Goal: Task Accomplishment & Management: Complete application form

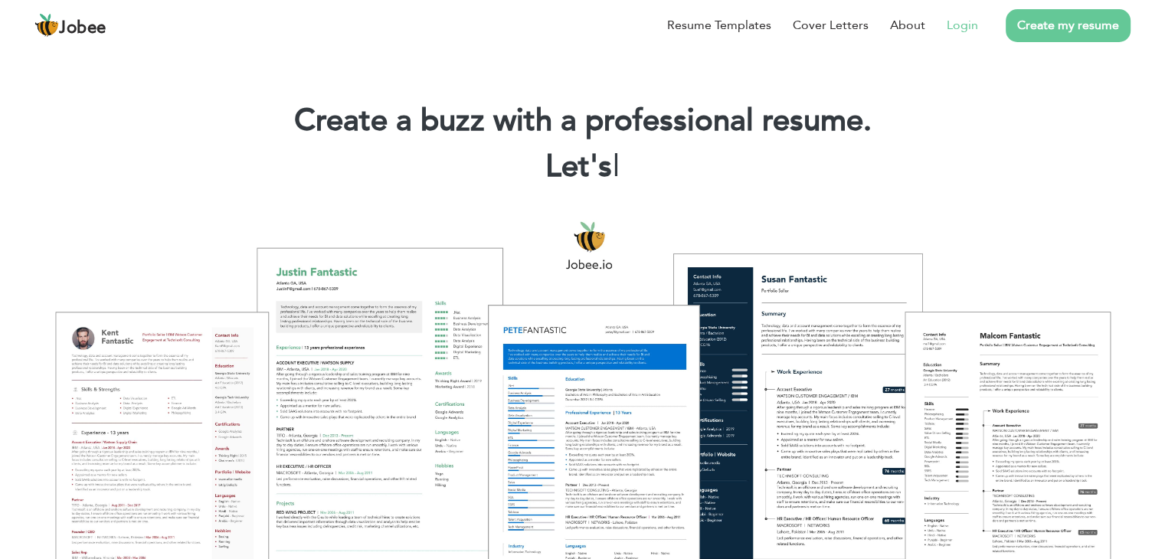
click at [954, 21] on link "Login" at bounding box center [961, 25] width 31 height 18
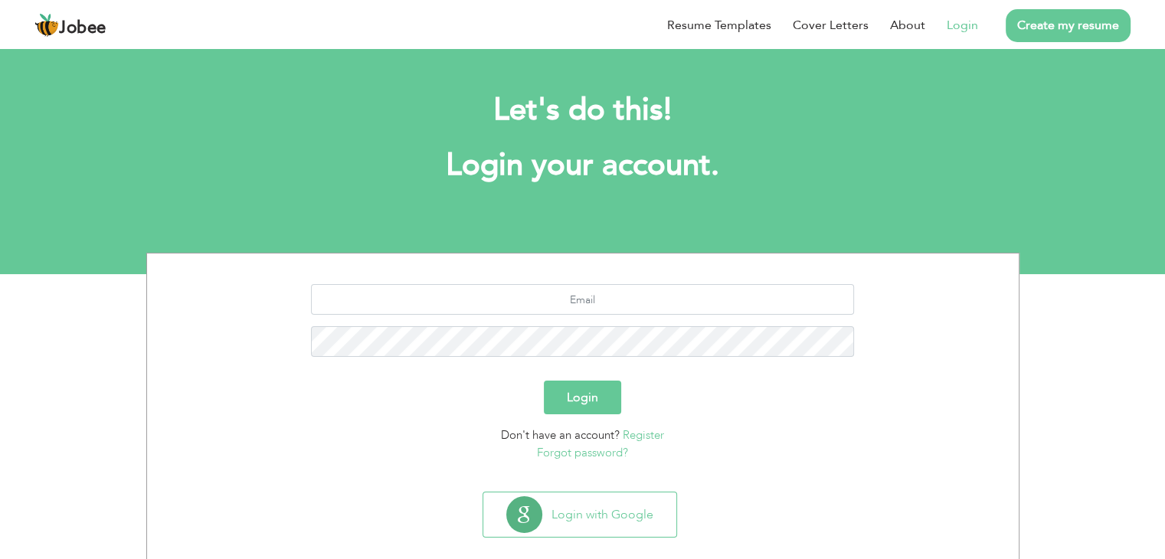
scroll to position [21, 0]
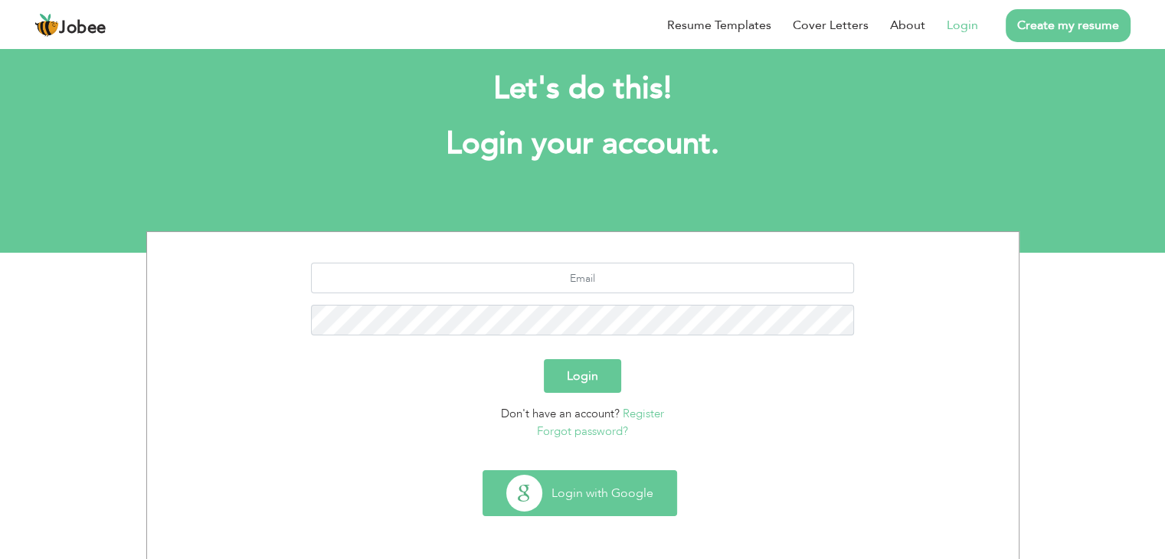
click at [564, 485] on button "Login with Google" at bounding box center [579, 493] width 193 height 44
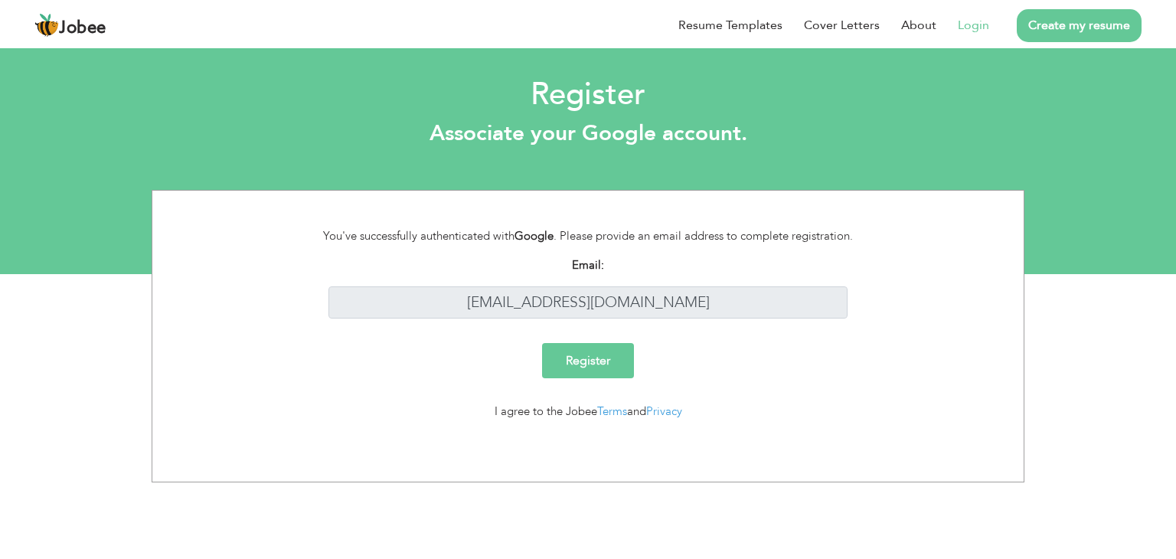
click at [581, 365] on input "Register" at bounding box center [588, 360] width 92 height 35
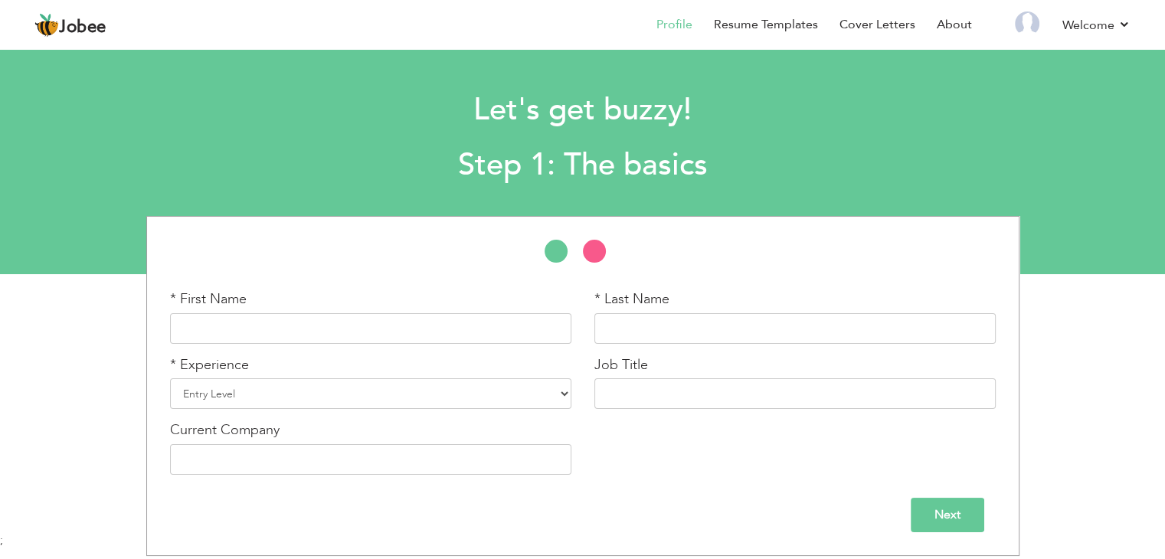
click at [680, 309] on div "* First Name * Last Name * Experience Entry Level Less than 1 Year 1 Year 2 Yea…" at bounding box center [582, 352] width 848 height 270
click at [476, 342] on input "text" at bounding box center [375, 328] width 401 height 31
click at [469, 339] on input "text" at bounding box center [375, 328] width 401 height 31
click at [469, 336] on input "text" at bounding box center [375, 328] width 401 height 31
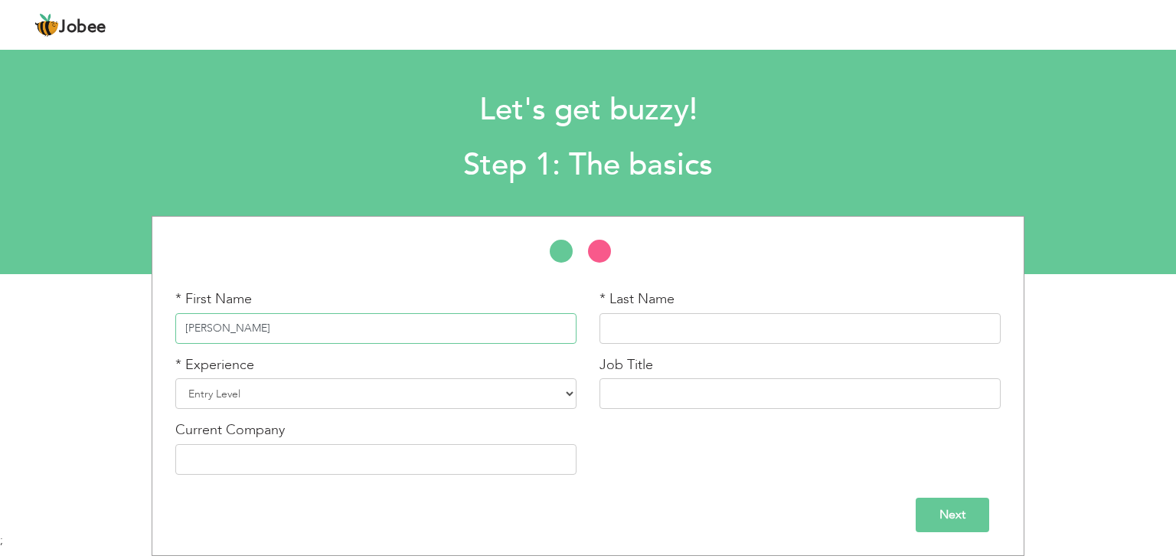
type input "[PERSON_NAME]"
type input "Wahab"
click at [387, 402] on select "Entry Level Less than 1 Year 1 Year 2 Years 3 Years 4 Years 5 Years 6 Years 7 Y…" at bounding box center [375, 393] width 401 height 31
select select "4"
click at [175, 378] on select "Entry Level Less than 1 Year 1 Year 2 Years 3 Years 4 Years 5 Years 6 Years 7 Y…" at bounding box center [375, 393] width 401 height 31
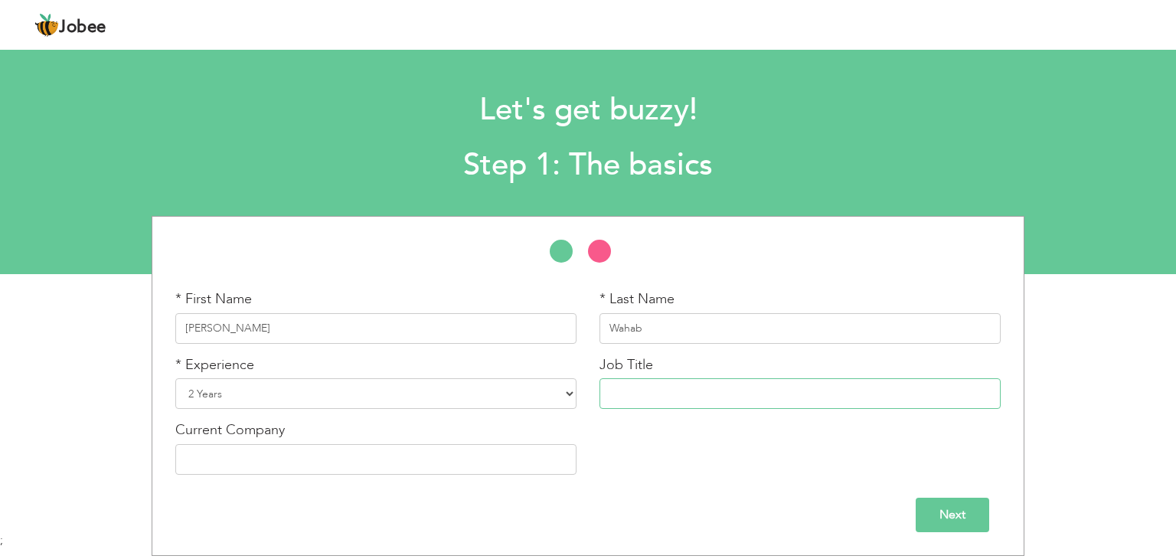
click at [670, 400] on input "text" at bounding box center [800, 393] width 401 height 31
click at [670, 401] on input "text" at bounding box center [800, 393] width 401 height 31
type input "Teaching"
click at [954, 521] on input "Next" at bounding box center [953, 515] width 74 height 34
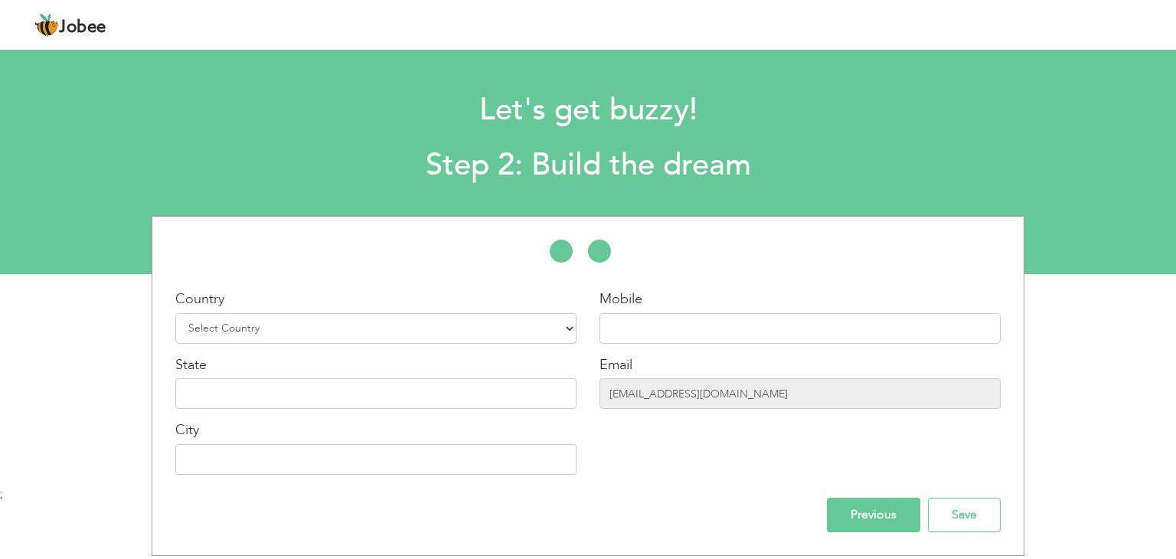
click at [338, 308] on div "Country Select Country Afghanistan Albania Algeria American Samoa Andorra Angol…" at bounding box center [375, 316] width 401 height 54
click at [333, 314] on select "Select Country Afghanistan Albania Algeria American Samoa Andorra Angola Anguil…" at bounding box center [375, 328] width 401 height 31
select select "166"
click at [175, 313] on select "Select Country Afghanistan Albania Algeria American Samoa Andorra Angola Anguil…" at bounding box center [375, 328] width 401 height 31
click at [646, 332] on input "text" at bounding box center [800, 328] width 401 height 31
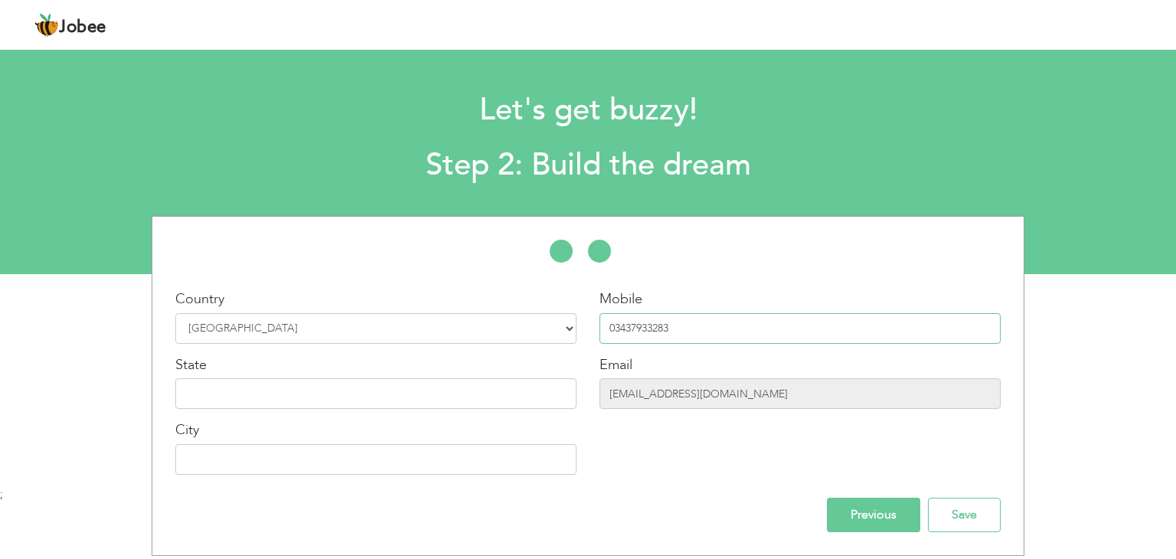
type input "03437933283"
click at [498, 402] on input "text" at bounding box center [375, 393] width 401 height 31
type input "Punjab"
click at [424, 466] on input "text" at bounding box center [375, 459] width 401 height 31
type input "K"
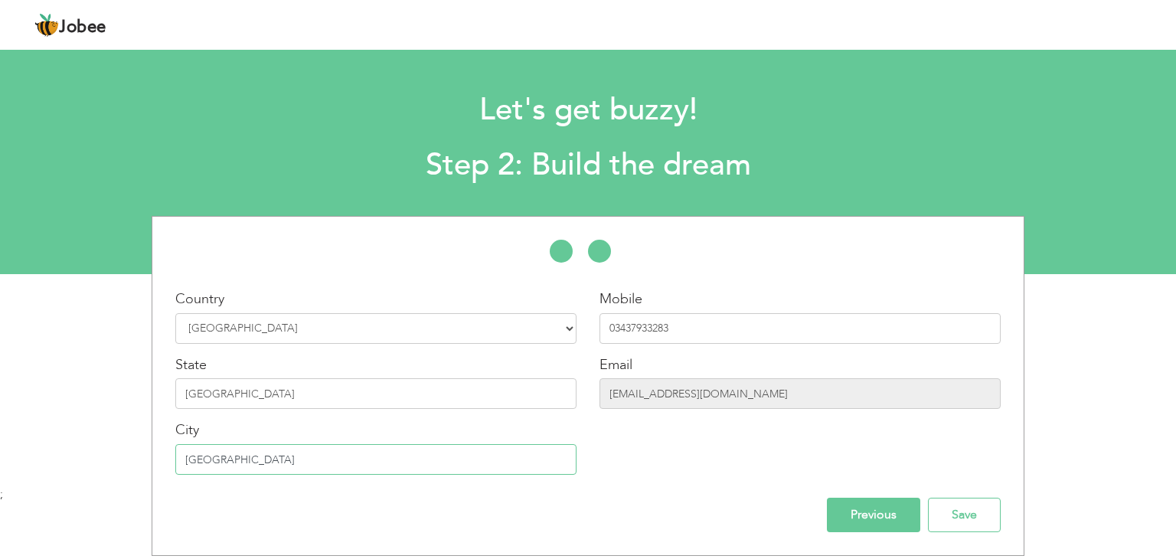
type input "[GEOGRAPHIC_DATA]"
click at [842, 518] on input "Previous" at bounding box center [873, 515] width 93 height 34
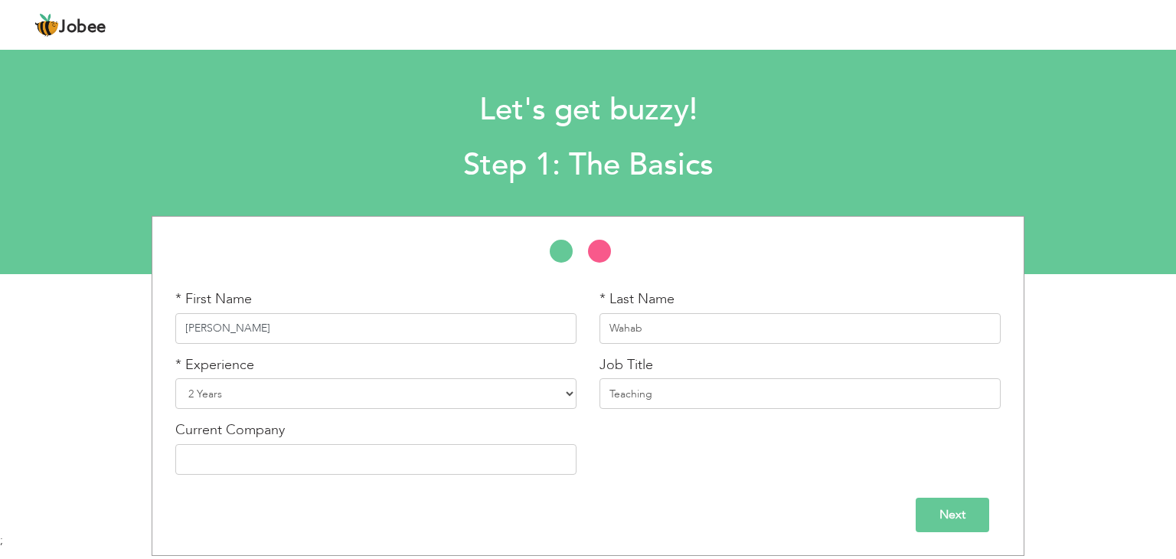
click at [285, 332] on input "[PERSON_NAME]" at bounding box center [375, 328] width 401 height 31
click at [649, 325] on input "Wahab" at bounding box center [800, 328] width 401 height 31
click at [334, 452] on input "text" at bounding box center [375, 459] width 401 height 31
click at [922, 498] on input "Next" at bounding box center [953, 515] width 74 height 34
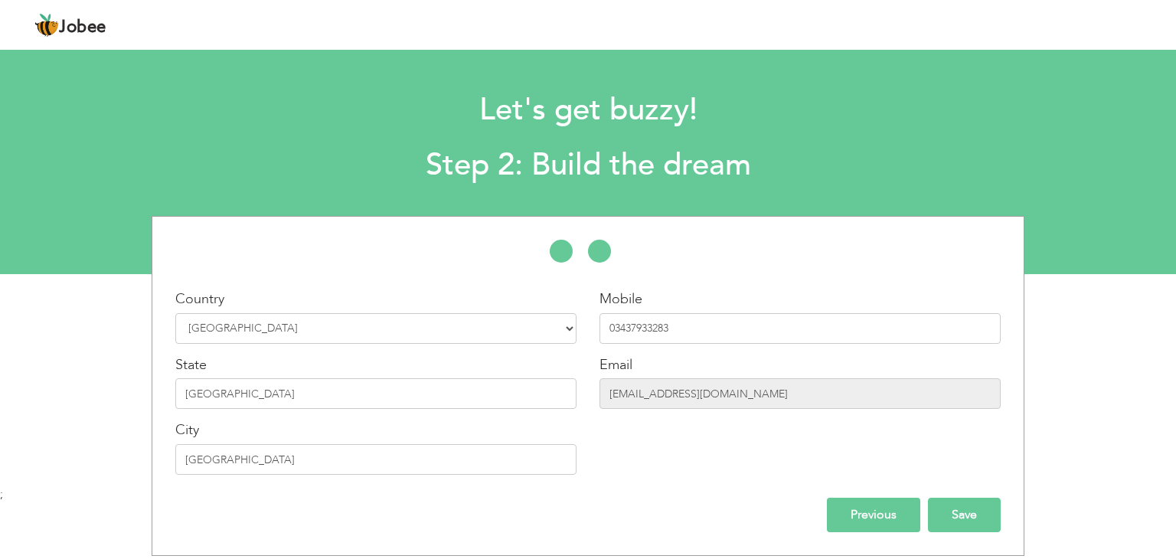
click at [966, 512] on input "Save" at bounding box center [964, 515] width 73 height 34
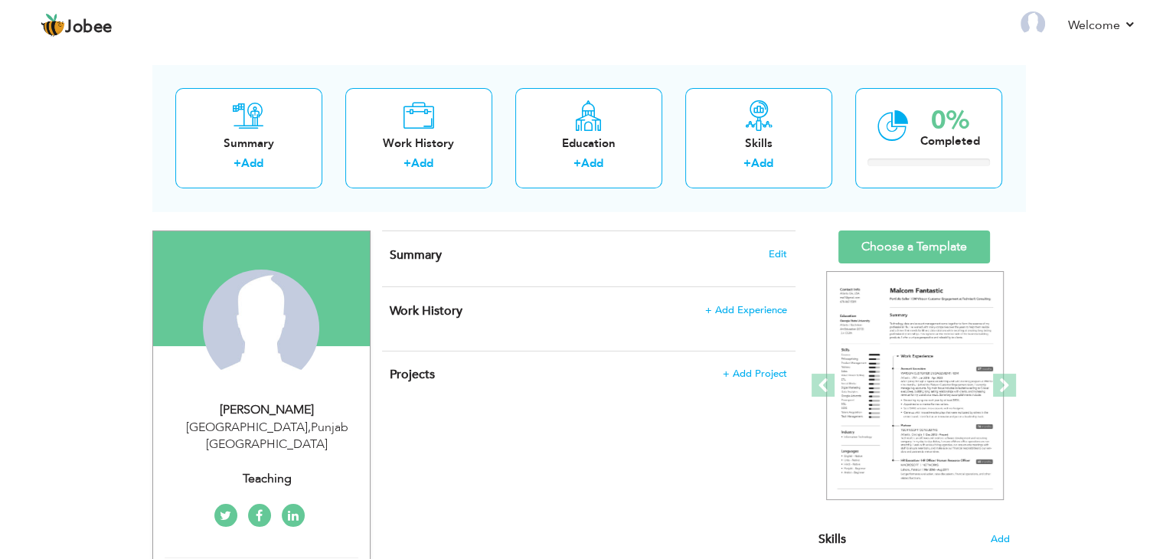
scroll to position [67, 0]
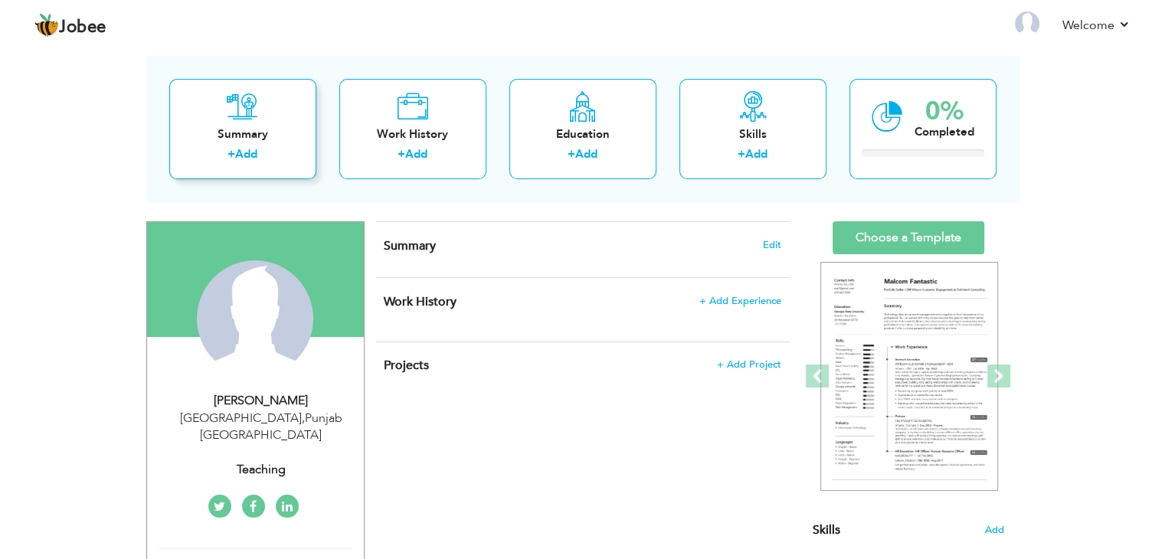
click at [230, 126] on div "Summary" at bounding box center [242, 134] width 123 height 16
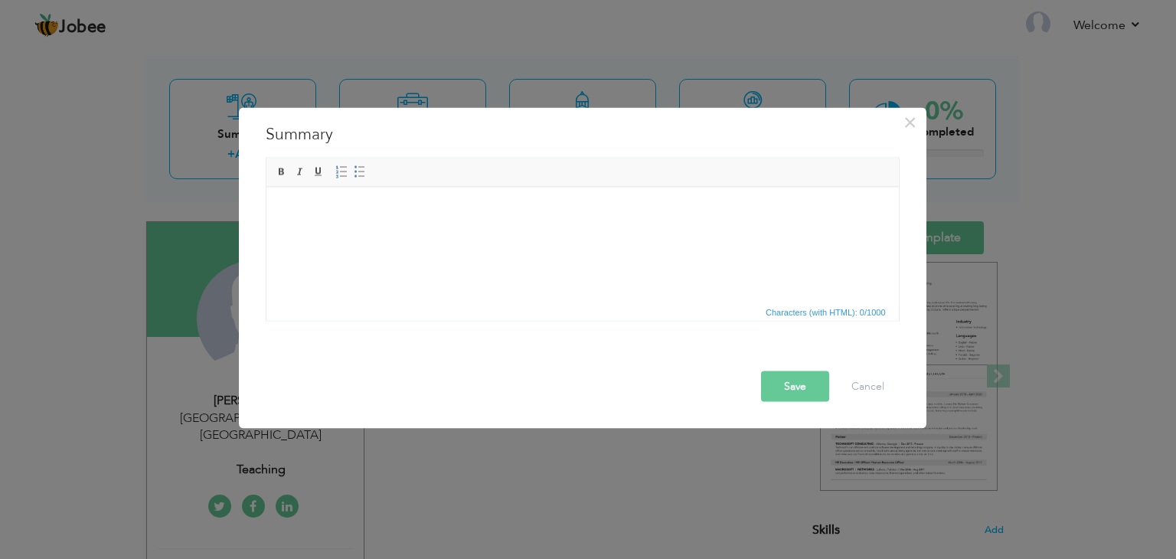
scroll to position [0, 0]
click at [439, 234] on html at bounding box center [582, 210] width 632 height 47
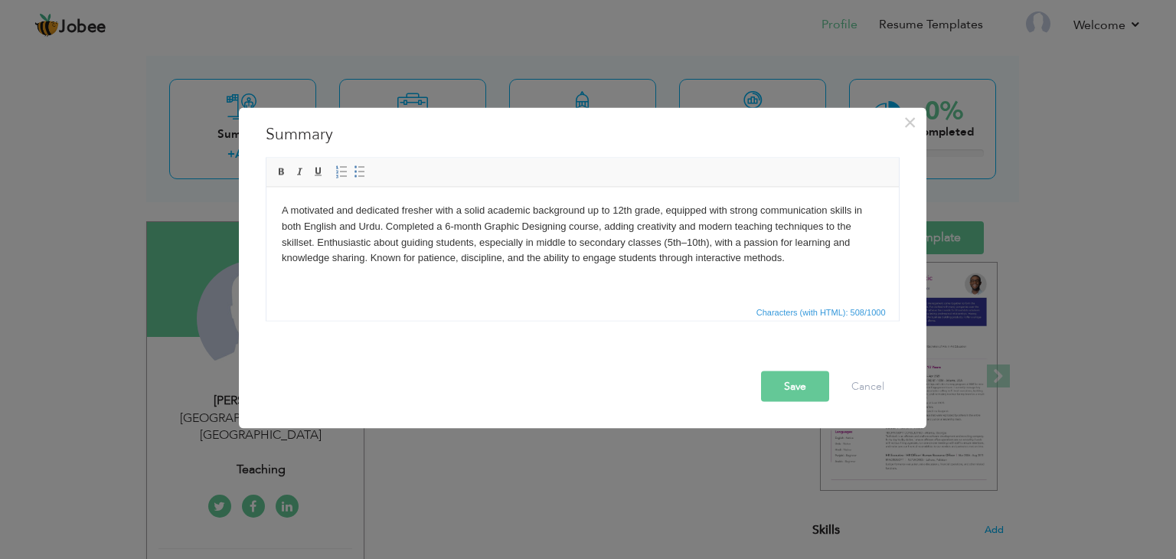
click at [780, 380] on button "Save" at bounding box center [795, 386] width 68 height 31
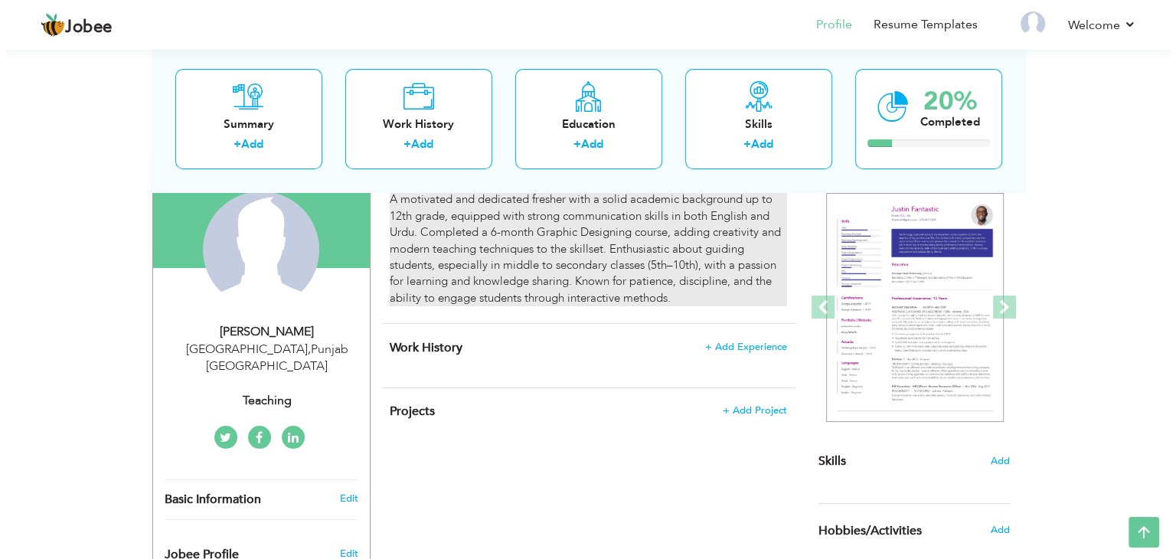
scroll to position [135, 0]
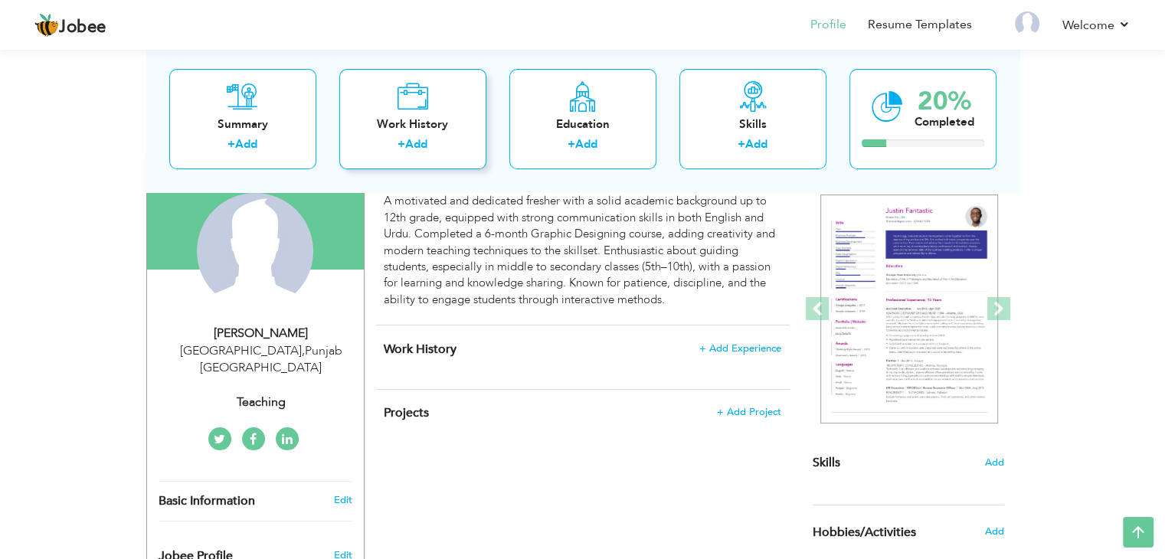
click at [426, 123] on div "Work History" at bounding box center [412, 124] width 123 height 16
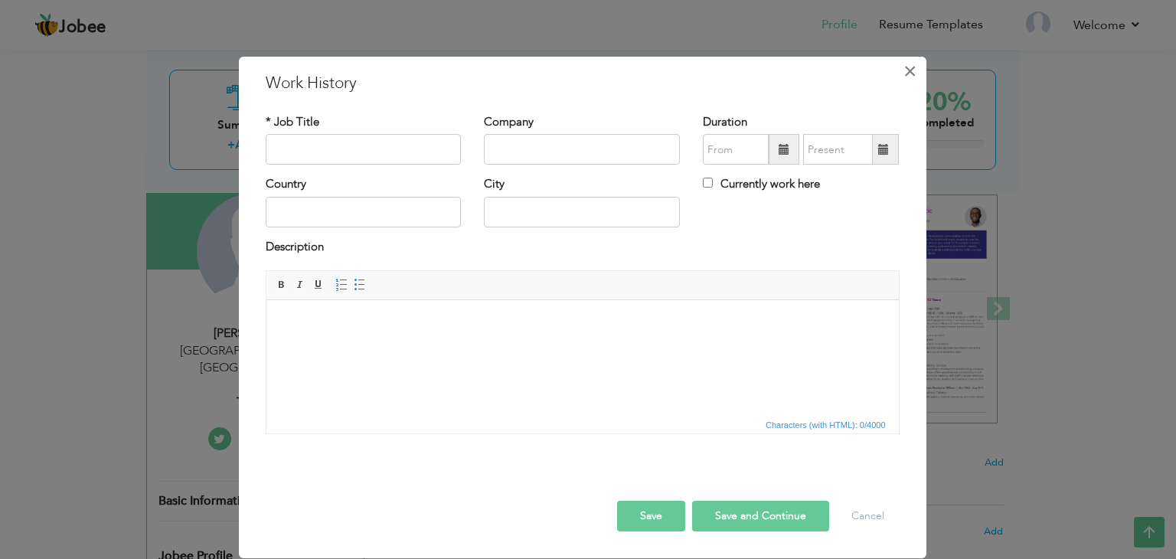
click at [901, 74] on button "×" at bounding box center [910, 71] width 25 height 25
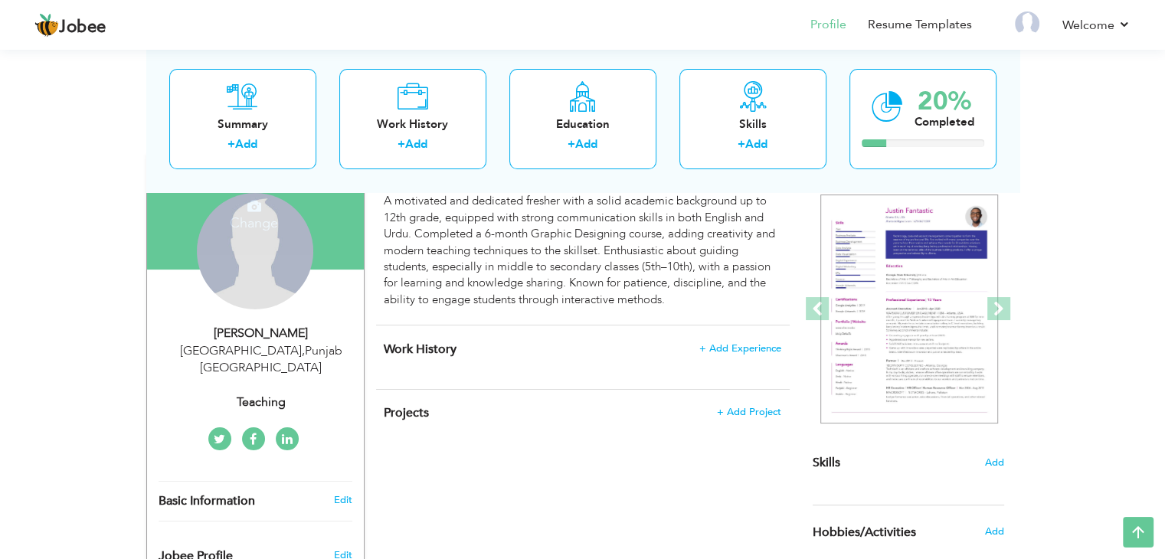
click at [302, 249] on div "Change Remove" at bounding box center [255, 251] width 116 height 116
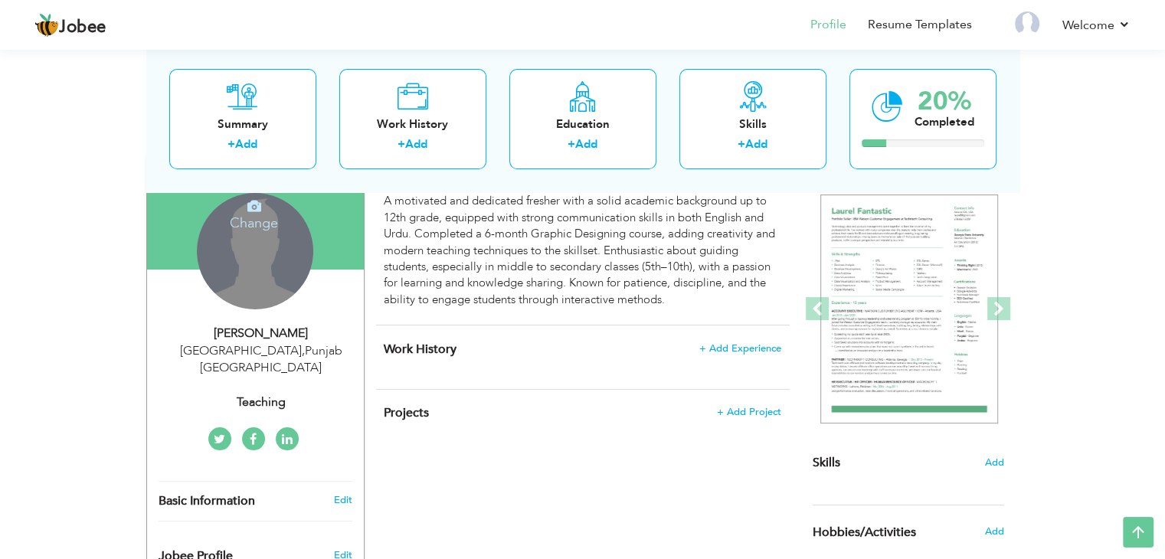
click at [246, 212] on h4 "Change" at bounding box center [253, 212] width 109 height 37
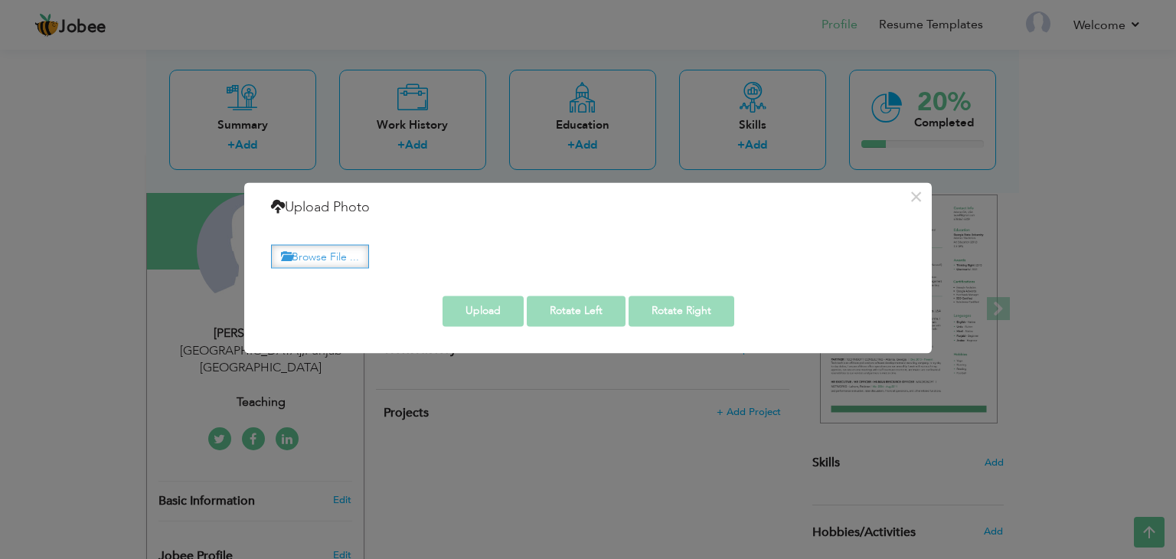
click at [341, 256] on label "Browse File ..." at bounding box center [320, 256] width 98 height 24
click at [0, 0] on input "Browse File ..." at bounding box center [0, 0] width 0 height 0
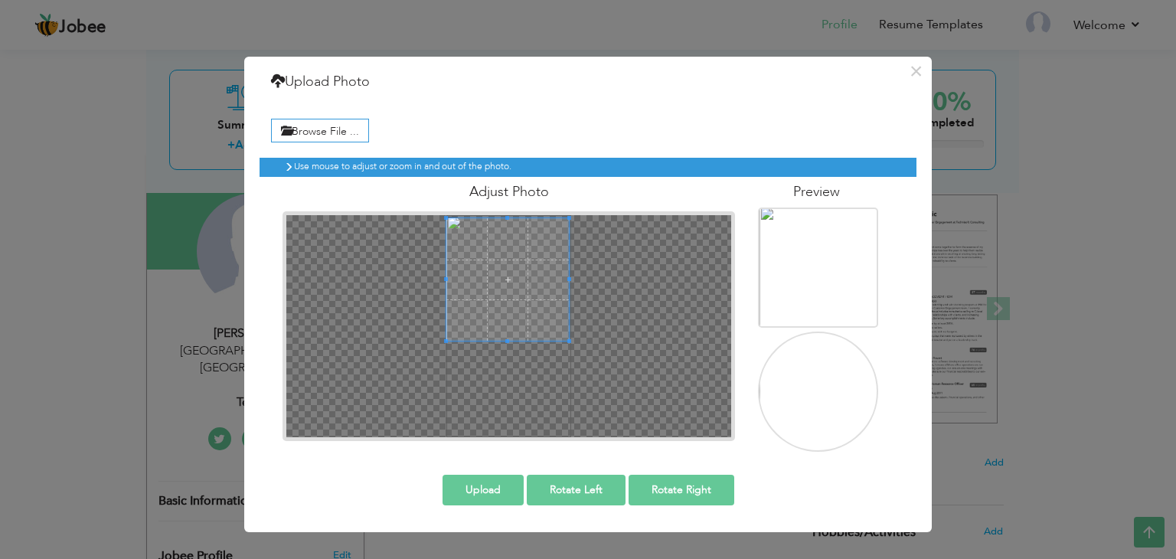
click at [537, 242] on span at bounding box center [507, 279] width 123 height 123
click at [520, 273] on span at bounding box center [507, 276] width 123 height 123
click at [318, 126] on label "Browse File ..." at bounding box center [320, 131] width 98 height 24
click at [0, 0] on input "Browse File ..." at bounding box center [0, 0] width 0 height 0
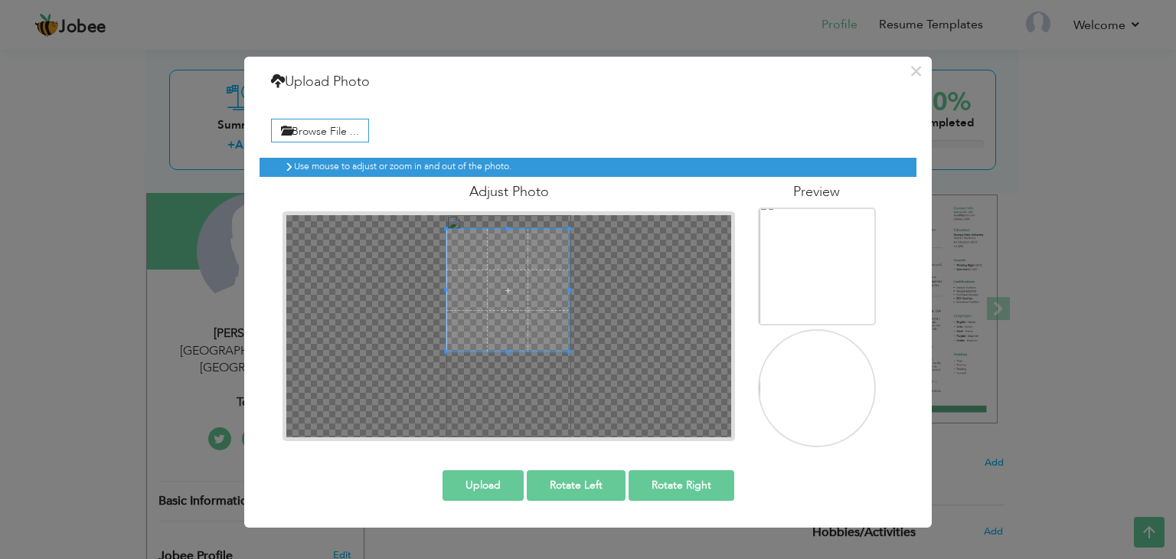
click at [490, 260] on span at bounding box center [507, 290] width 123 height 123
click at [518, 234] on span at bounding box center [507, 276] width 123 height 123
click at [493, 483] on button "Upload" at bounding box center [483, 485] width 81 height 31
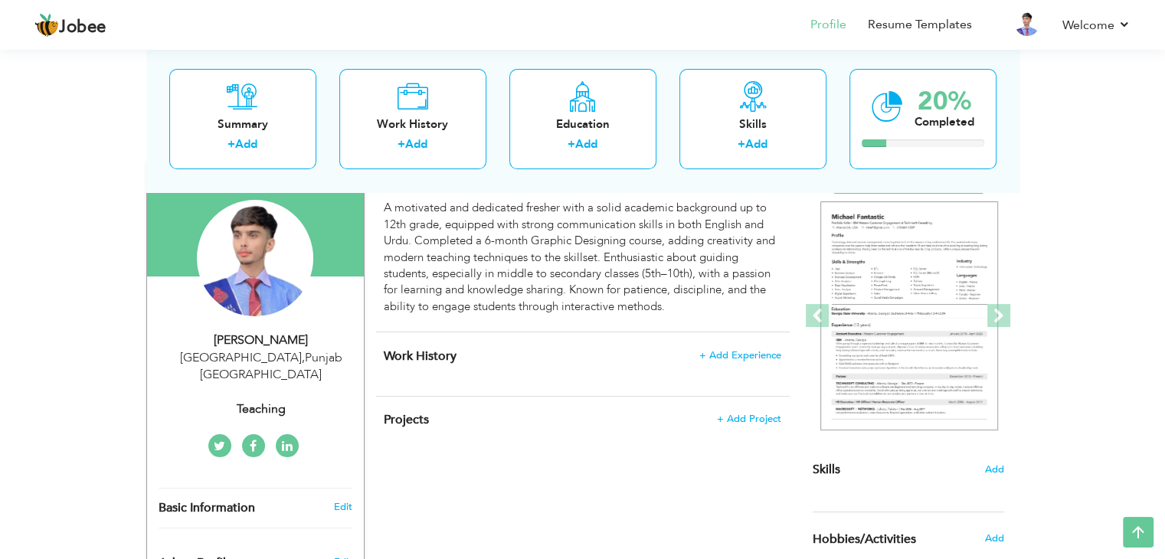
scroll to position [127, 0]
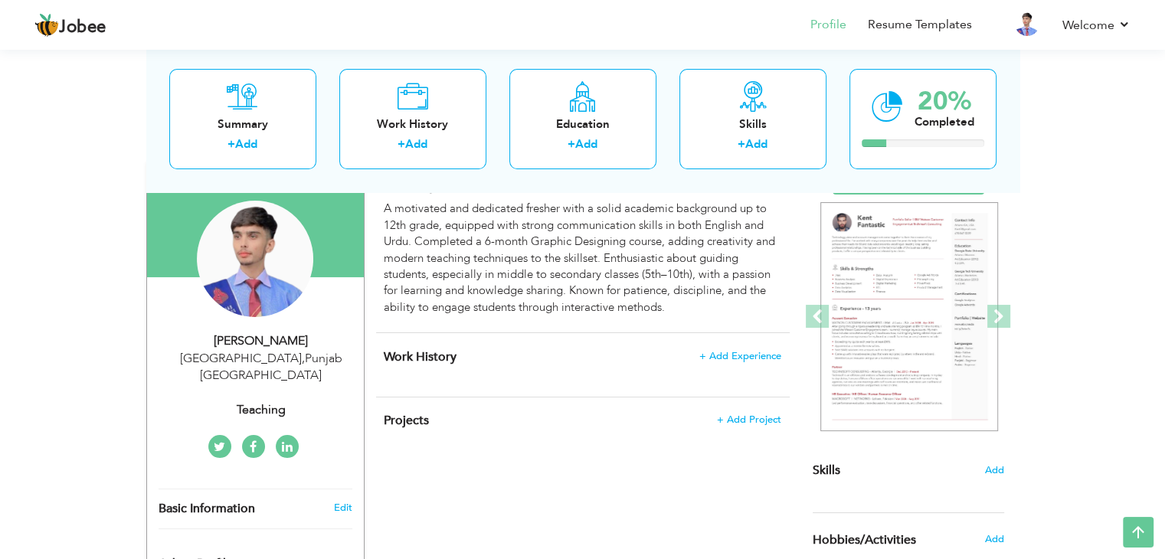
click at [252, 287] on icon at bounding box center [254, 283] width 14 height 14
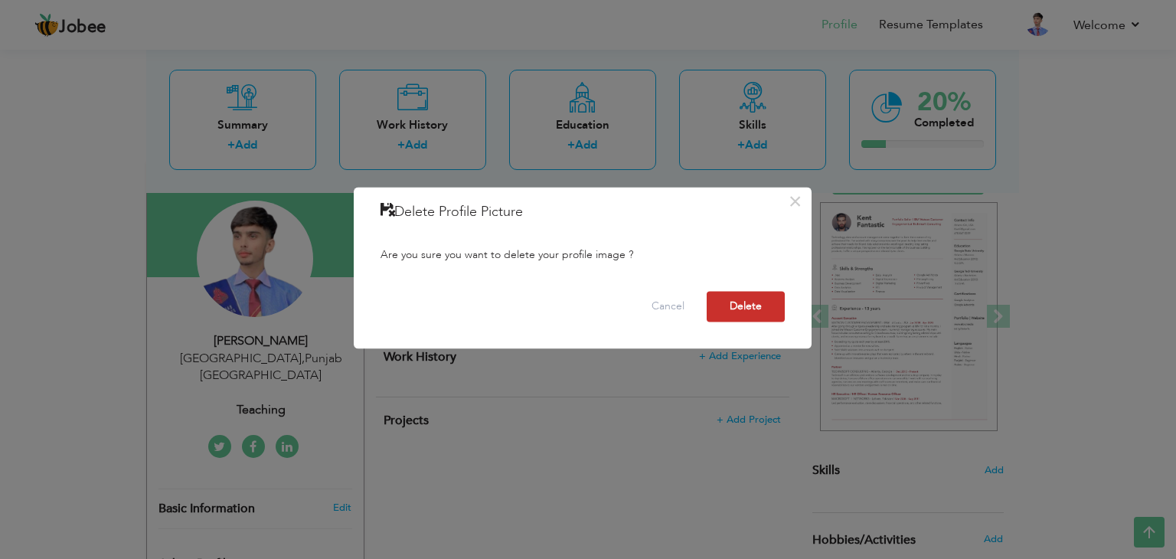
click at [728, 299] on button "Delete" at bounding box center [746, 307] width 78 height 31
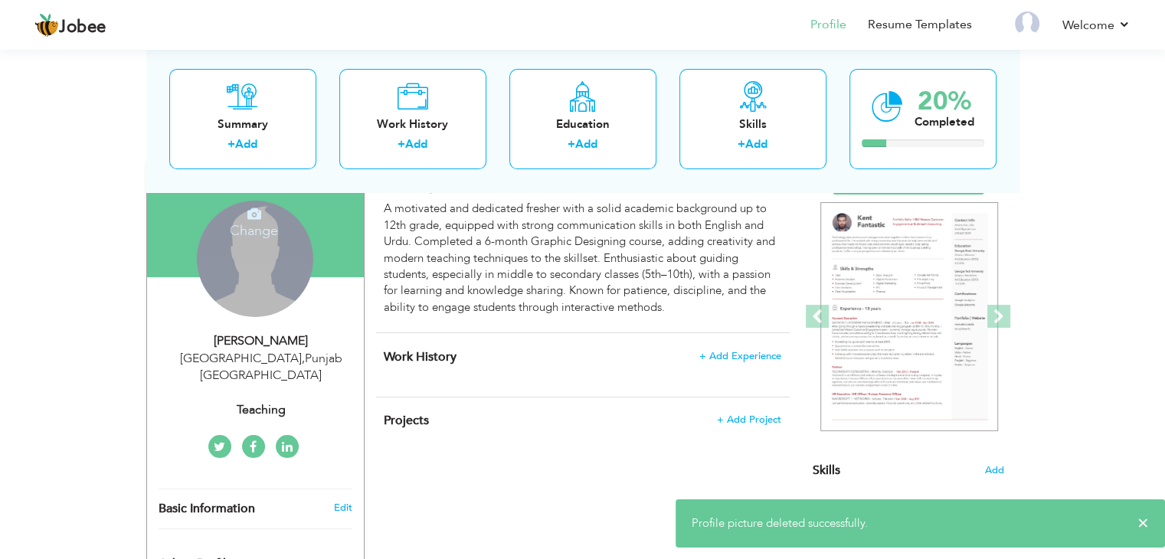
click at [245, 270] on div "Change Remove" at bounding box center [255, 259] width 116 height 116
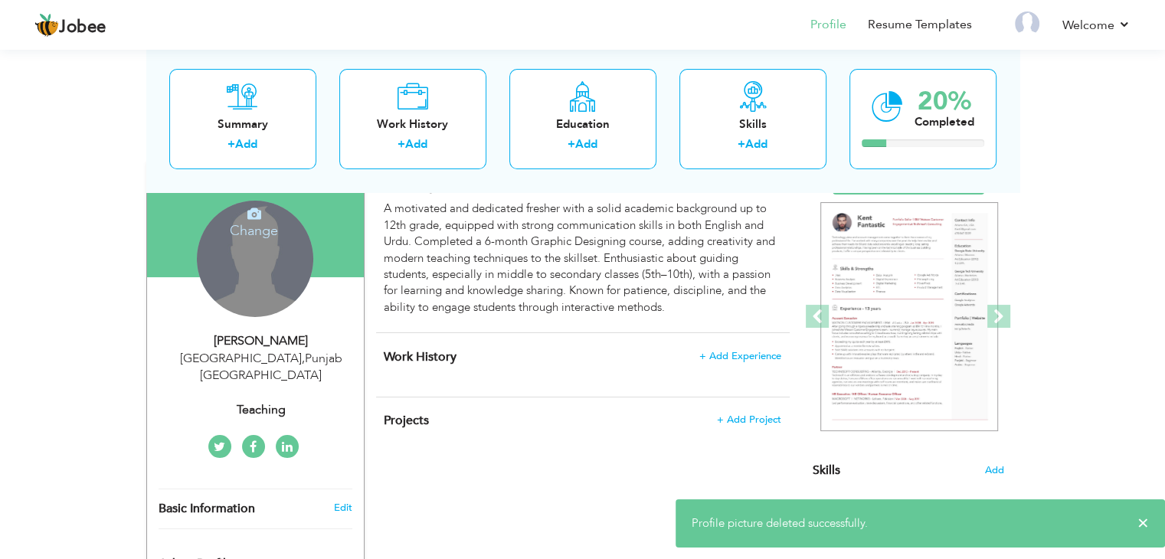
click at [245, 227] on h4 "Change" at bounding box center [253, 220] width 109 height 37
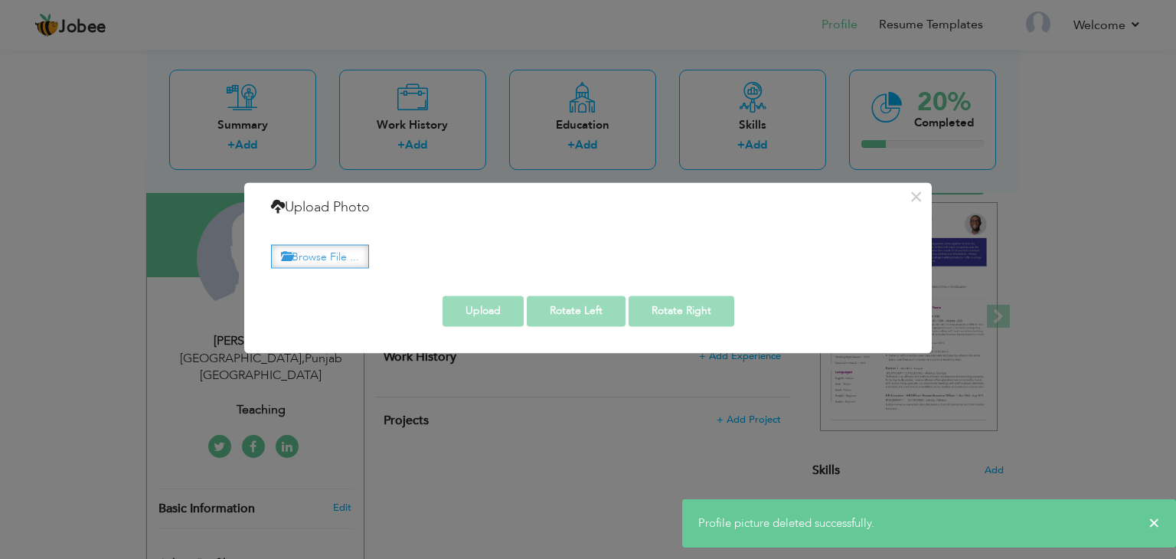
click at [322, 252] on label "Browse File ..." at bounding box center [320, 256] width 98 height 24
click at [0, 0] on input "Browse File ..." at bounding box center [0, 0] width 0 height 0
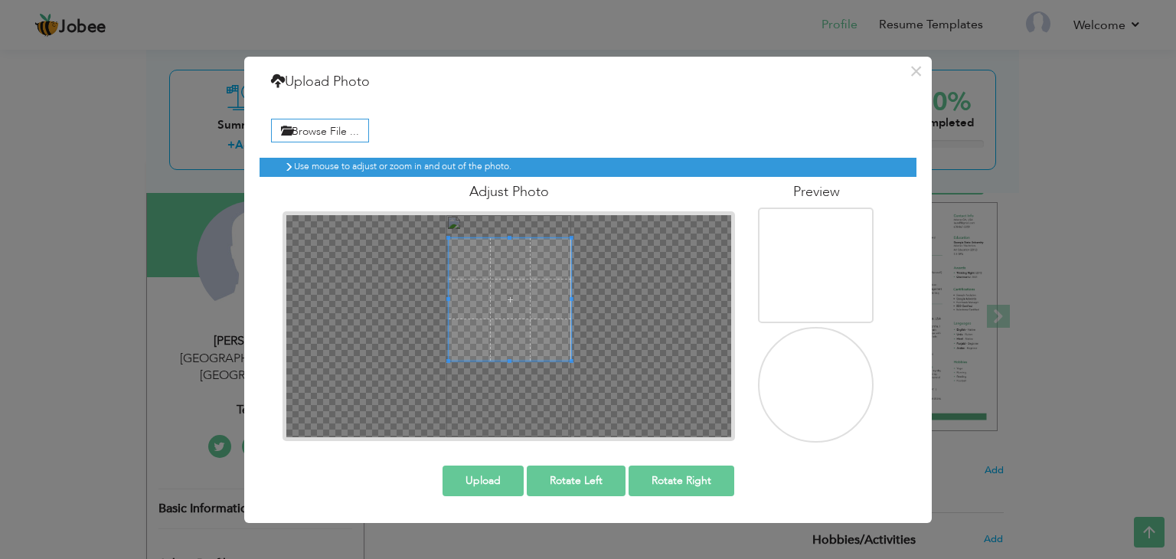
click at [492, 265] on span at bounding box center [510, 299] width 123 height 123
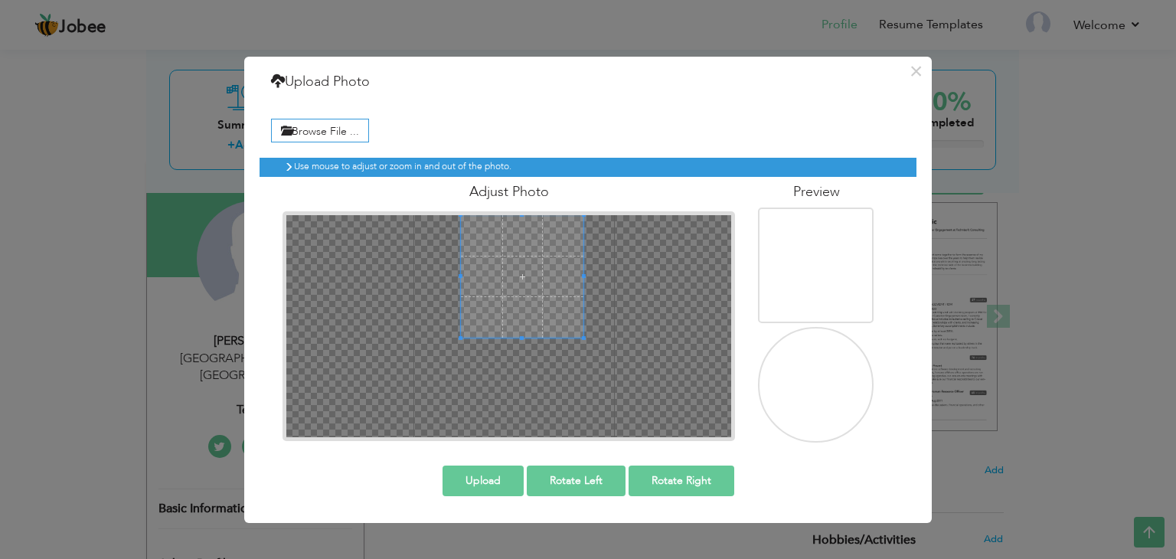
click at [520, 249] on span at bounding box center [522, 276] width 123 height 123
click at [485, 475] on button "Upload" at bounding box center [483, 481] width 81 height 31
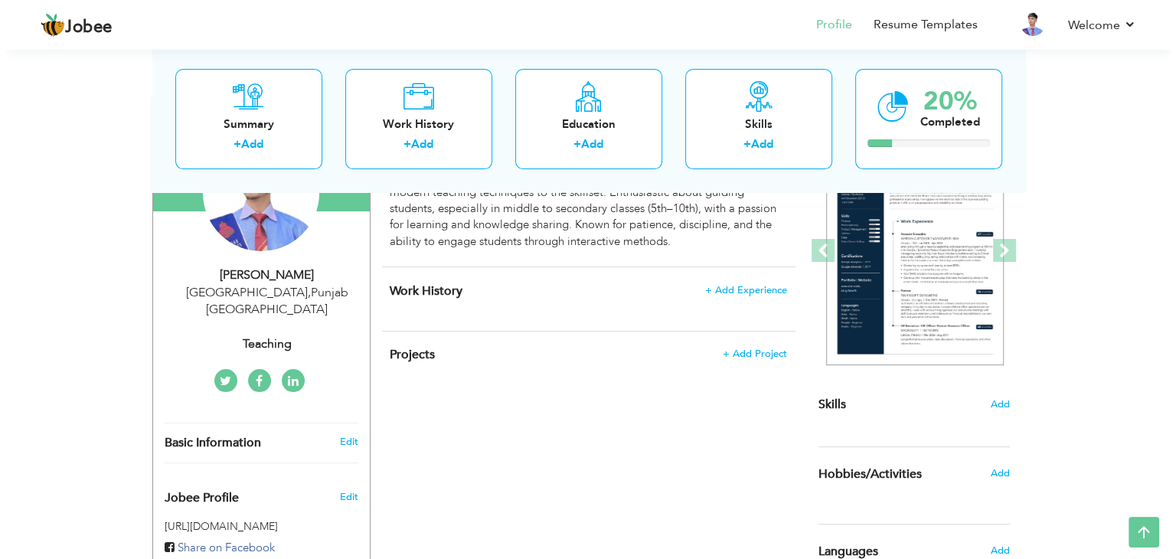
scroll to position [182, 0]
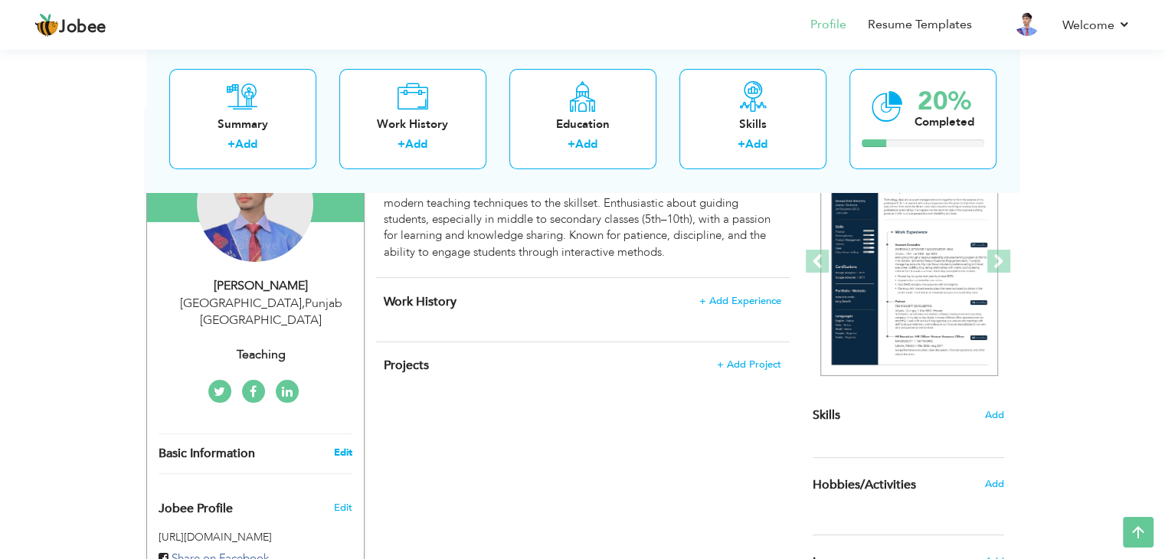
click at [336, 446] on link "Edit" at bounding box center [342, 453] width 18 height 14
type input "[PERSON_NAME]"
type input "Wahab"
type input "03437933283"
select select "number:166"
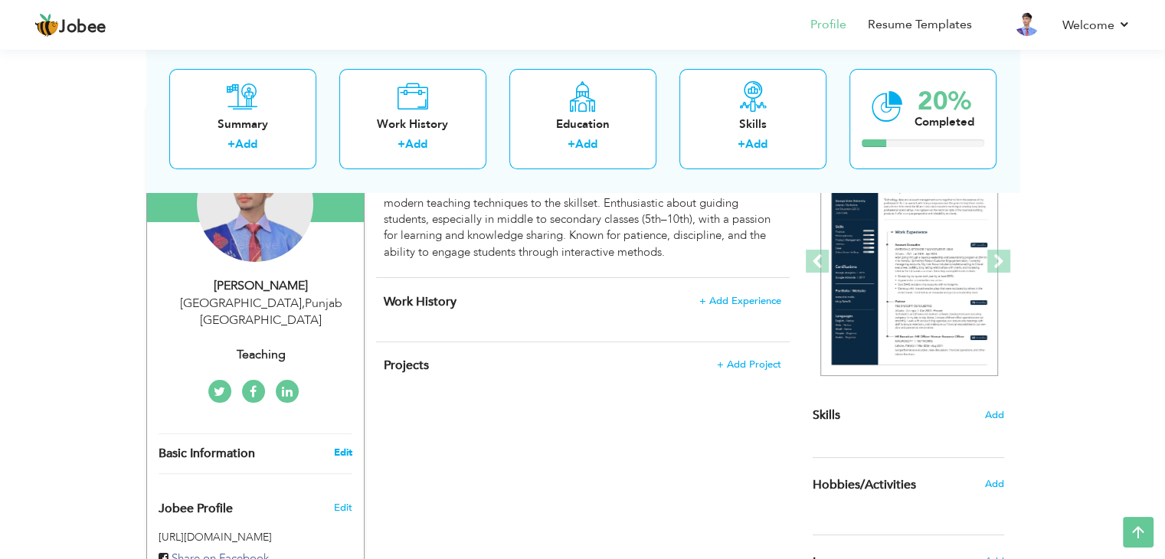
type input "[GEOGRAPHIC_DATA]"
select select "number:4"
type input "Teaching"
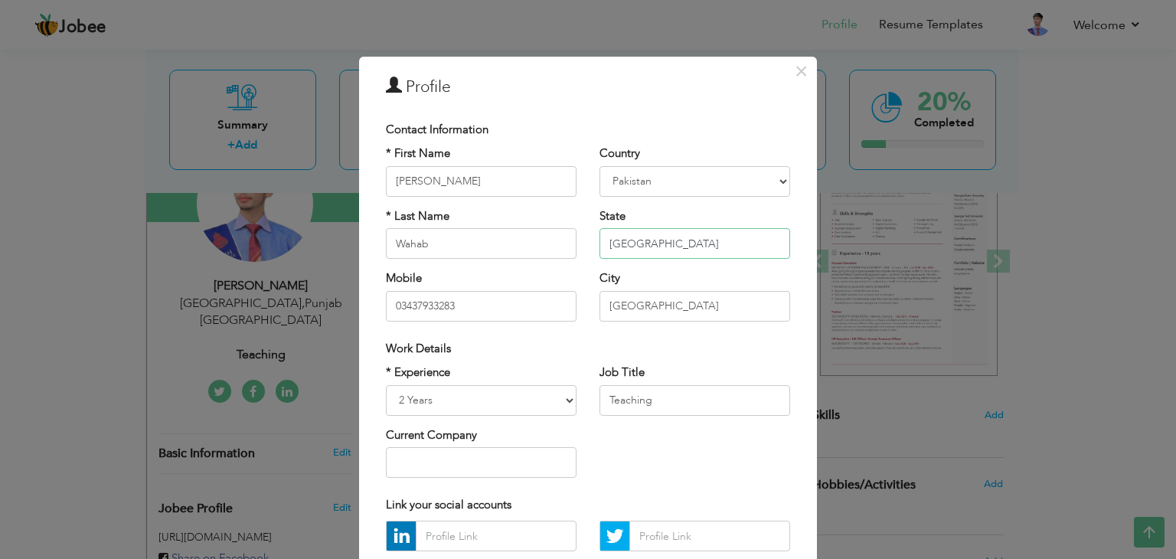
click at [640, 231] on input "[GEOGRAPHIC_DATA]" at bounding box center [695, 243] width 191 height 31
click at [508, 303] on input "03437933283" at bounding box center [481, 306] width 191 height 31
click at [634, 313] on input "[GEOGRAPHIC_DATA]" at bounding box center [695, 306] width 191 height 31
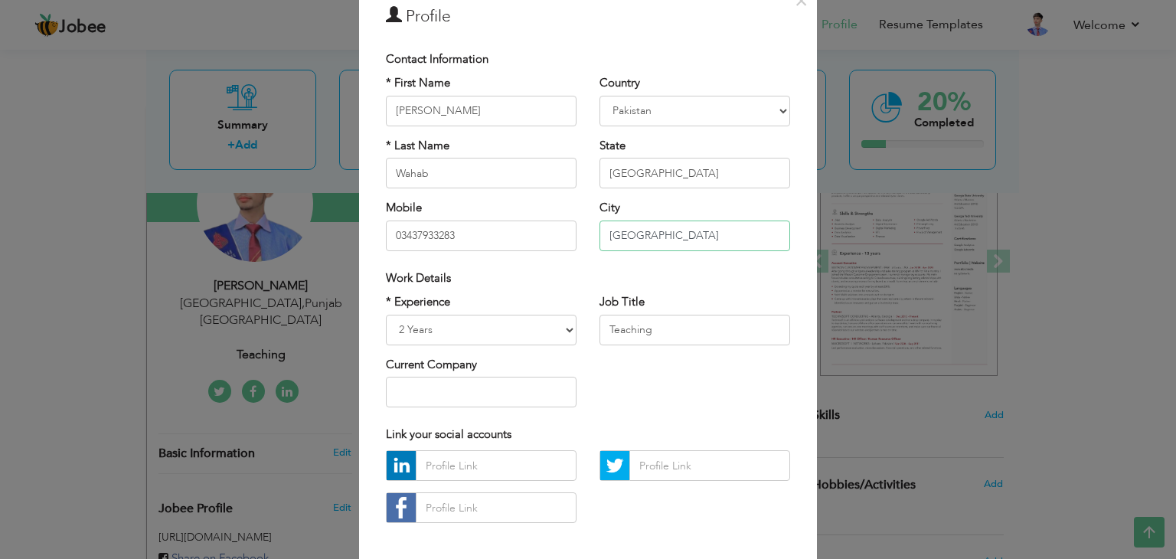
scroll to position [78, 0]
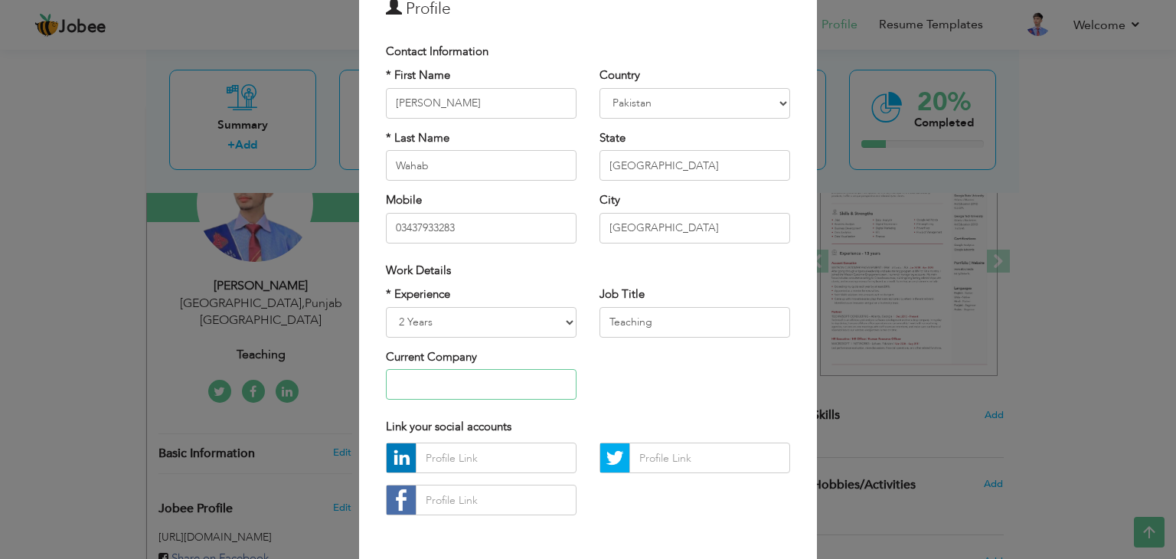
click at [494, 381] on input "text" at bounding box center [481, 384] width 191 height 31
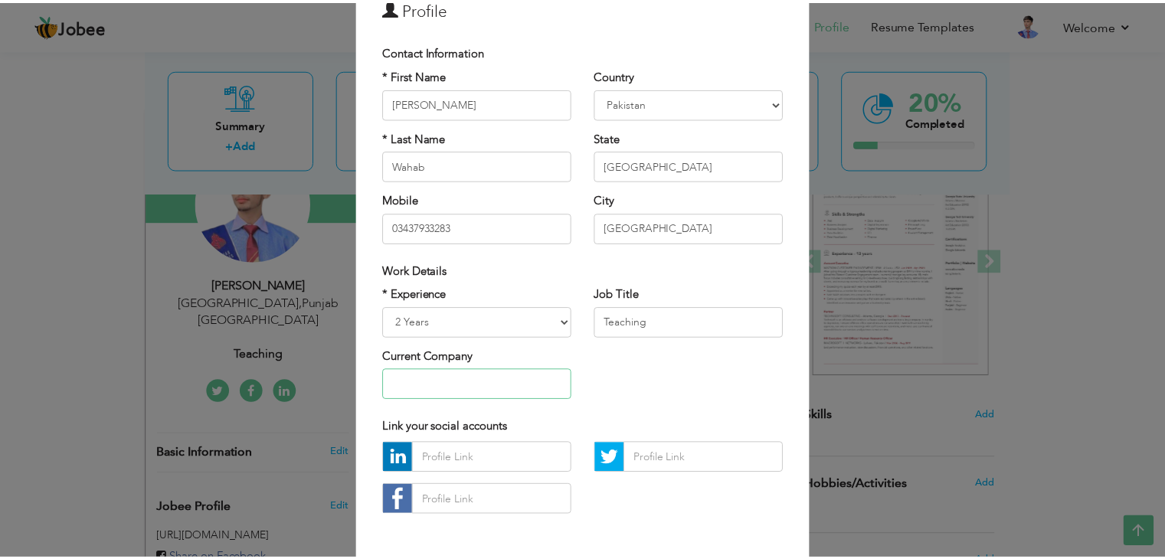
scroll to position [139, 0]
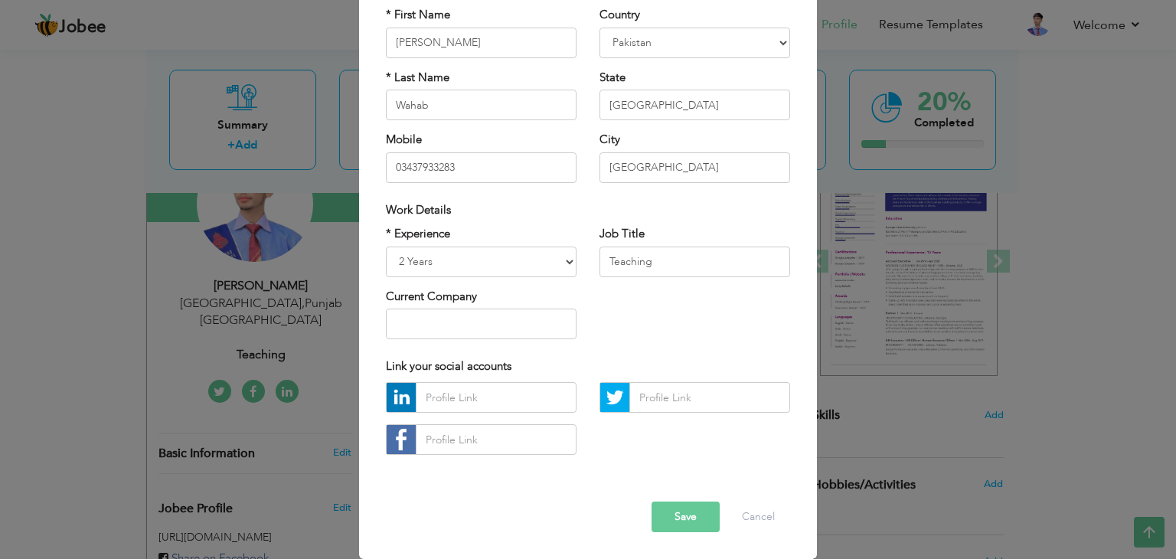
click at [673, 512] on button "Save" at bounding box center [686, 517] width 68 height 31
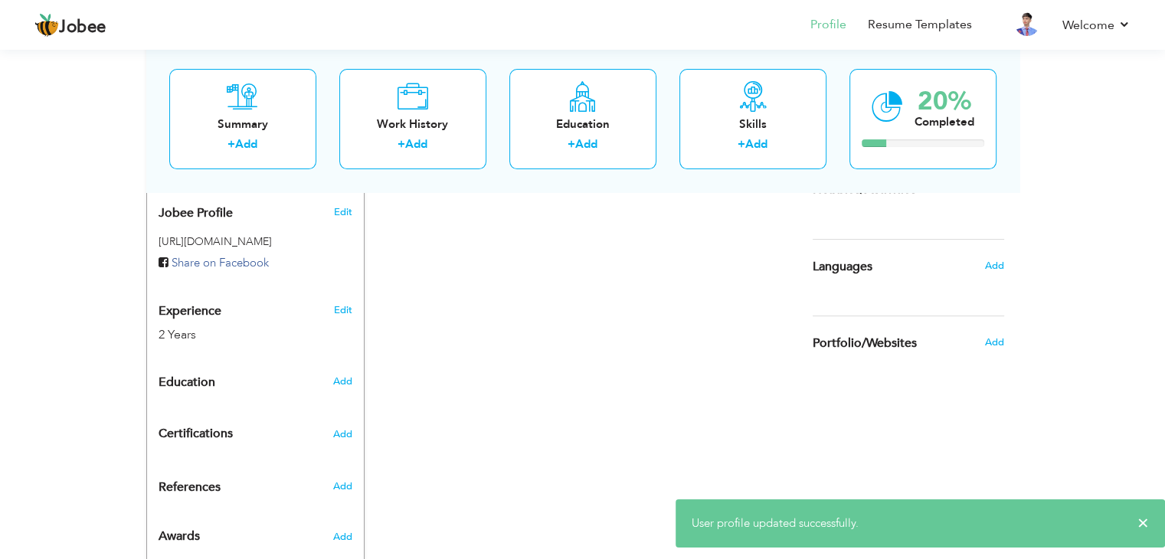
scroll to position [471, 0]
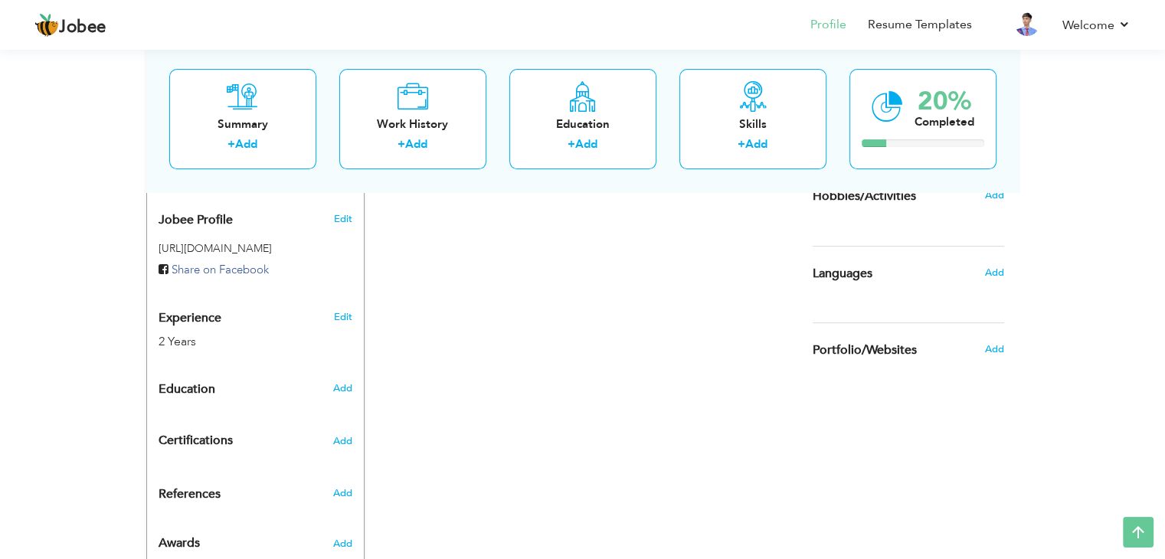
click at [338, 381] on span "Add" at bounding box center [341, 388] width 19 height 14
radio input "true"
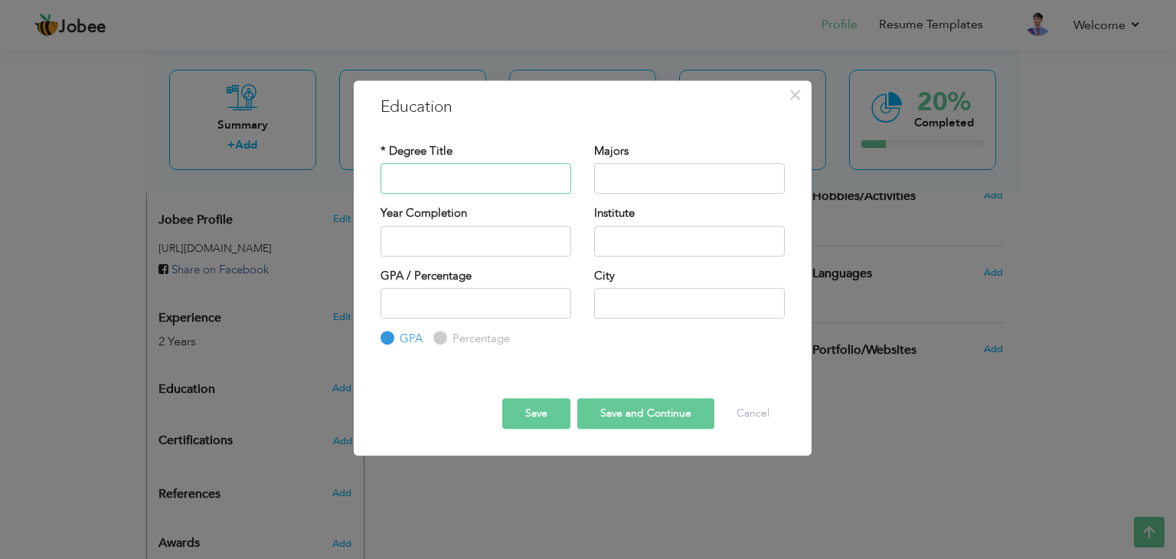
click at [431, 186] on input "text" at bounding box center [476, 178] width 191 height 31
type input "ICS"
type input "2025"
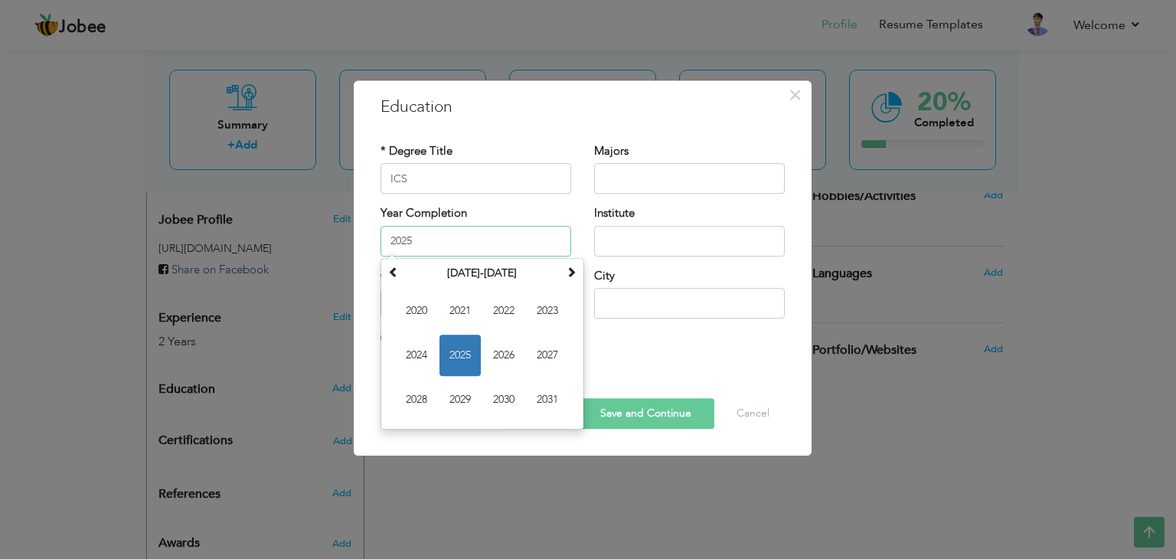
click at [459, 350] on span "2025" at bounding box center [459, 355] width 41 height 41
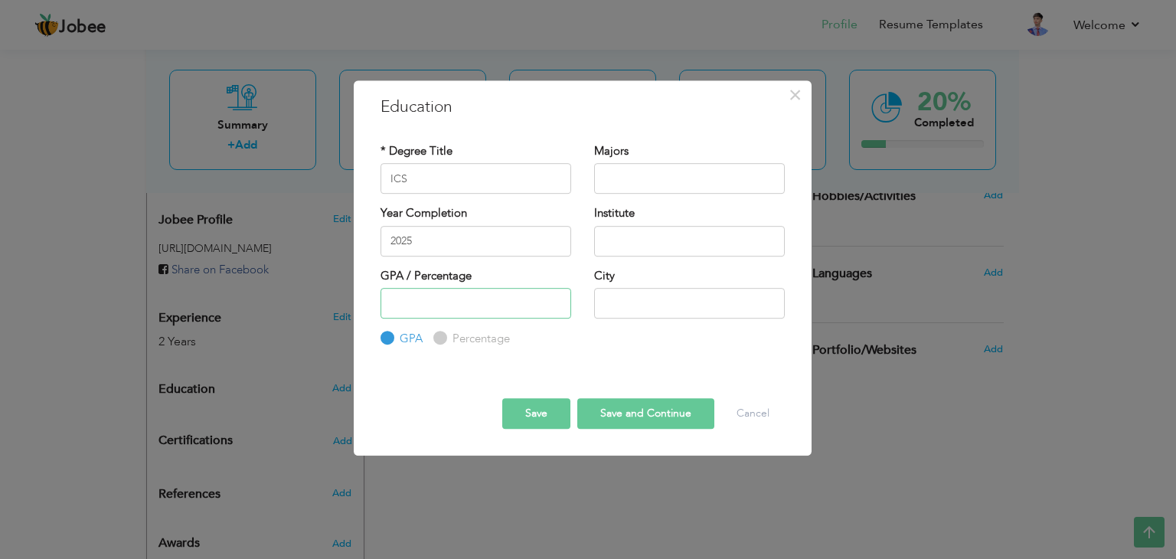
click at [493, 310] on input "number" at bounding box center [476, 303] width 191 height 31
type input "70"
click at [606, 301] on input "text" at bounding box center [689, 303] width 191 height 31
type input "[GEOGRAPHIC_DATA]"
click at [537, 409] on button "Save" at bounding box center [536, 413] width 68 height 31
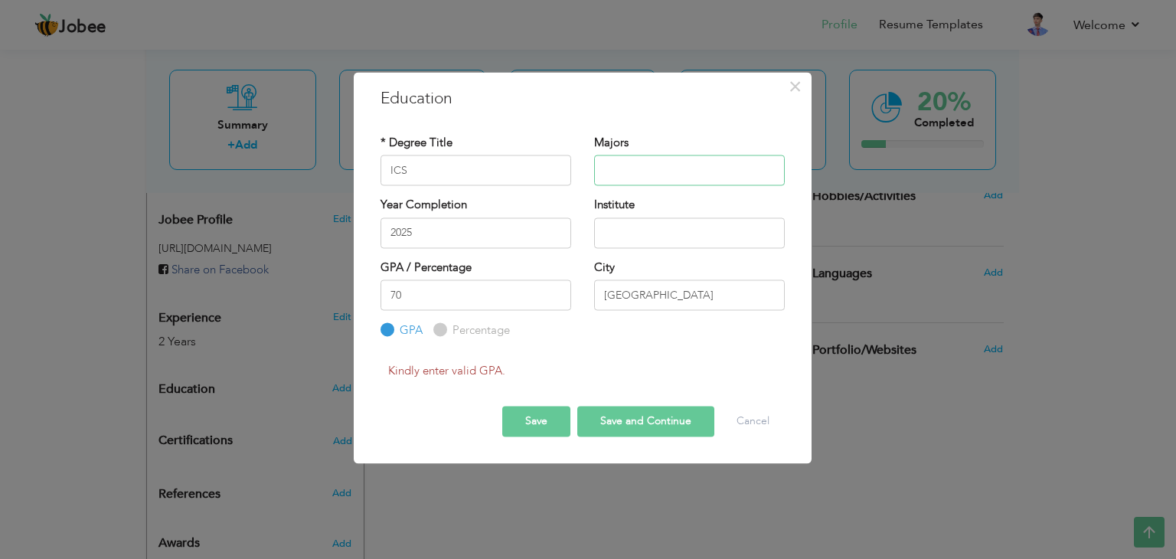
click at [616, 169] on input "text" at bounding box center [689, 170] width 191 height 31
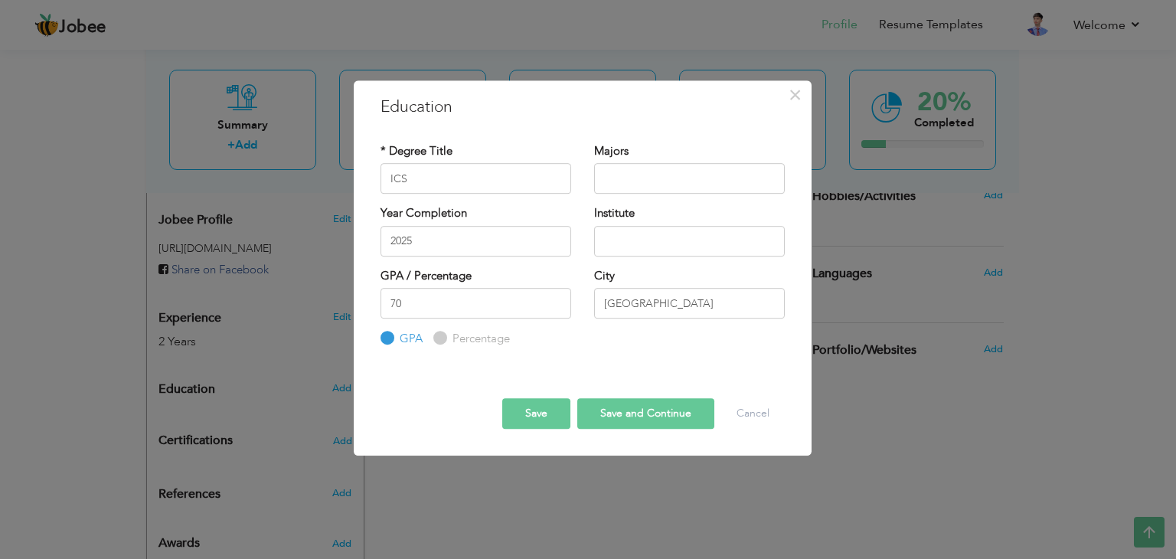
click at [456, 335] on label "Percentage" at bounding box center [479, 339] width 61 height 16
click at [443, 335] on input "Percentage" at bounding box center [438, 339] width 10 height 10
radio input "true"
click at [544, 415] on button "Save" at bounding box center [536, 413] width 68 height 31
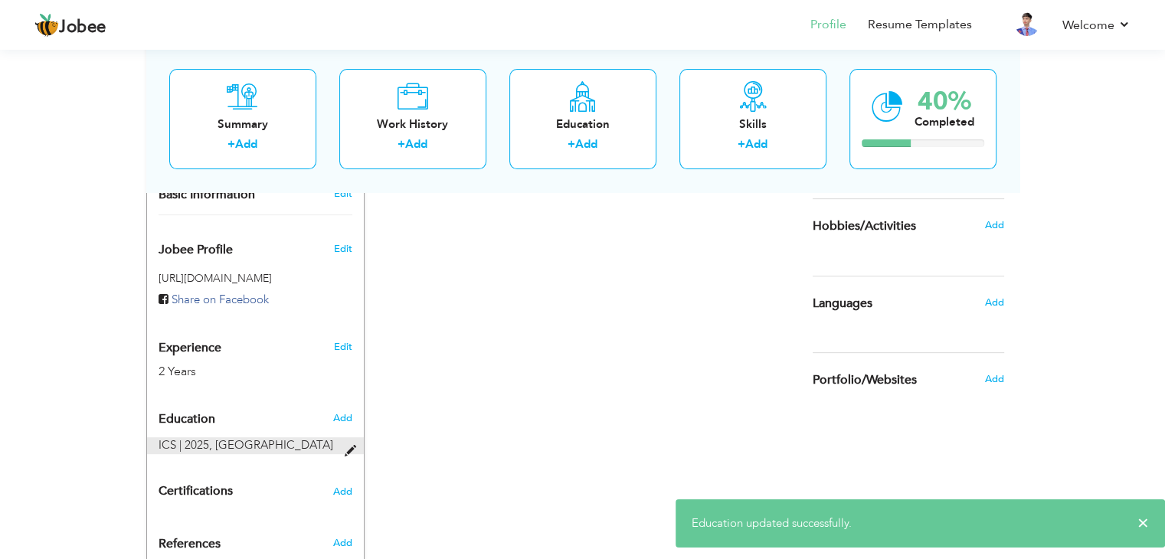
scroll to position [417, 0]
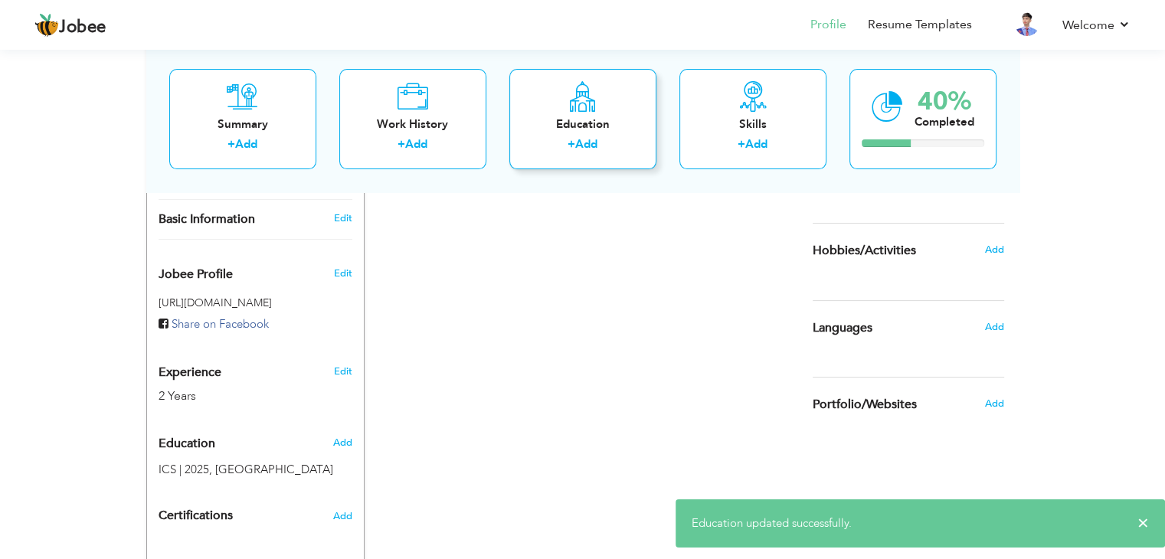
click at [597, 117] on div "Education" at bounding box center [582, 124] width 123 height 16
radio input "true"
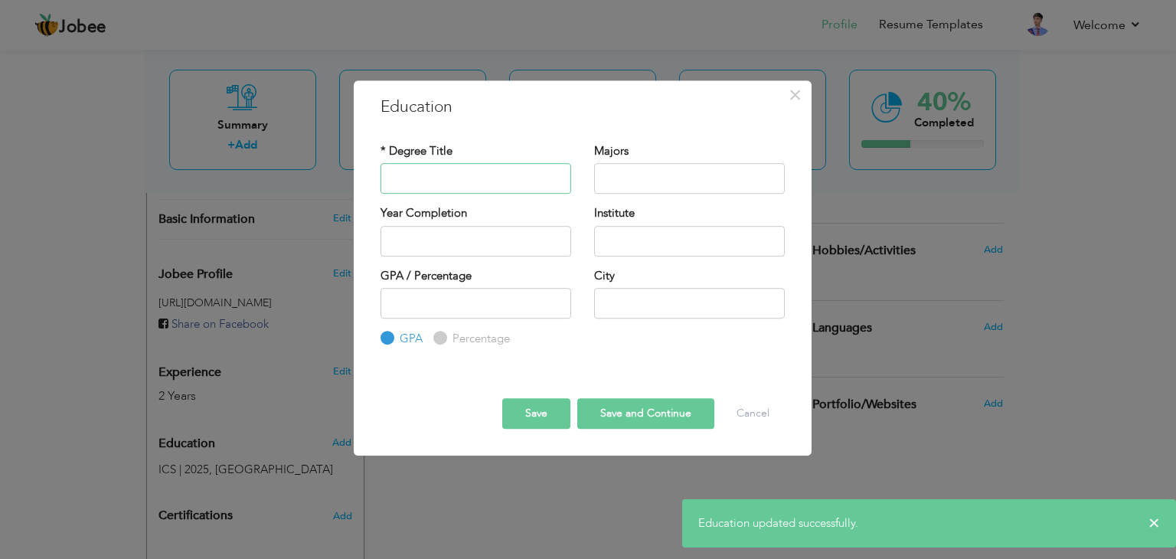
click at [478, 189] on input "text" at bounding box center [476, 178] width 191 height 31
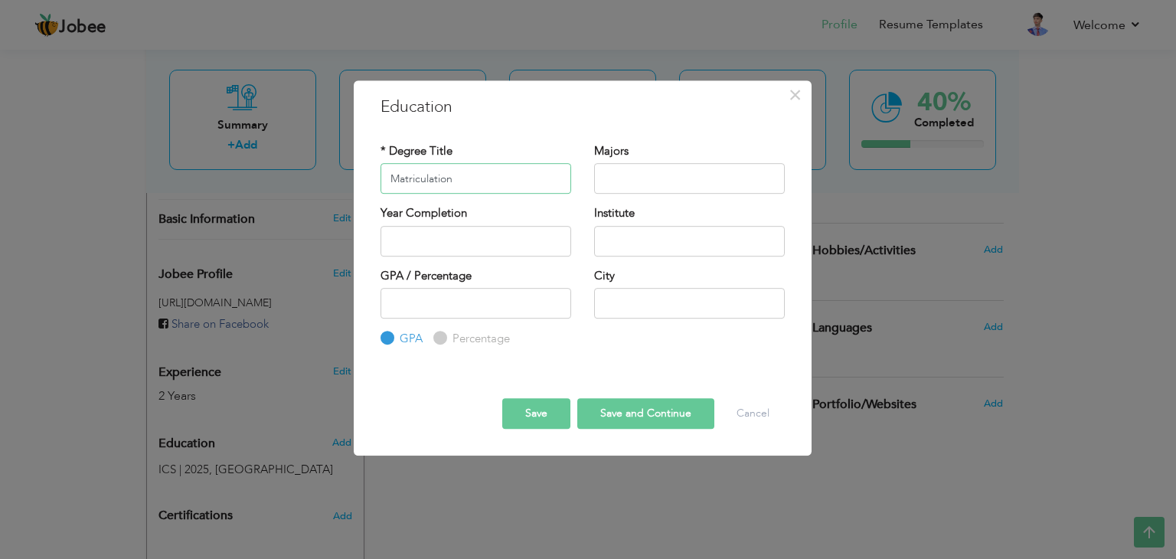
type input "Matriculation"
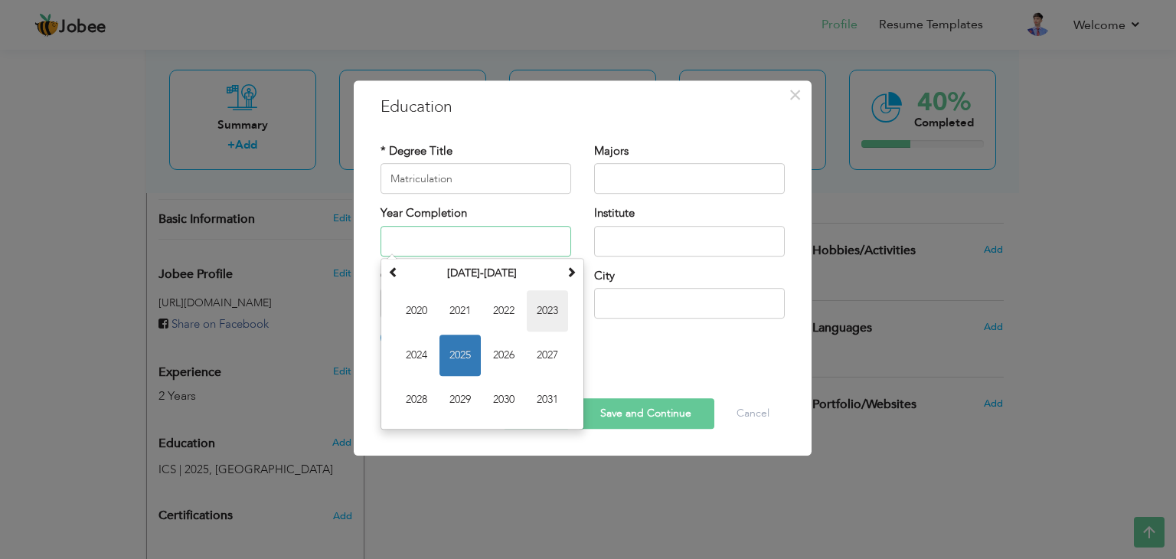
click at [534, 312] on span "2023" at bounding box center [547, 310] width 41 height 41
type input "2023"
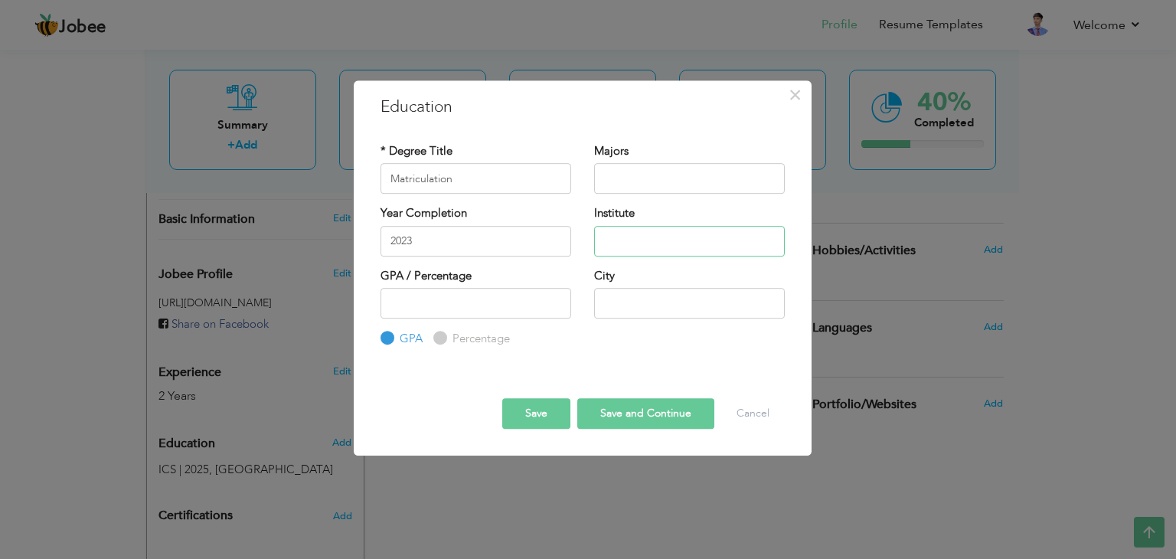
click at [642, 250] on input "text" at bounding box center [689, 241] width 191 height 31
click at [495, 307] on input "number" at bounding box center [476, 303] width 191 height 31
click at [469, 336] on label "Percentage" at bounding box center [479, 339] width 61 height 16
click at [443, 336] on input "Percentage" at bounding box center [438, 339] width 10 height 10
radio input "true"
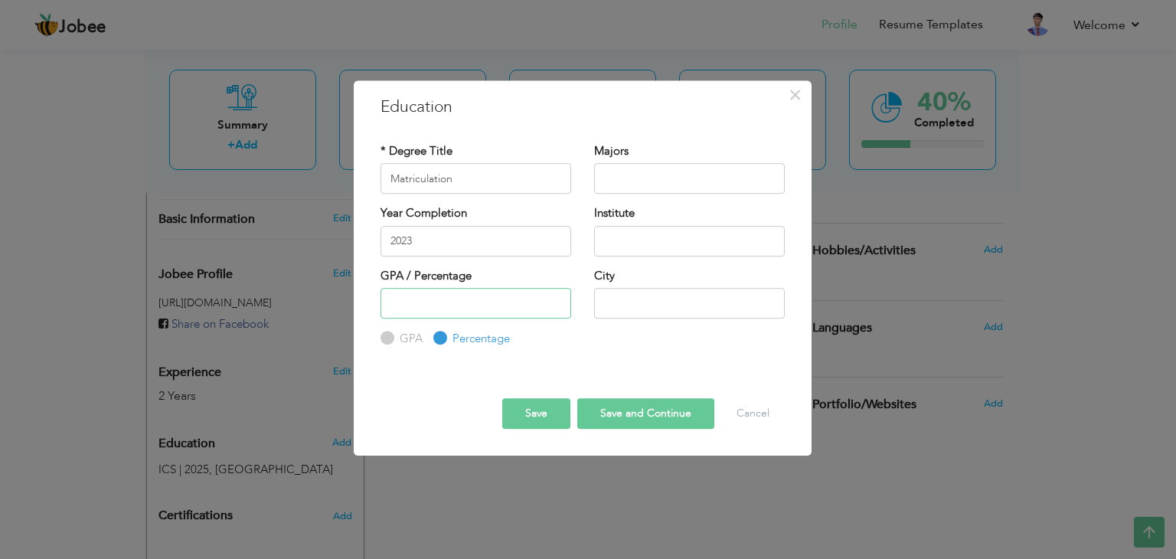
click at [465, 316] on input "number" at bounding box center [476, 303] width 191 height 31
type input "70"
type input "[GEOGRAPHIC_DATA]"
click at [536, 411] on button "Save" at bounding box center [536, 413] width 68 height 31
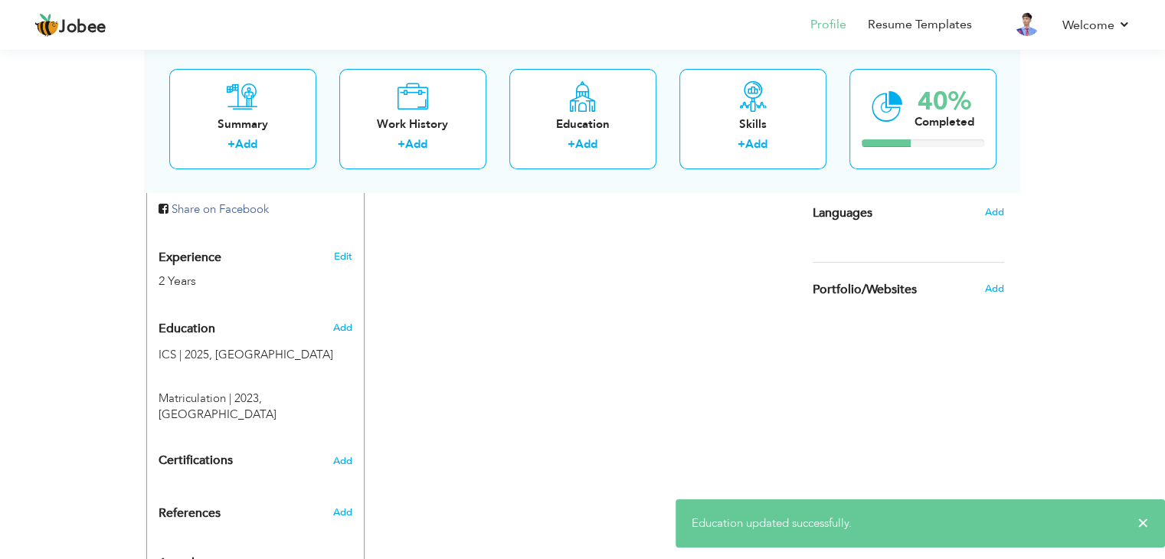
scroll to position [551, 0]
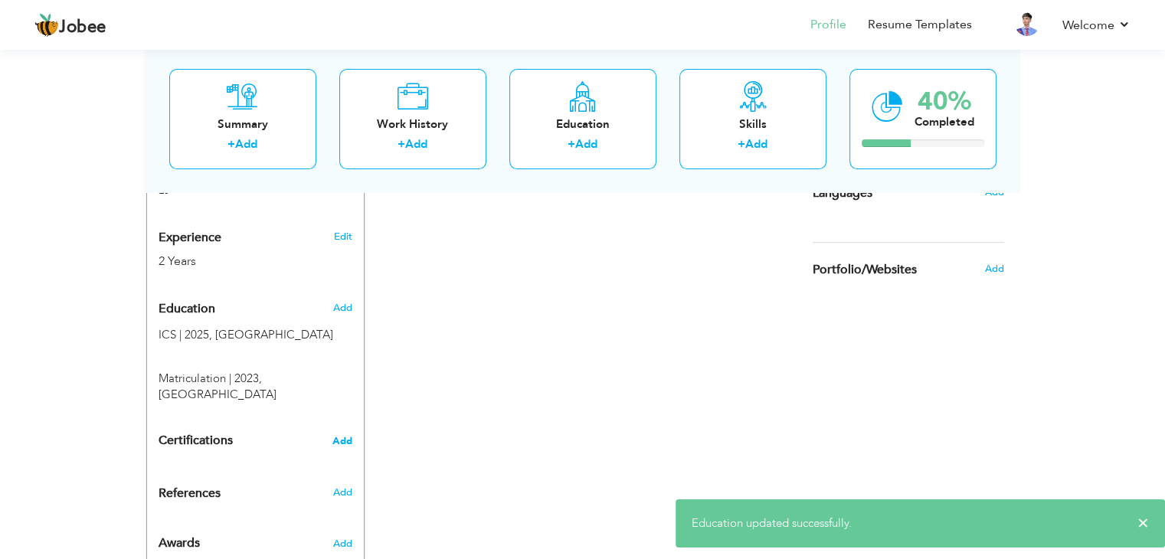
click at [338, 436] on span "Add" at bounding box center [342, 441] width 20 height 11
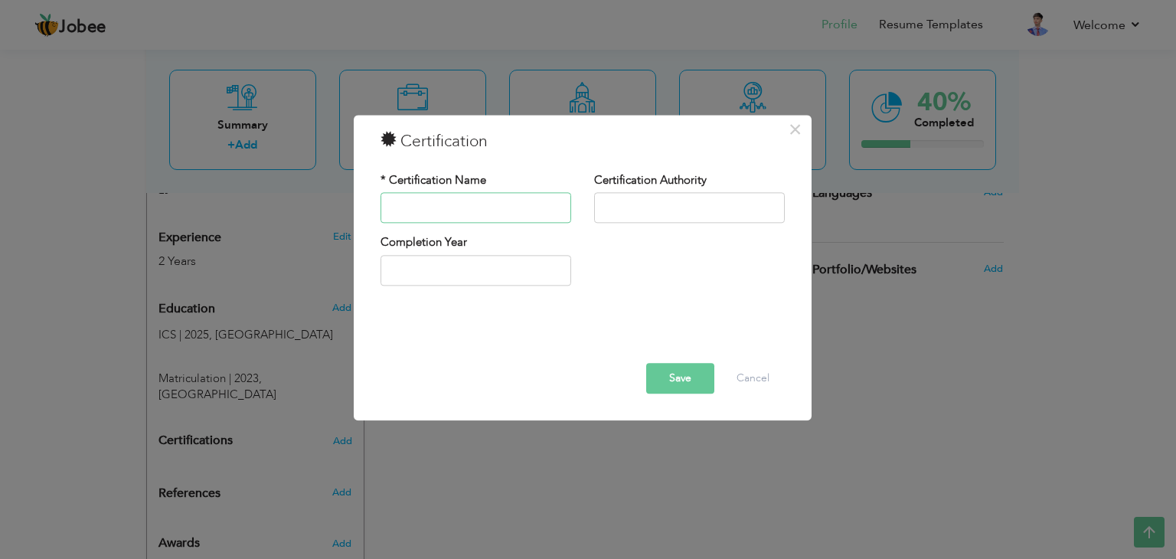
click at [430, 210] on input "text" at bounding box center [476, 208] width 191 height 31
type input "Computer"
click at [467, 203] on input "Computer" at bounding box center [476, 208] width 191 height 31
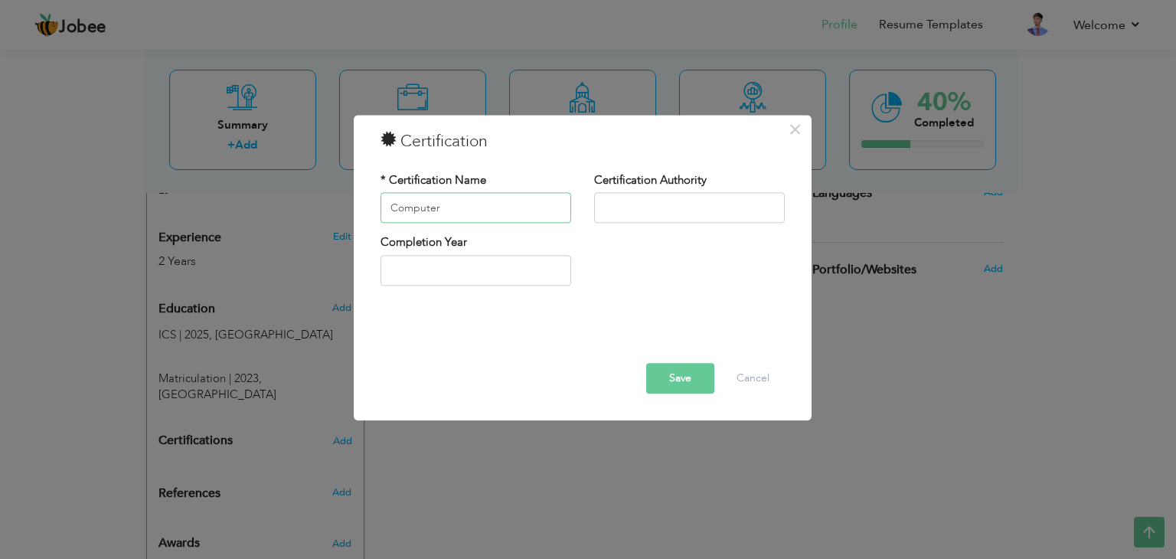
click at [467, 203] on input "Computer" at bounding box center [476, 208] width 191 height 31
click at [743, 376] on button "Cancel" at bounding box center [753, 379] width 64 height 31
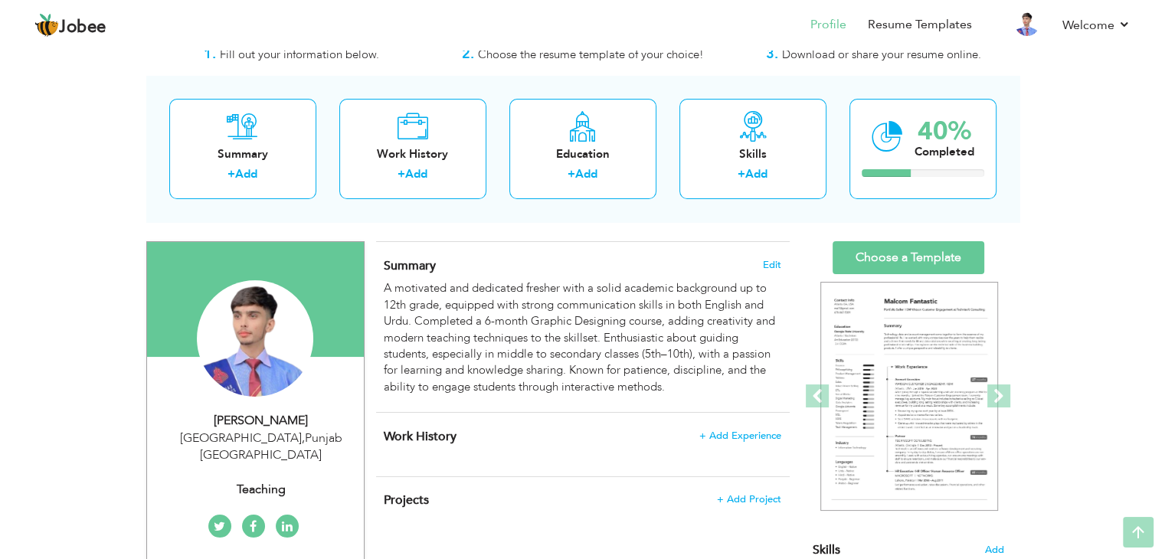
scroll to position [12, 0]
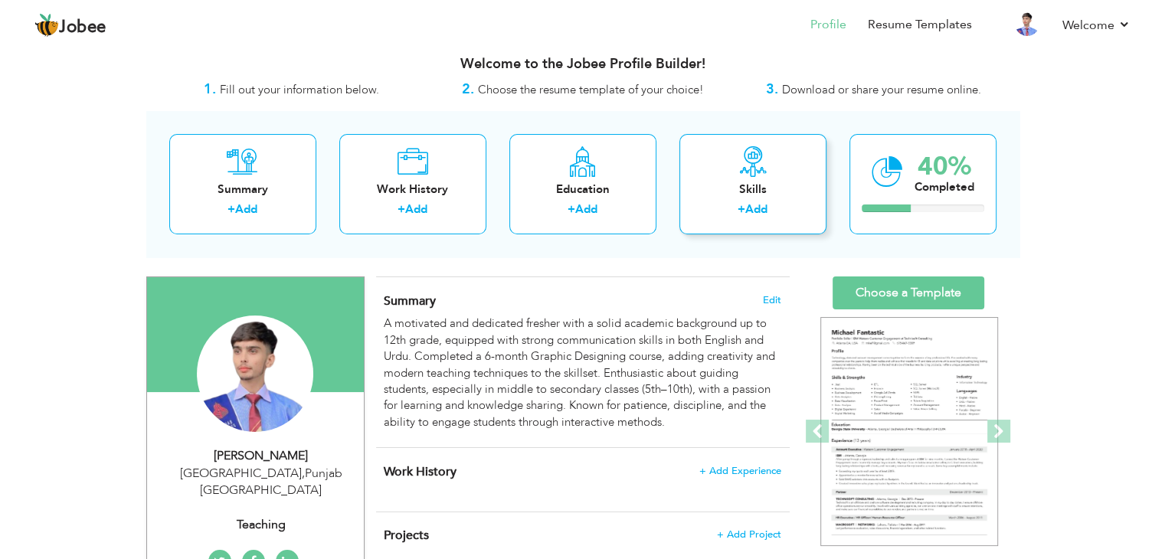
click at [730, 208] on div "+ Add" at bounding box center [752, 211] width 123 height 20
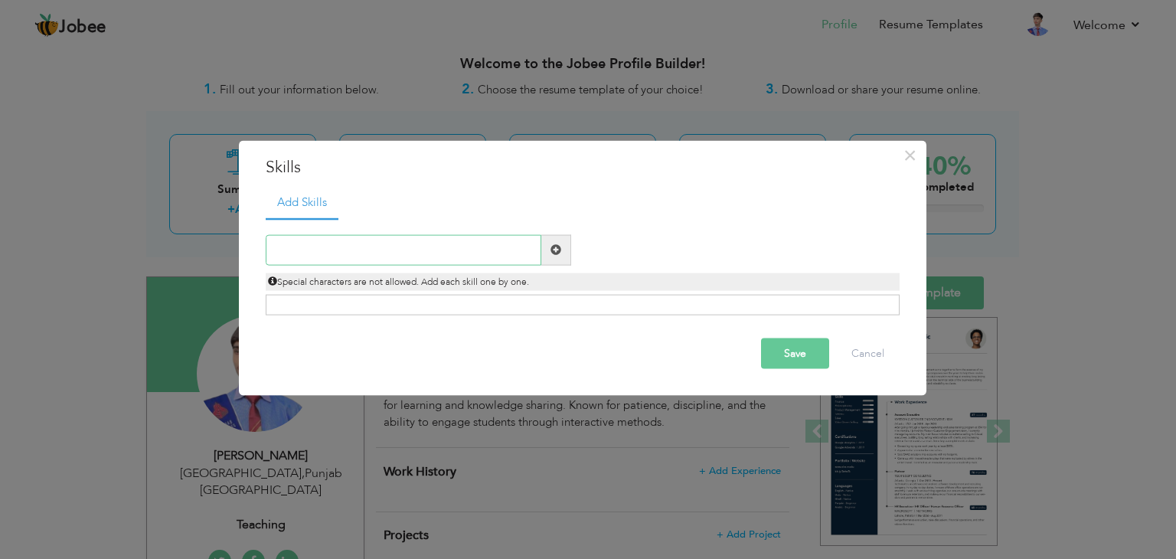
paste input "Strong communication in English & Urdu"
type input "Strong communication in English & Urdu"
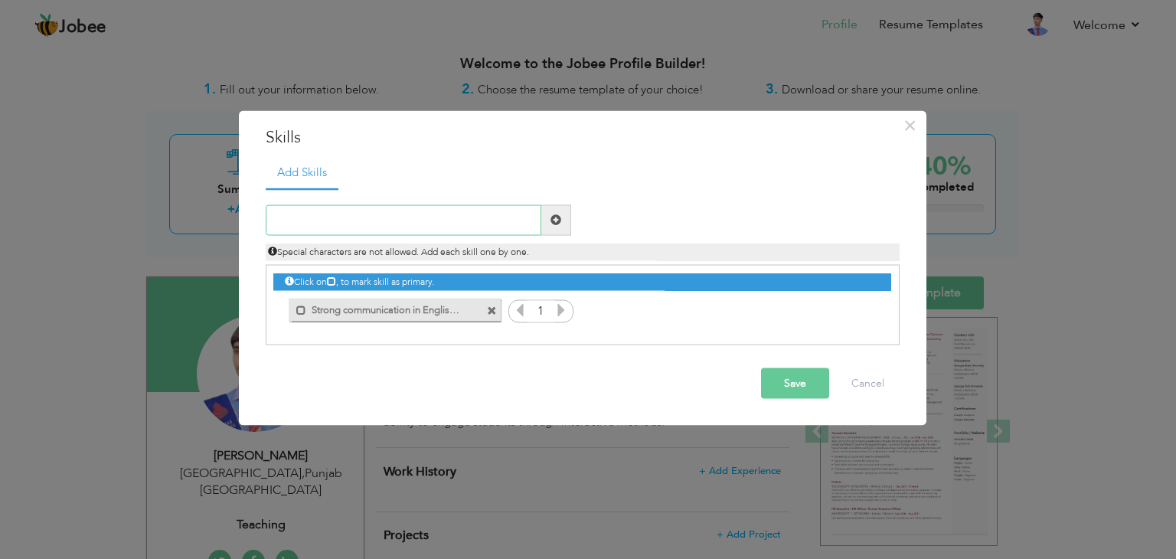
paste input "Classroom management & discipline"
type input "Classroom management & discipline"
click at [354, 217] on input "text" at bounding box center [404, 219] width 276 height 31
paste input "Patience and student-friendly approach"
type input "Patience and student-friendly approach"
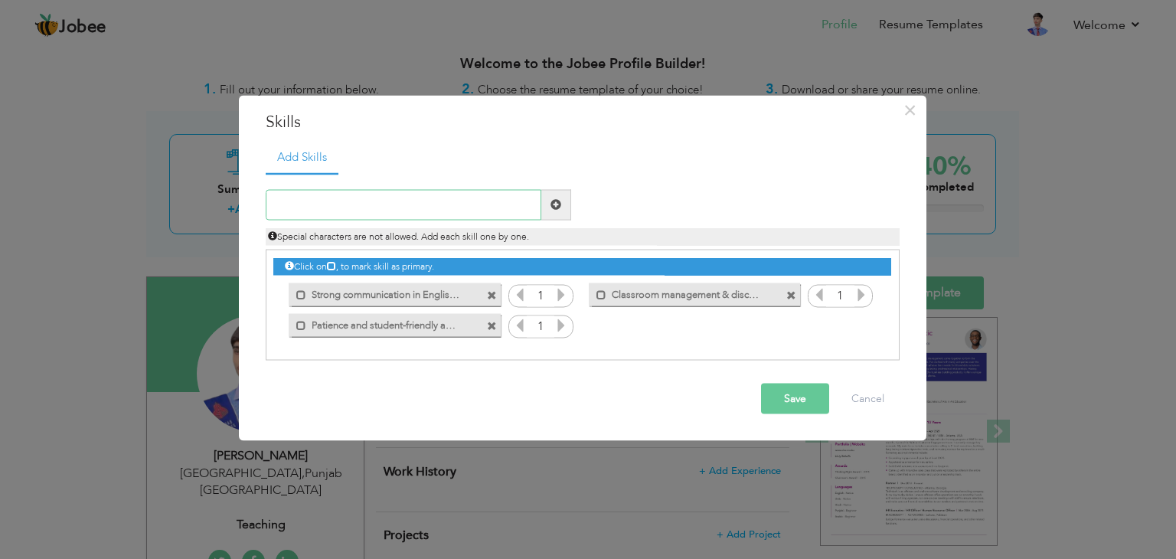
paste input "Lesson planning & organization"
type input "Lesson planning & organization"
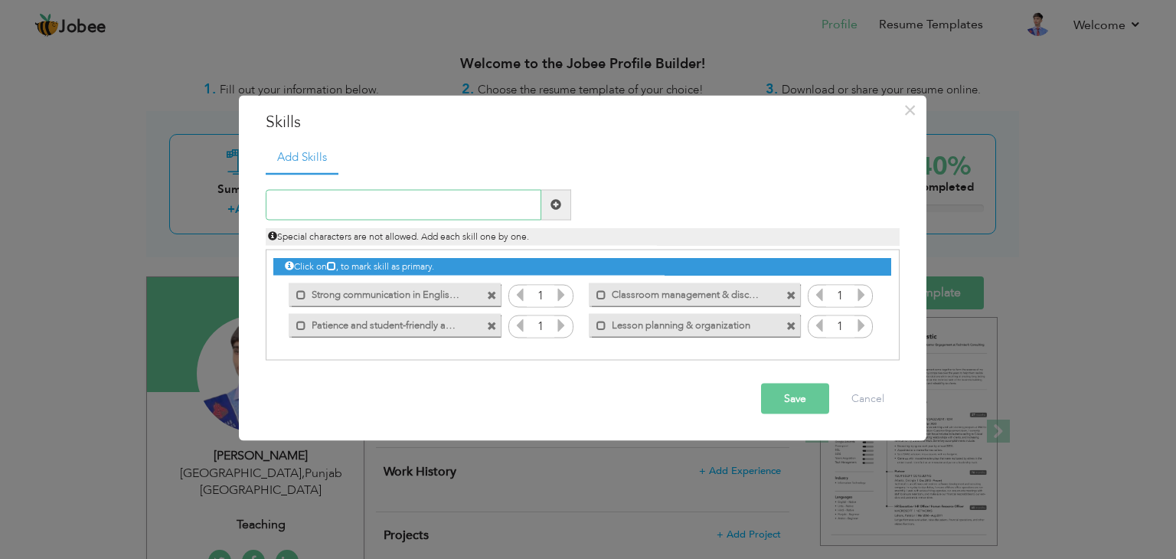
paste input "Creative teaching methods (using visuals & activit"
type input "Creative teaching methods (using visuals & activit"
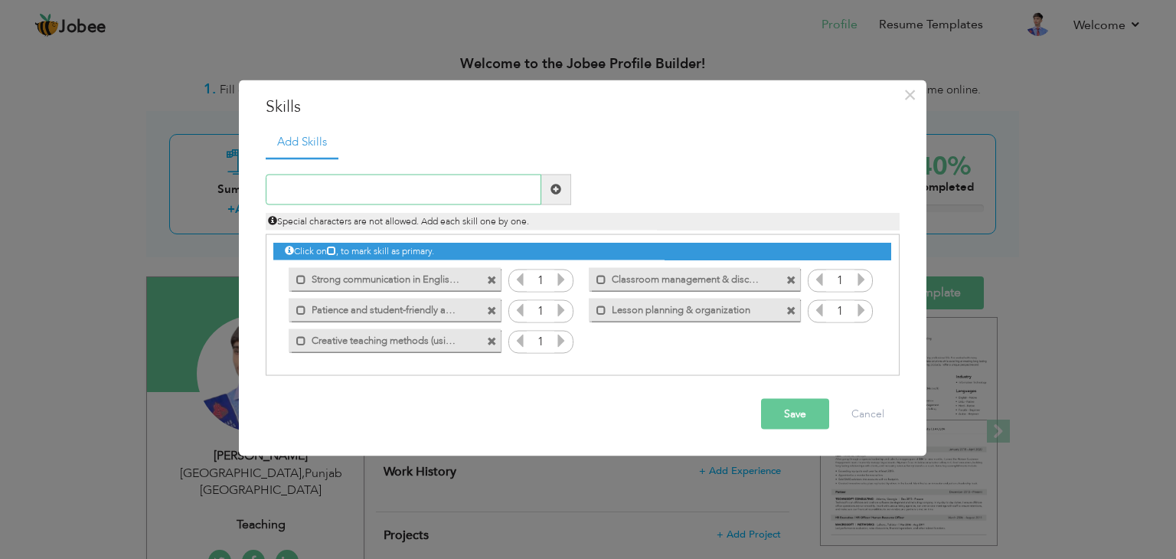
paste input "Basic computer & graphic design skills"
type input "Basic computer & graphic design skills"
paste input "roblem-solving and guidance ability"
type input "Problem-solving and guidance ability"
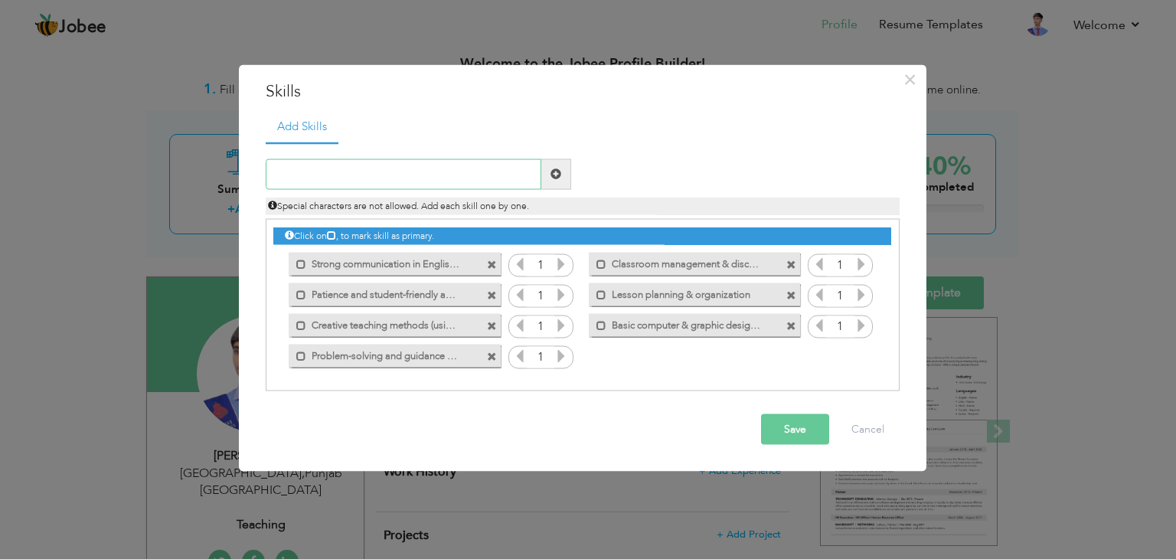
paste input "Time management & responsibility"
type input "Time management & responsibility"
click at [793, 441] on button "Save" at bounding box center [795, 428] width 68 height 31
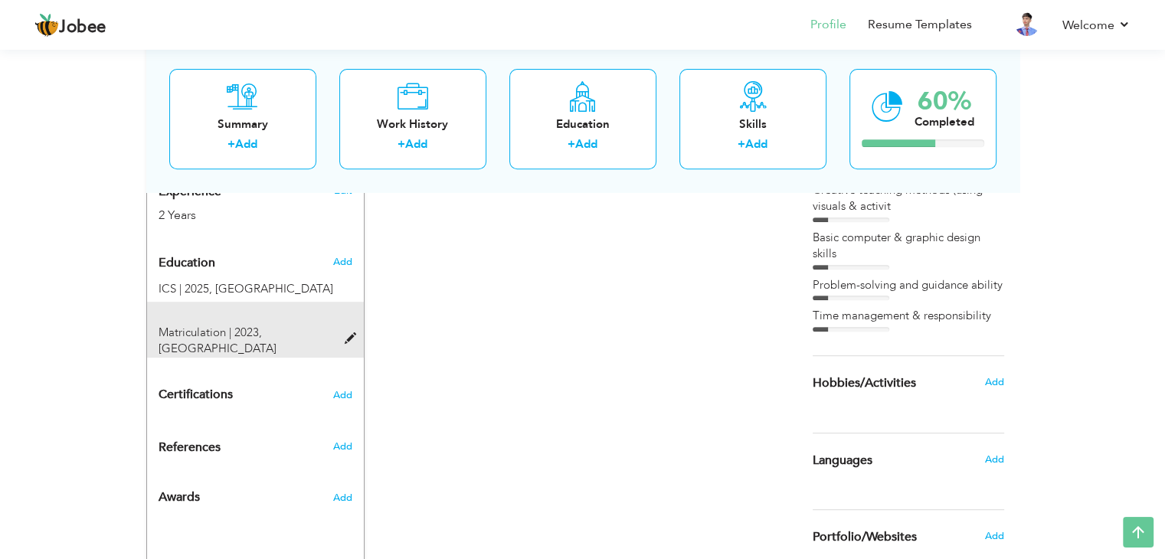
scroll to position [606, 0]
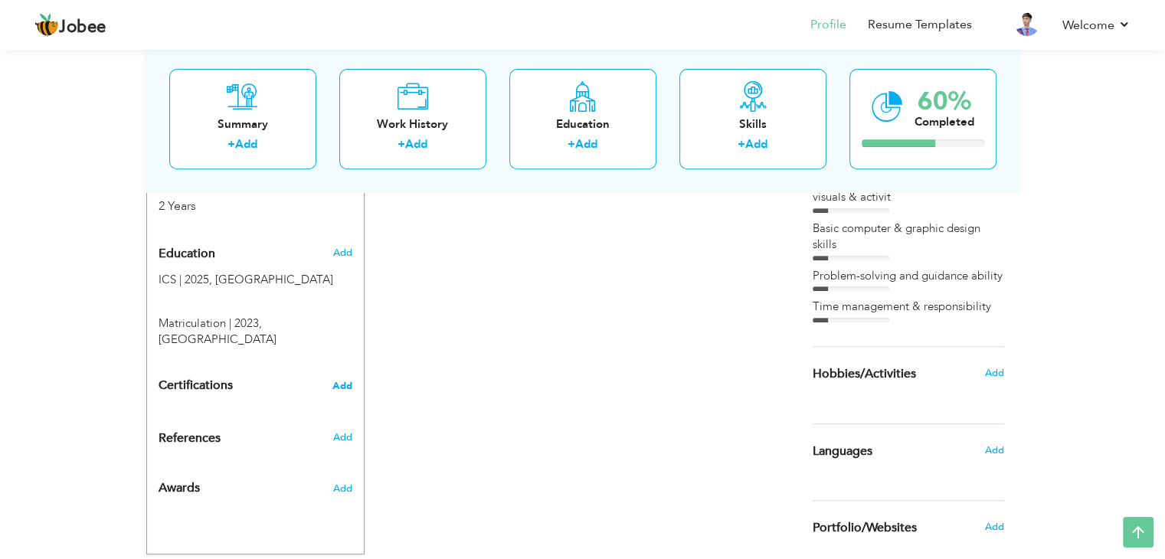
click at [335, 381] on span "Add" at bounding box center [342, 386] width 20 height 11
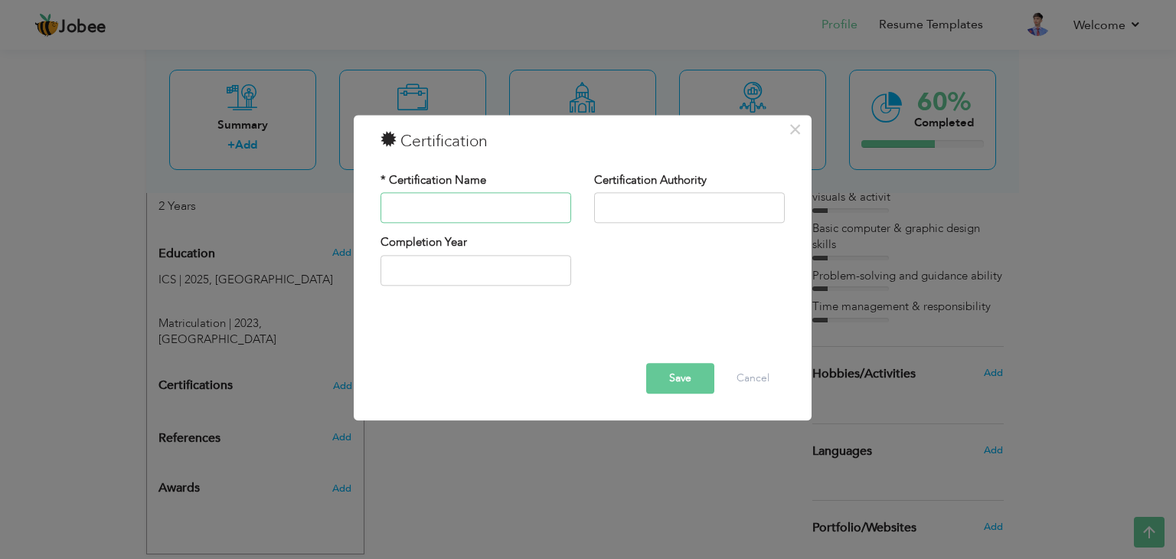
click at [427, 211] on input "text" at bounding box center [476, 208] width 191 height 31
click at [751, 382] on button "Cancel" at bounding box center [753, 379] width 64 height 31
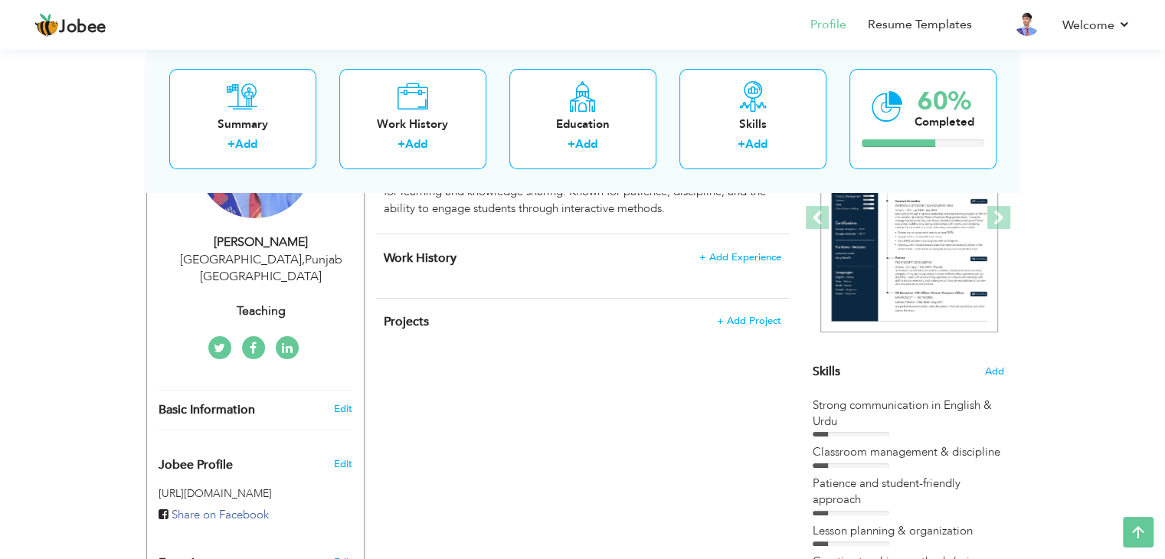
scroll to position [214, 0]
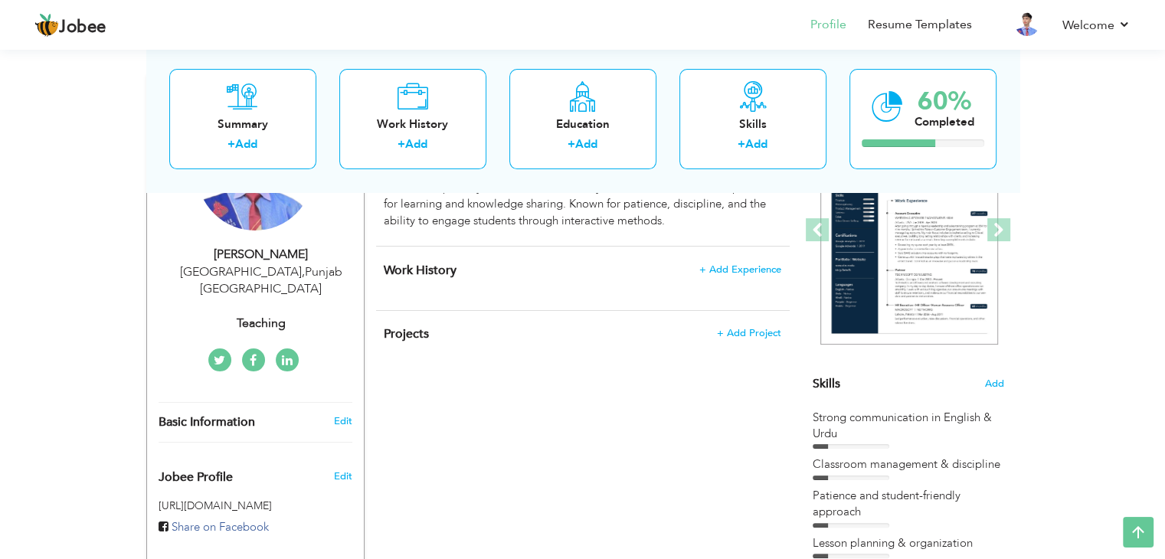
click at [741, 275] on h4 "Work History + Add Experience" at bounding box center [582, 270] width 397 height 15
click at [738, 270] on span "+ Add Experience" at bounding box center [739, 269] width 83 height 11
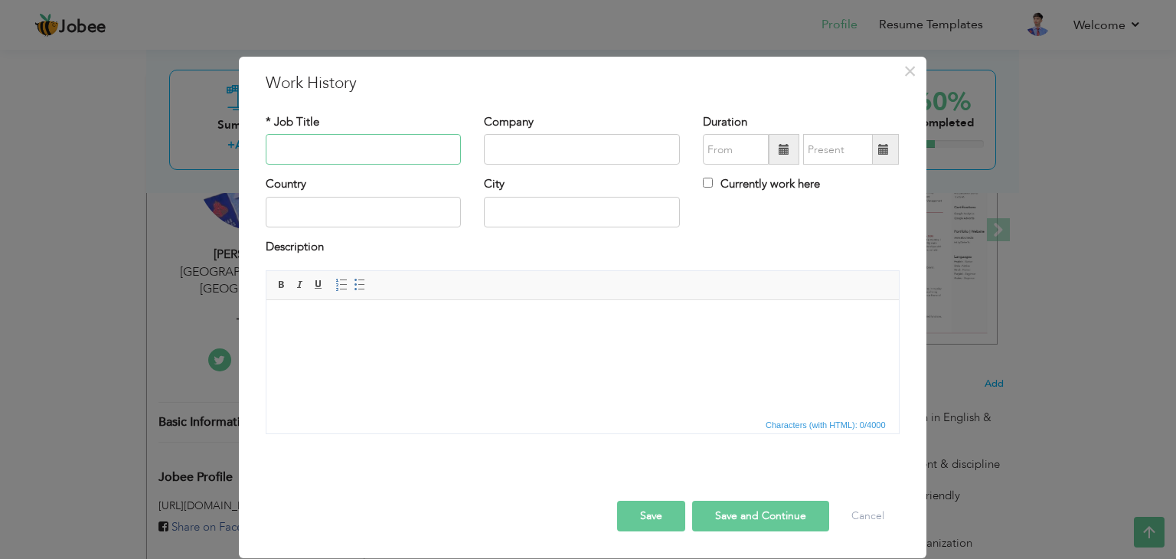
paste input "Home Tutor (Part-time)"
type input "Home Tutor (Part-time)"
click at [518, 142] on input "text" at bounding box center [582, 149] width 196 height 31
paste input "Self-employed"
type input "Self-employed"
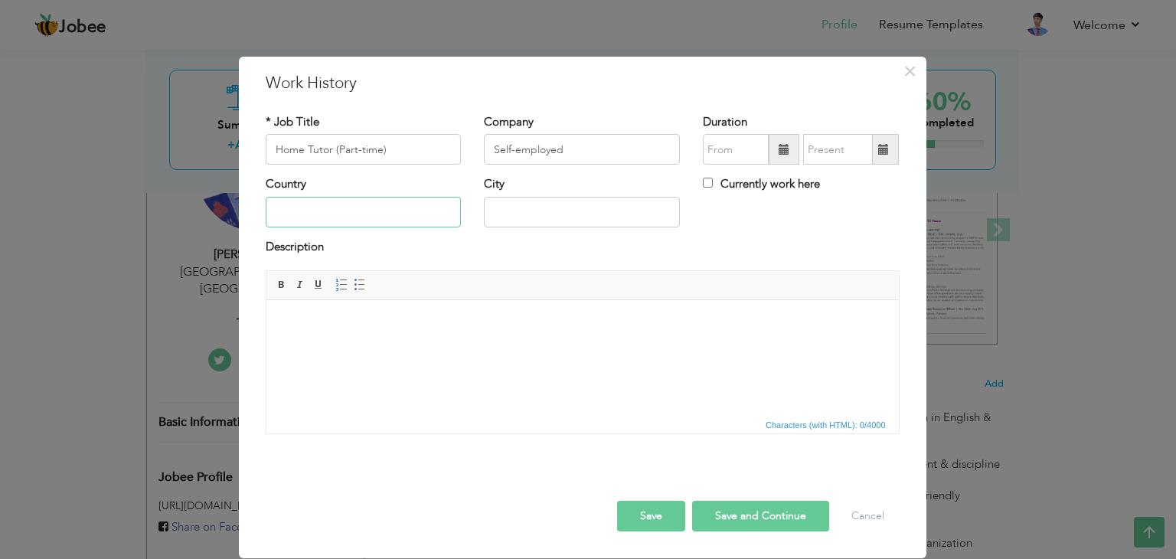
click at [325, 220] on input "text" at bounding box center [364, 212] width 196 height 31
paste input "[GEOGRAPHIC_DATA]"
type input "[GEOGRAPHIC_DATA]"
click at [505, 207] on input "text" at bounding box center [582, 212] width 196 height 31
type input "[GEOGRAPHIC_DATA]"
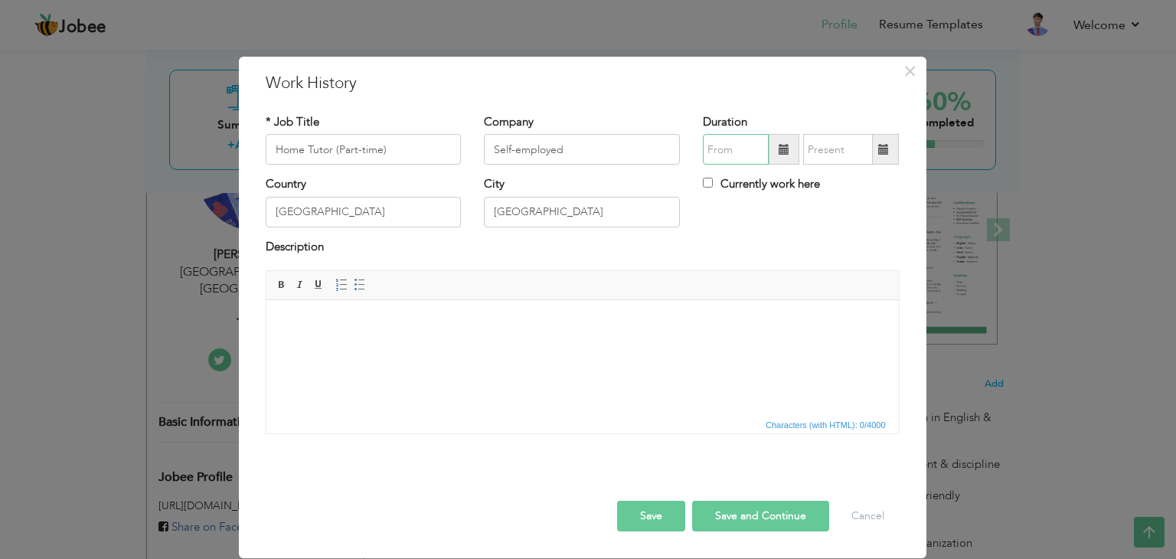
click at [767, 153] on input "text" at bounding box center [736, 149] width 66 height 31
type input "08/2025"
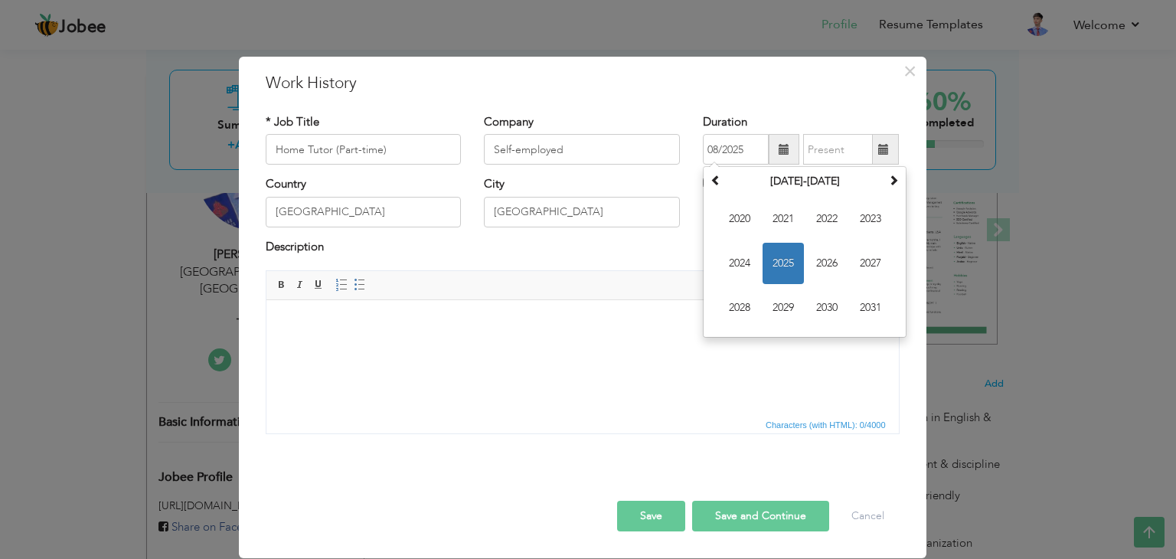
click at [775, 152] on span at bounding box center [784, 149] width 31 height 31
click at [881, 221] on span "2023" at bounding box center [870, 218] width 41 height 41
click at [885, 132] on div "Duration 08/2025 August 2023 Su Mo Tu We Th Fr Sa 30 31 1 2 3 4 5 6 7 8 9 10 11…" at bounding box center [801, 139] width 196 height 51
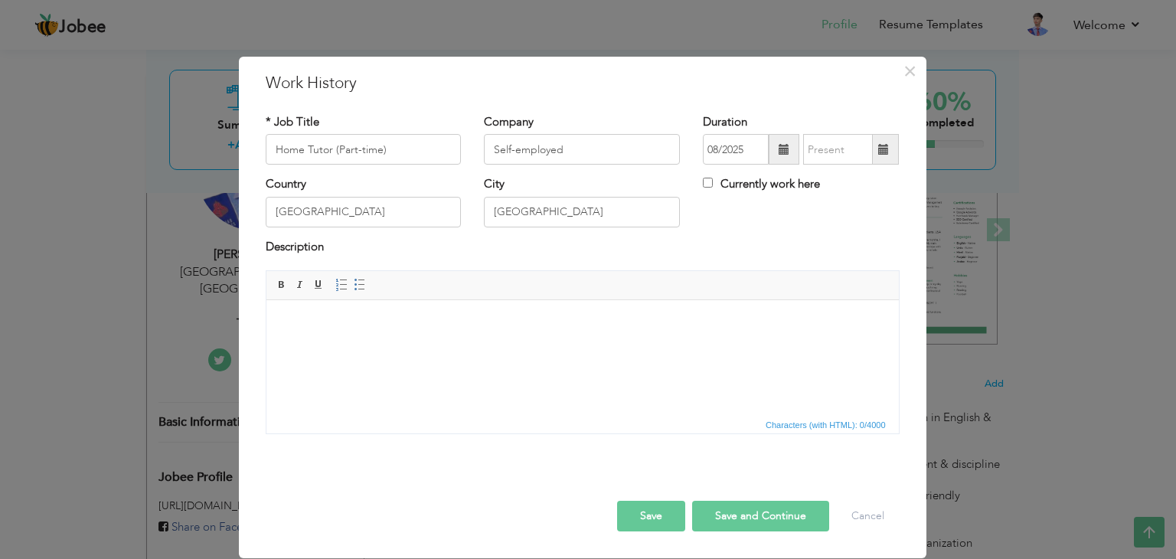
click at [884, 145] on span at bounding box center [883, 149] width 11 height 11
type input "08/2025"
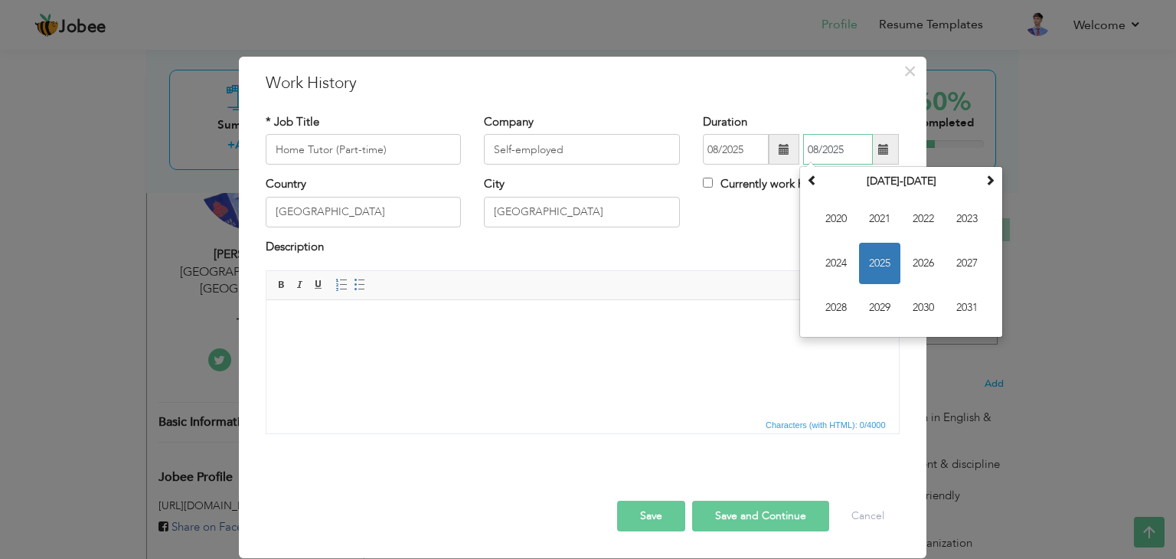
click at [888, 270] on span "2025" at bounding box center [879, 263] width 41 height 41
click at [459, 347] on html at bounding box center [582, 323] width 632 height 47
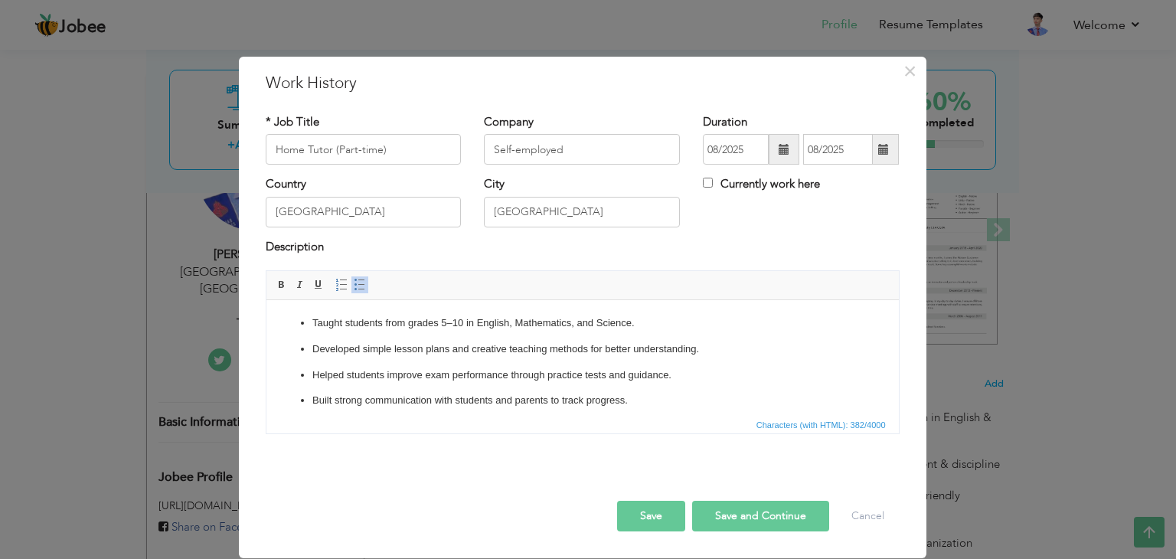
click at [655, 512] on button "Save" at bounding box center [651, 516] width 68 height 31
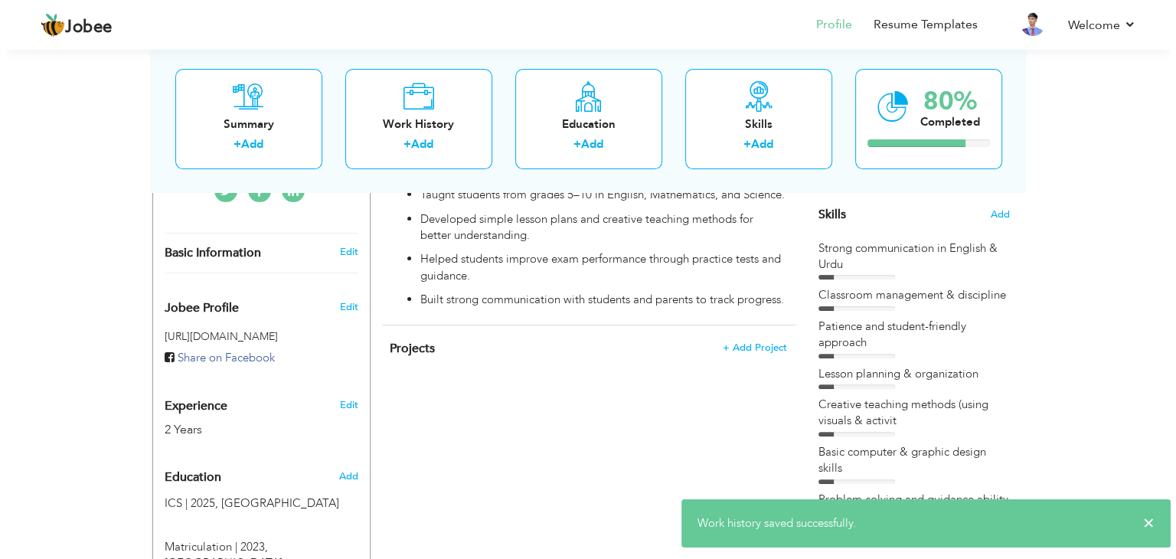
scroll to position [385, 0]
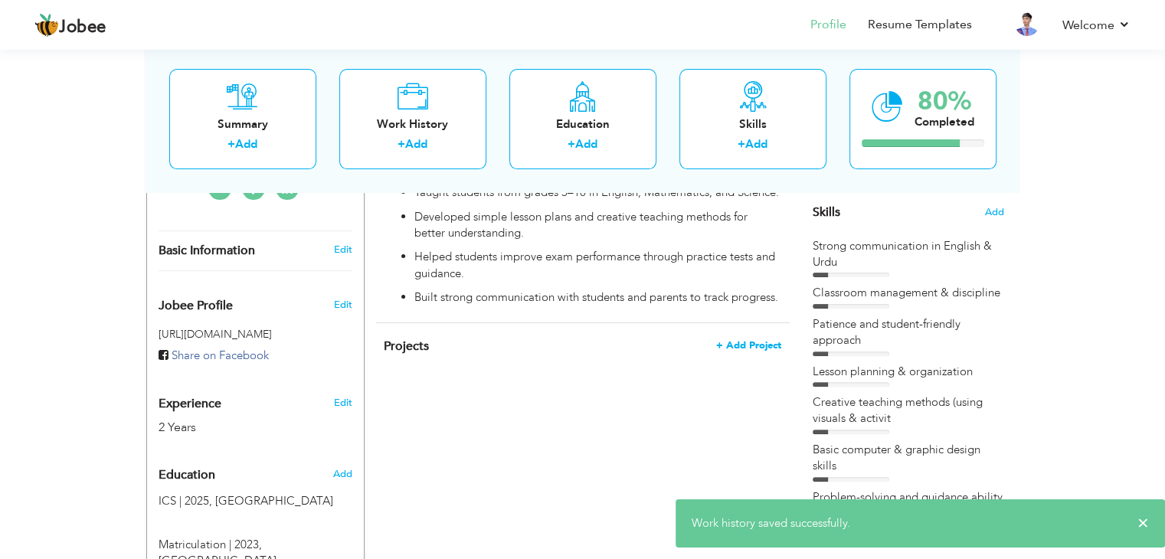
click at [752, 348] on span "+ Add Project" at bounding box center [748, 345] width 65 height 11
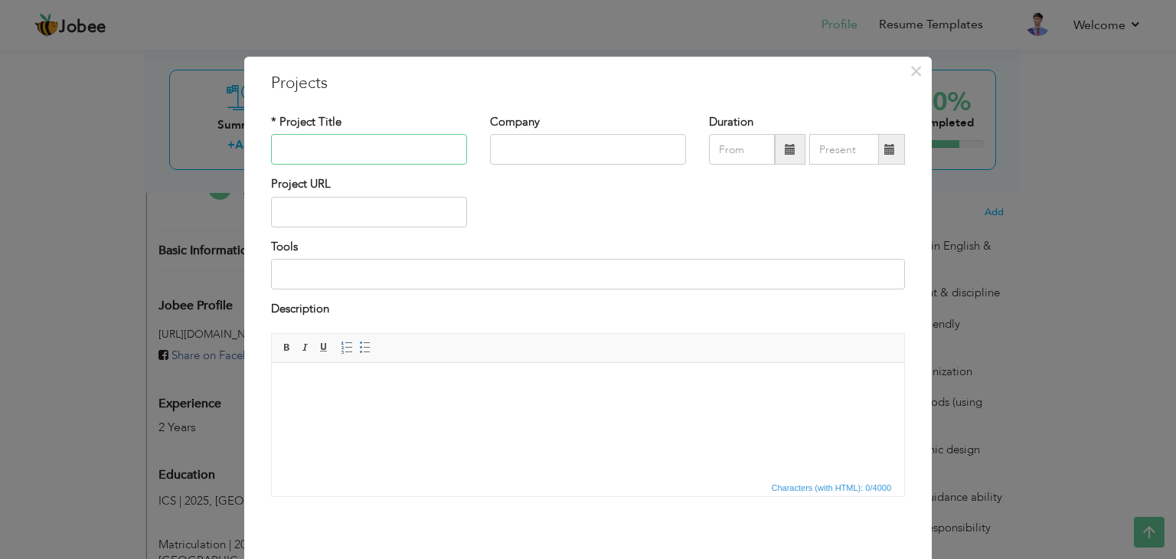
paste input "Home Tutoring Project (2023 – Present)"
type input "Home Tutoring Project (2023 – Present)"
click at [518, 146] on input "text" at bounding box center [588, 149] width 196 height 31
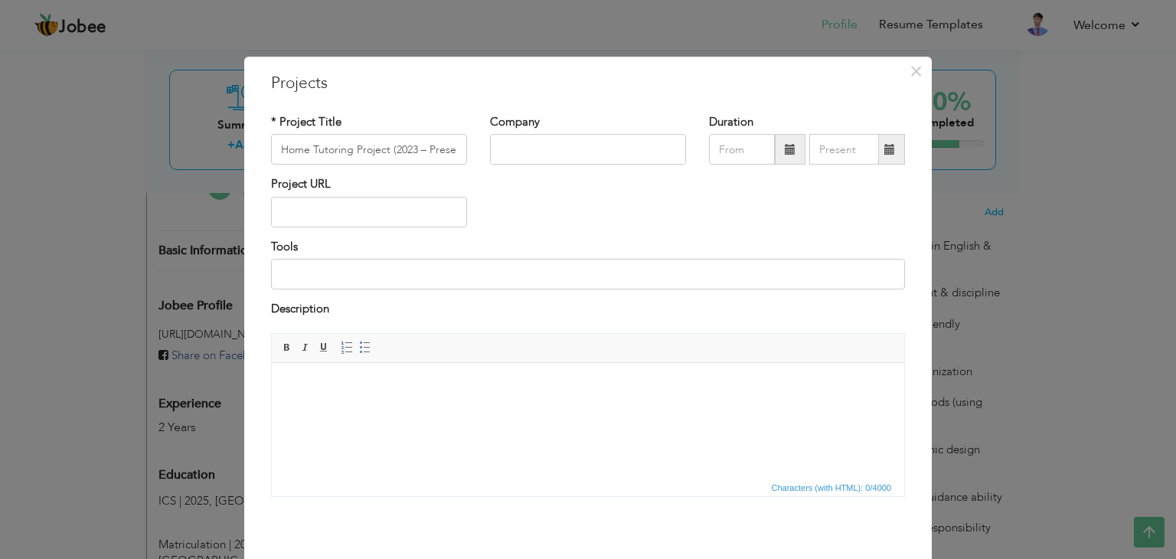
click at [409, 379] on body at bounding box center [588, 385] width 602 height 16
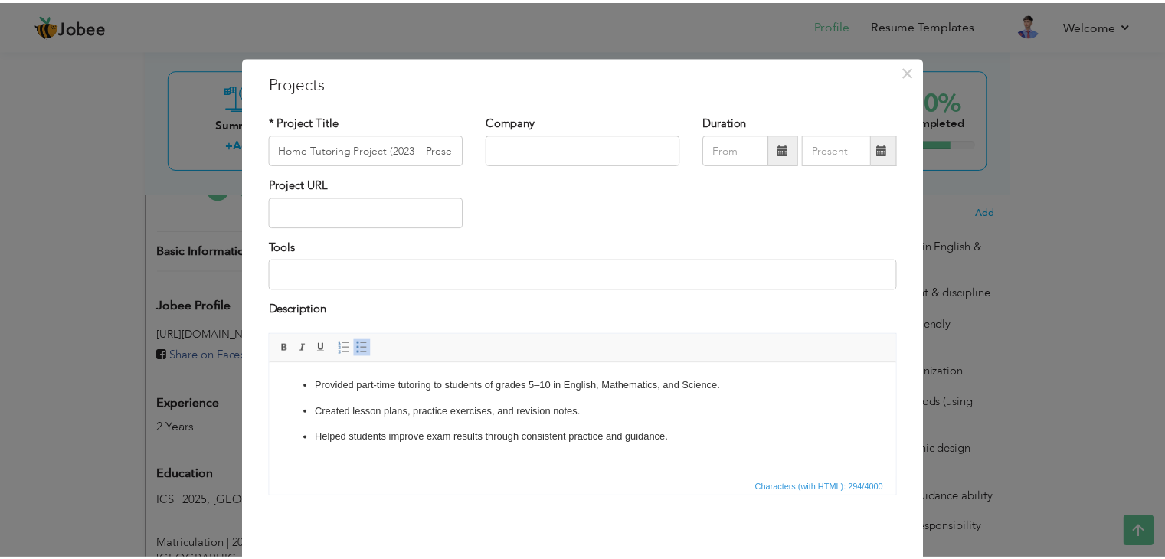
scroll to position [61, 0]
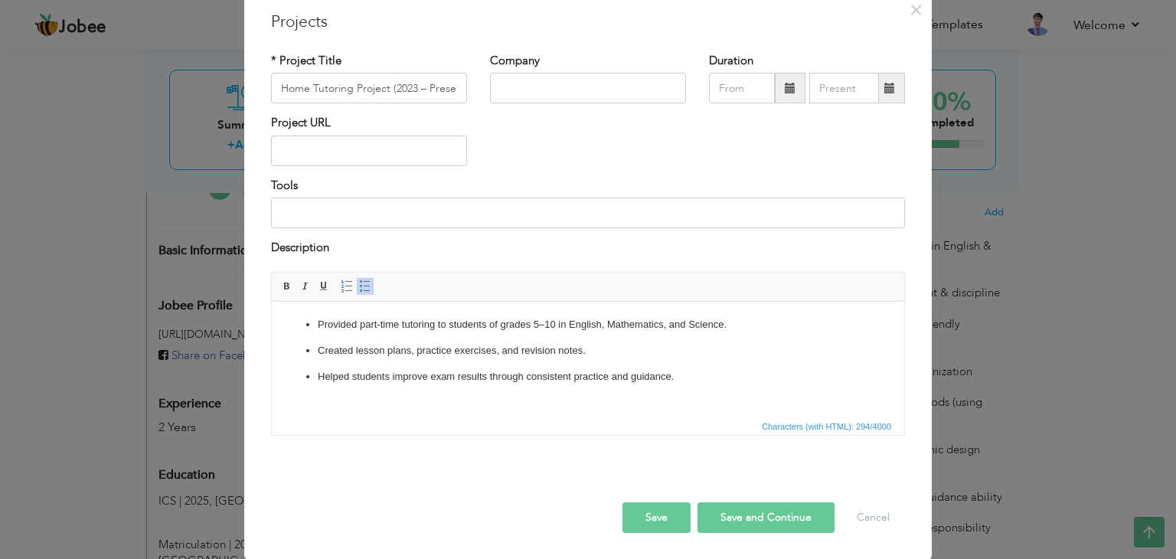
click at [645, 543] on div "× Projects * Project Title Home Tutoring Project (2023 – Present) Company Durat…" at bounding box center [588, 277] width 688 height 564
click at [643, 528] on button "Save" at bounding box center [656, 517] width 68 height 31
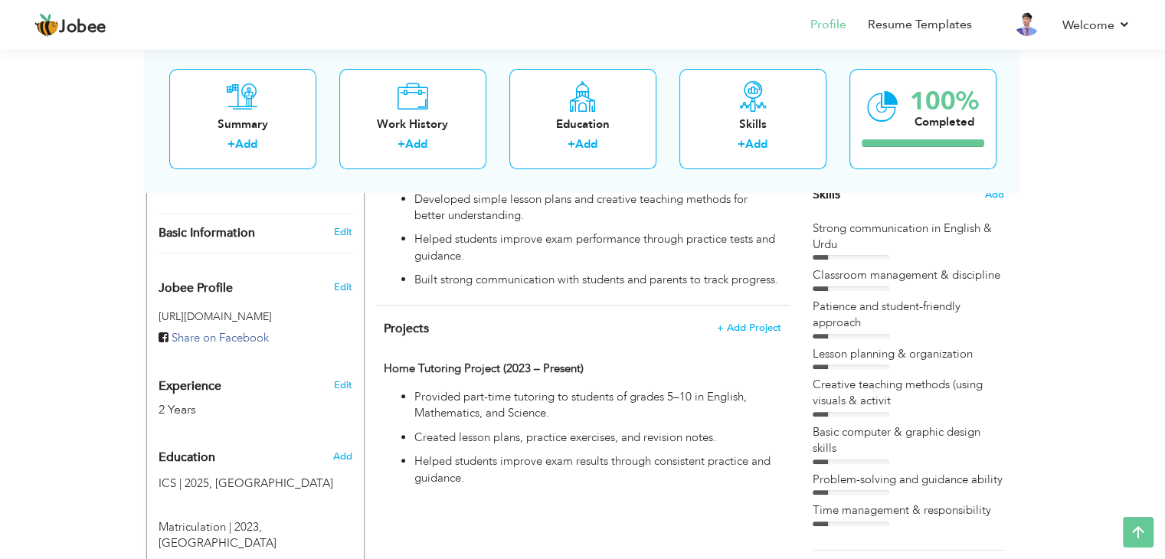
scroll to position [402, 0]
click at [991, 195] on span "Add" at bounding box center [994, 195] width 20 height 15
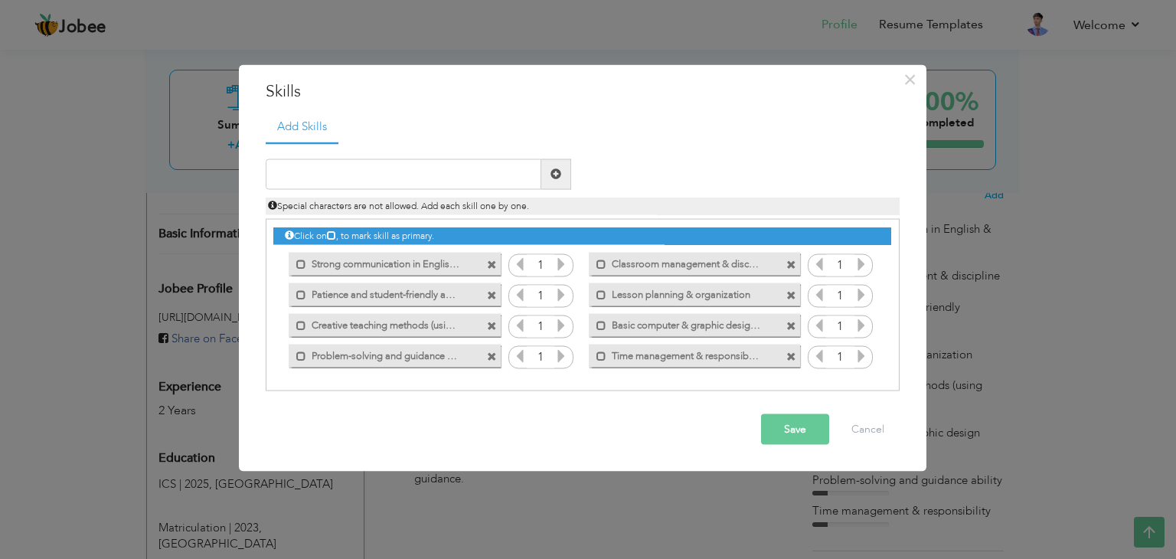
click at [566, 266] on icon at bounding box center [561, 263] width 14 height 14
click at [564, 295] on icon at bounding box center [561, 294] width 14 height 14
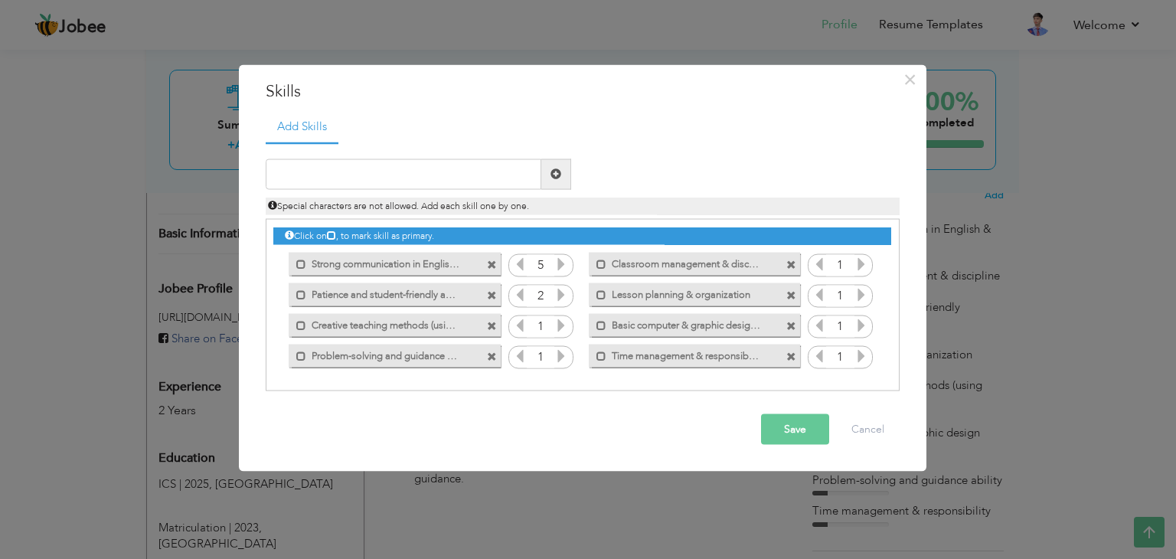
click at [564, 295] on icon at bounding box center [561, 294] width 14 height 14
click at [562, 322] on icon at bounding box center [561, 325] width 14 height 14
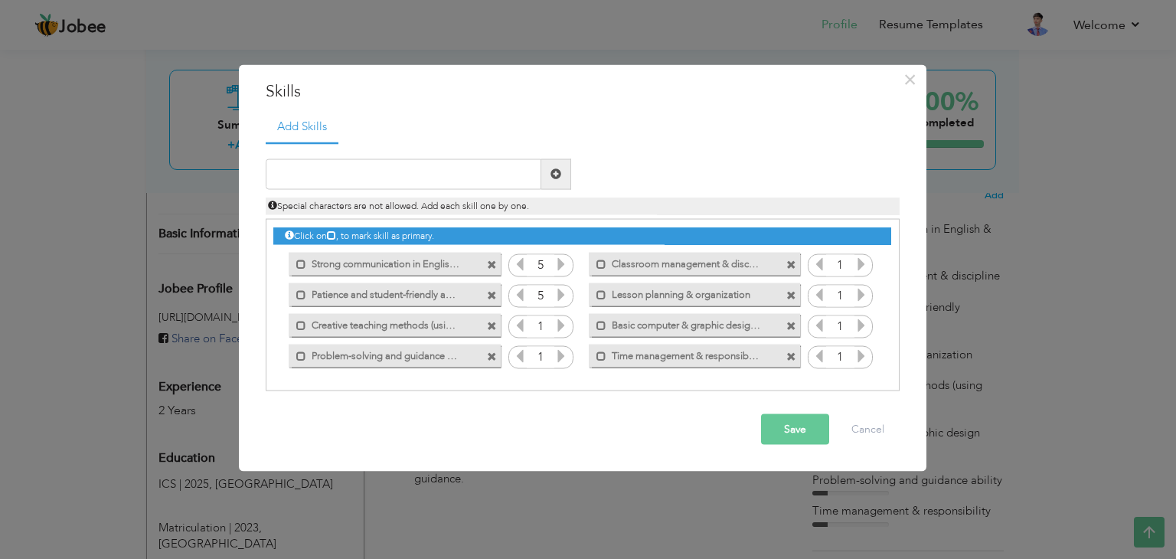
click at [562, 322] on icon at bounding box center [561, 325] width 14 height 14
click at [554, 357] on input "1" at bounding box center [541, 357] width 28 height 21
click at [563, 355] on icon at bounding box center [561, 355] width 14 height 14
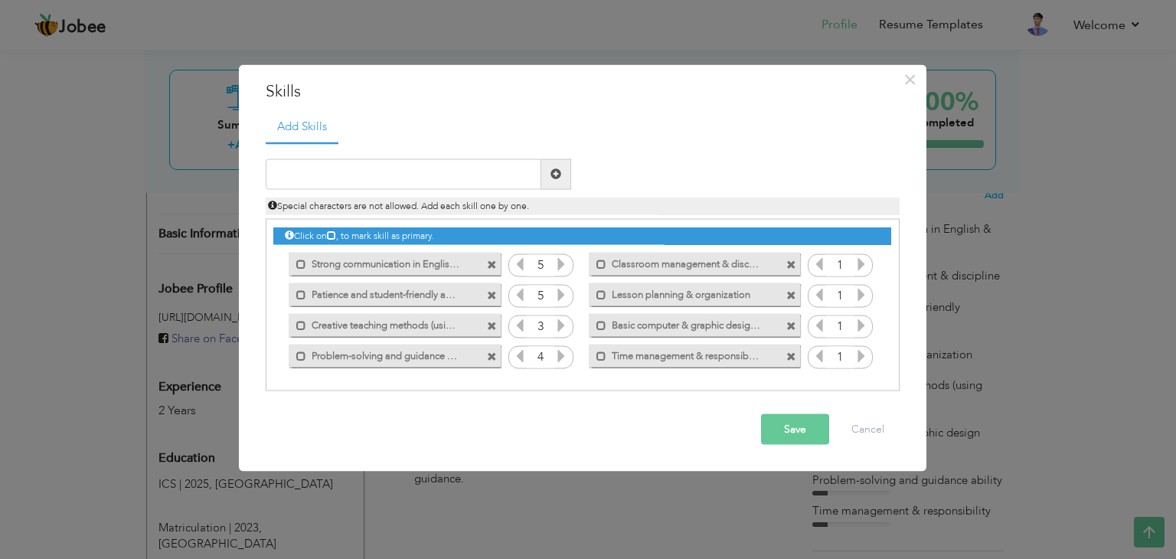
click at [560, 325] on icon at bounding box center [561, 325] width 14 height 14
click at [858, 260] on icon at bounding box center [861, 263] width 14 height 14
click at [862, 297] on icon at bounding box center [861, 294] width 14 height 14
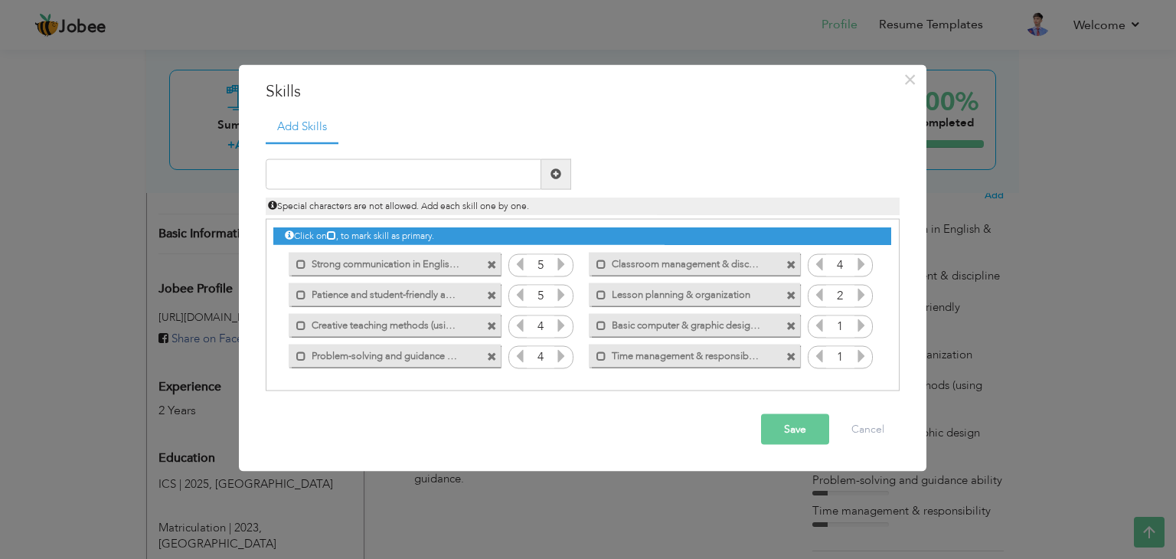
click at [862, 297] on icon at bounding box center [861, 294] width 14 height 14
click at [861, 325] on icon at bounding box center [861, 325] width 14 height 14
click at [864, 354] on icon at bounding box center [861, 355] width 14 height 14
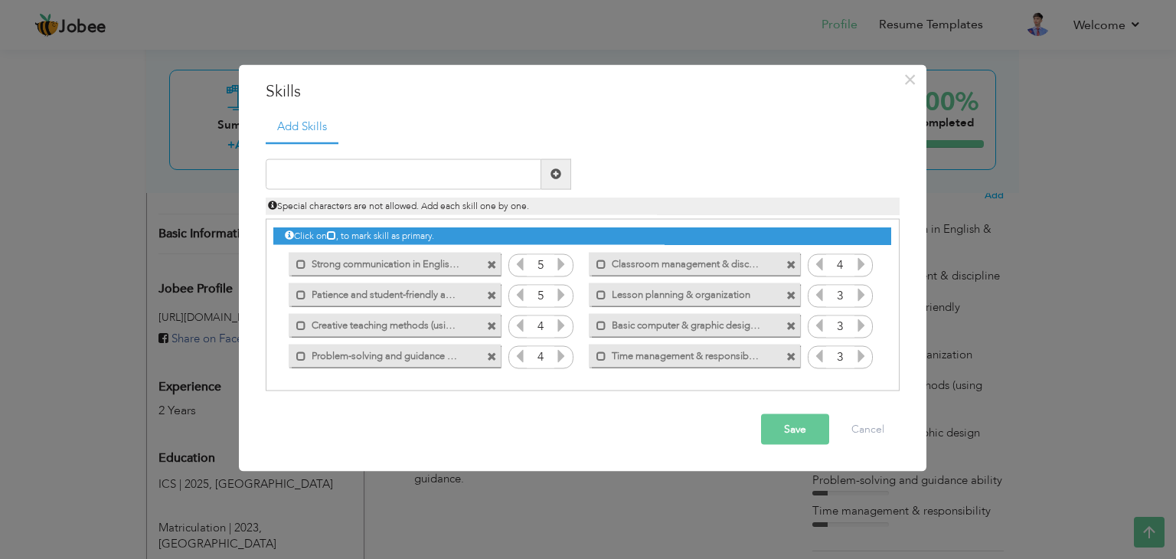
click at [864, 354] on icon at bounding box center [861, 355] width 14 height 14
click at [858, 358] on icon at bounding box center [861, 355] width 14 height 14
click at [809, 420] on button "Save" at bounding box center [795, 428] width 68 height 31
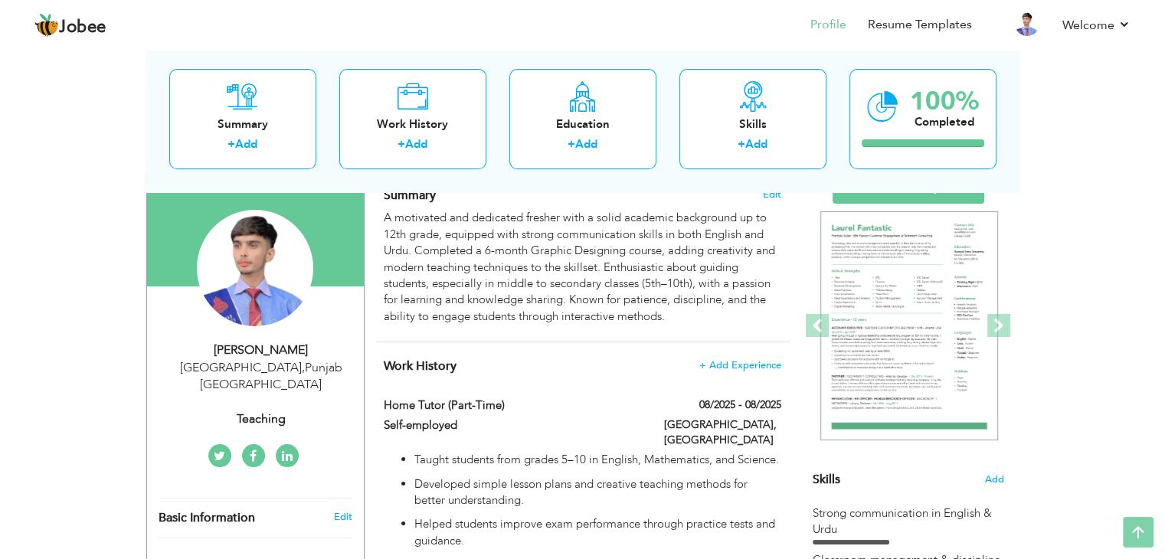
scroll to position [0, 0]
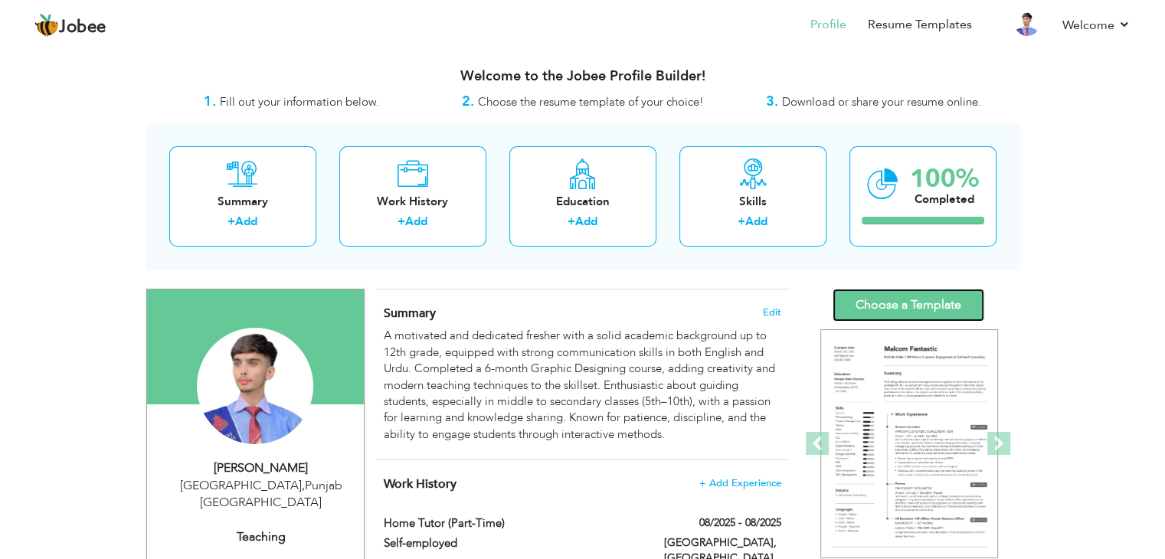
click at [877, 296] on link "Choose a Template" at bounding box center [908, 305] width 152 height 33
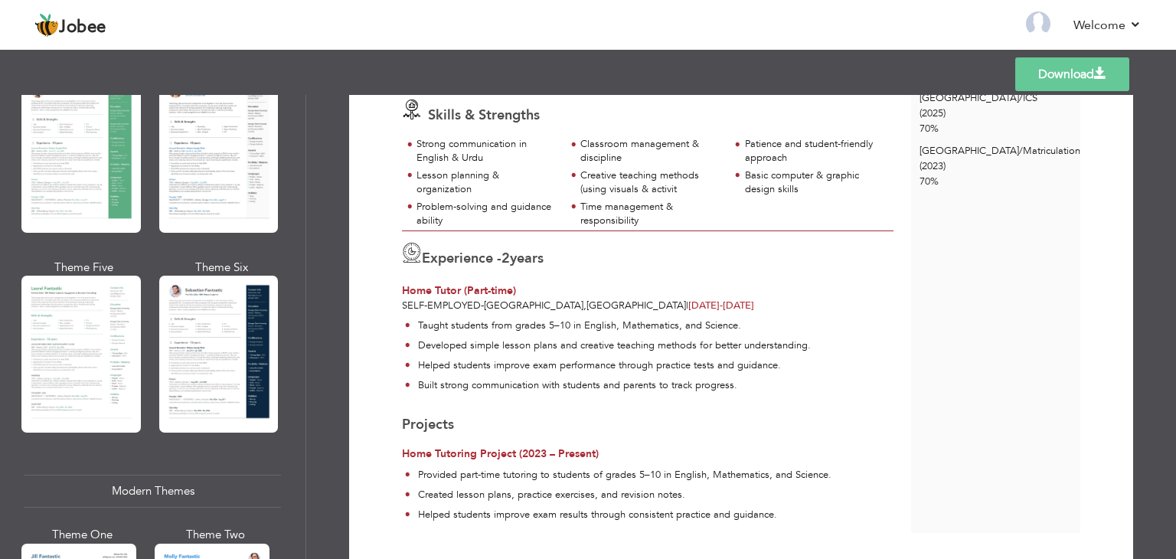
scroll to position [331, 0]
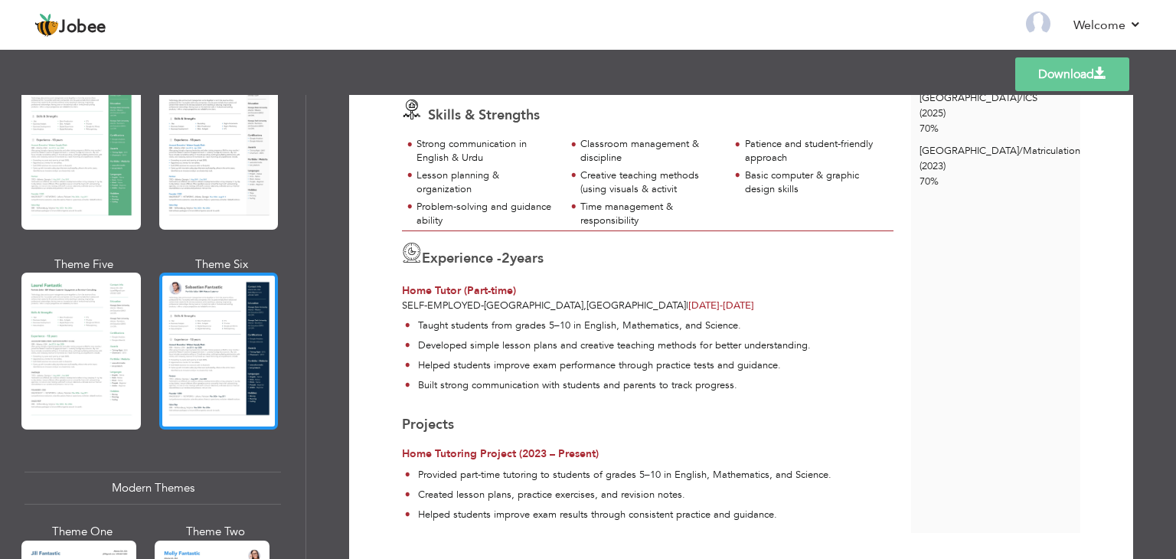
click at [205, 322] on div at bounding box center [218, 351] width 119 height 157
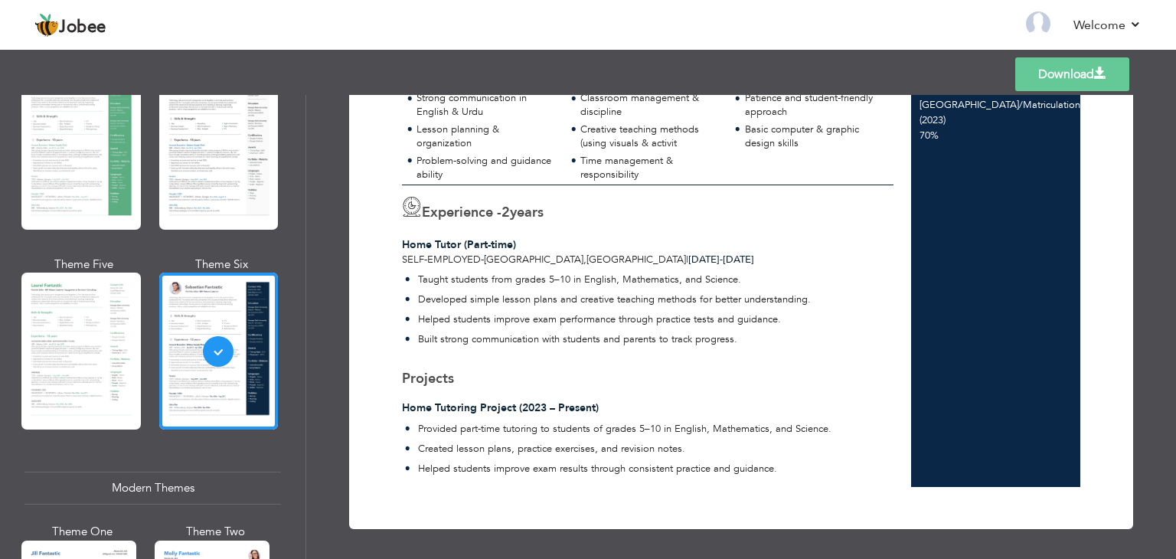
scroll to position [0, 0]
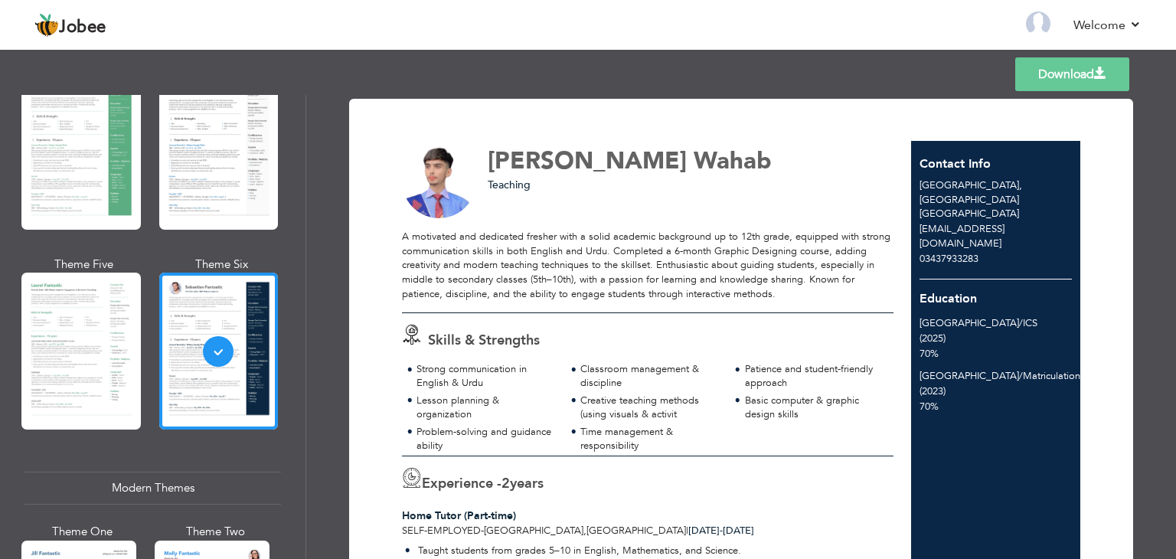
click at [1062, 67] on link "Download" at bounding box center [1072, 74] width 114 height 34
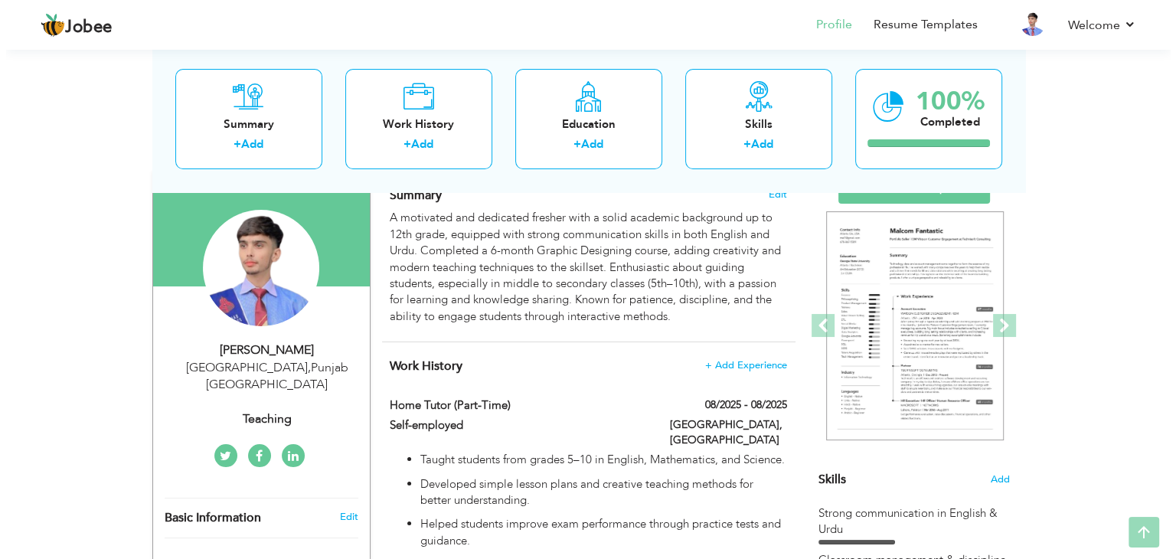
scroll to position [119, 0]
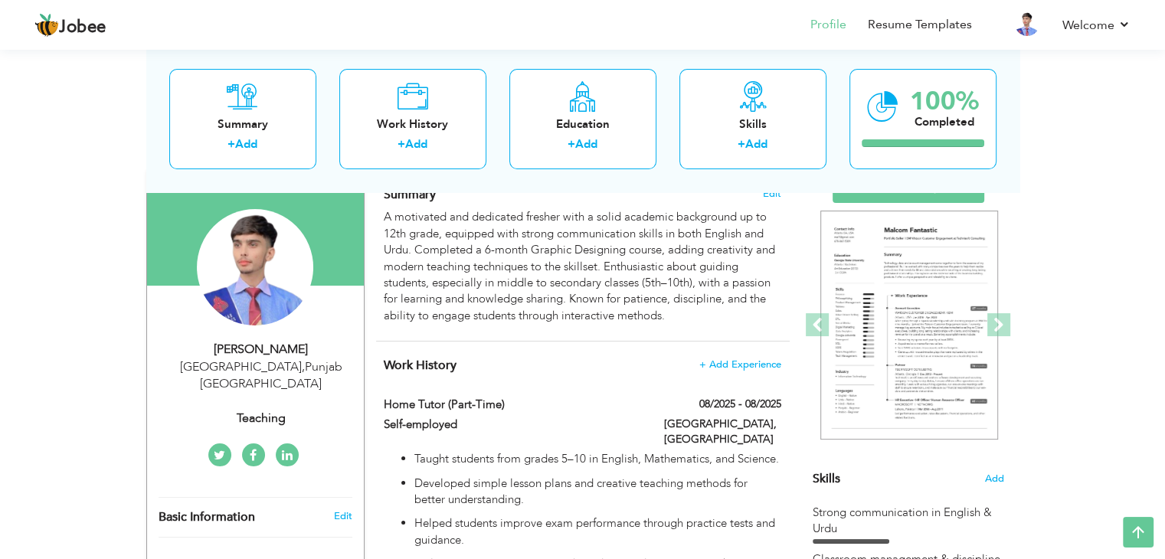
click at [292, 346] on div "[PERSON_NAME]" at bounding box center [260, 350] width 205 height 18
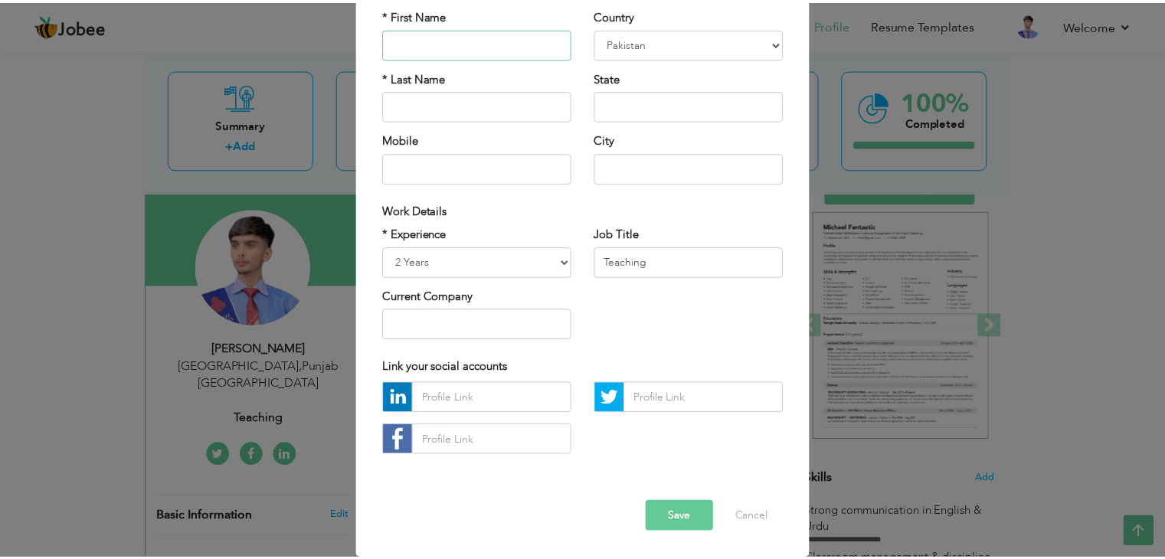
scroll to position [0, 0]
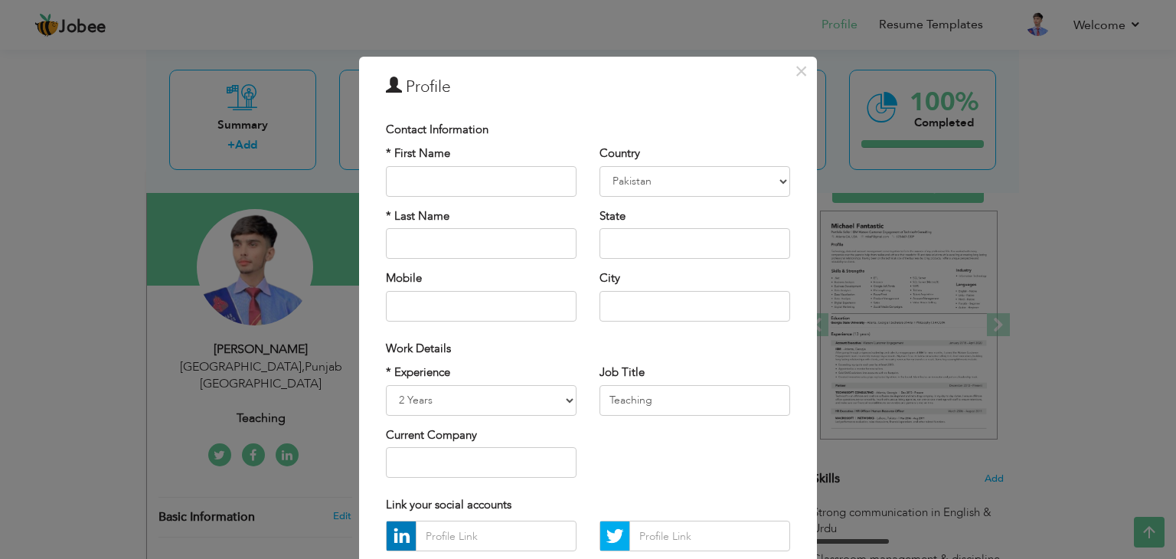
click at [923, 179] on div "× Profile Contact Information * First Name * Last Name Mobile Aruba" at bounding box center [588, 279] width 1176 height 559
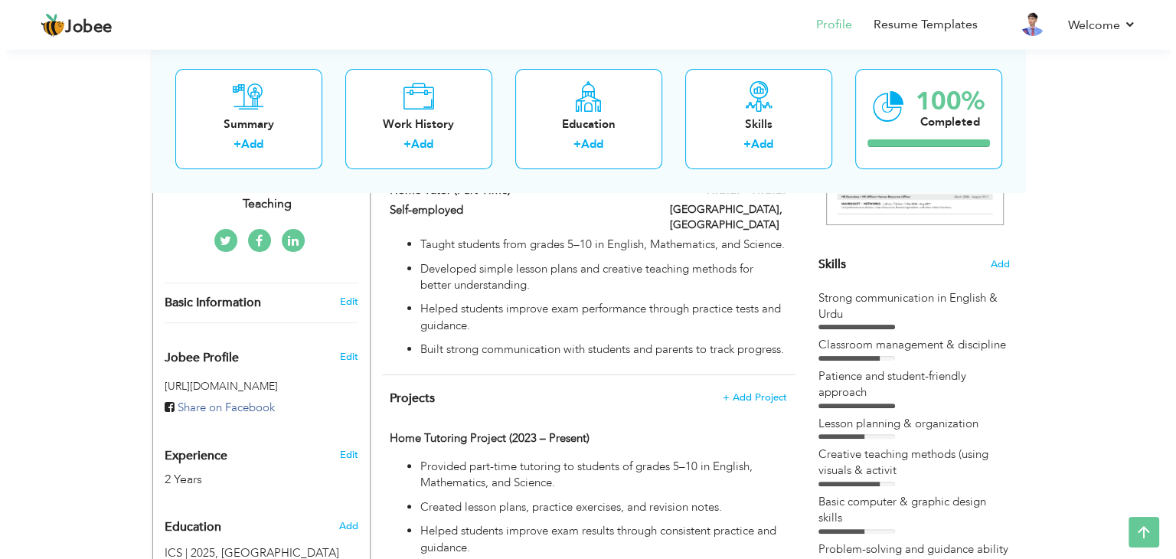
scroll to position [331, 0]
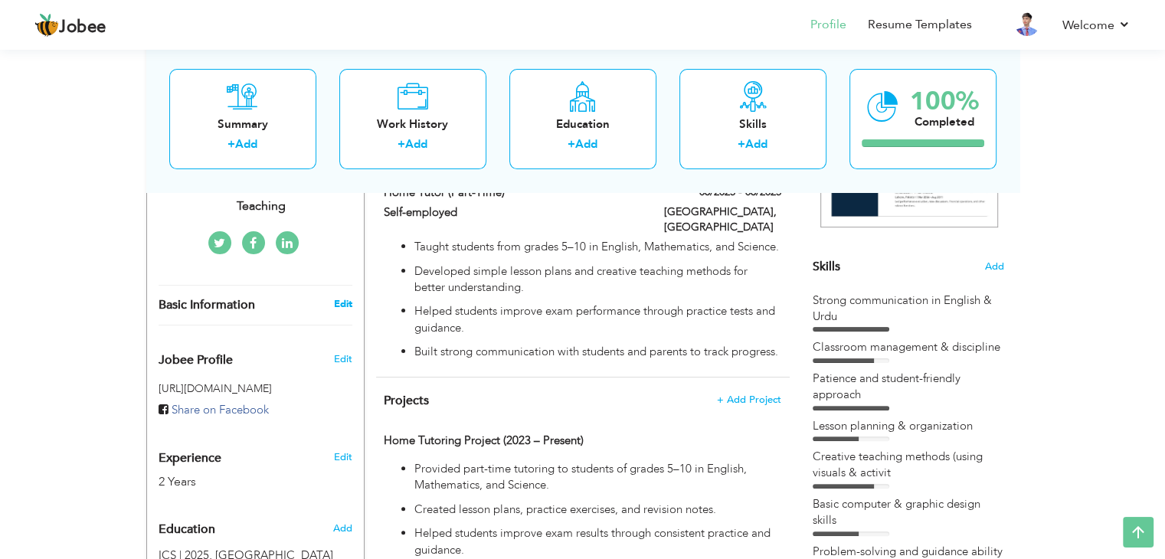
click at [343, 297] on link "Edit" at bounding box center [342, 304] width 18 height 14
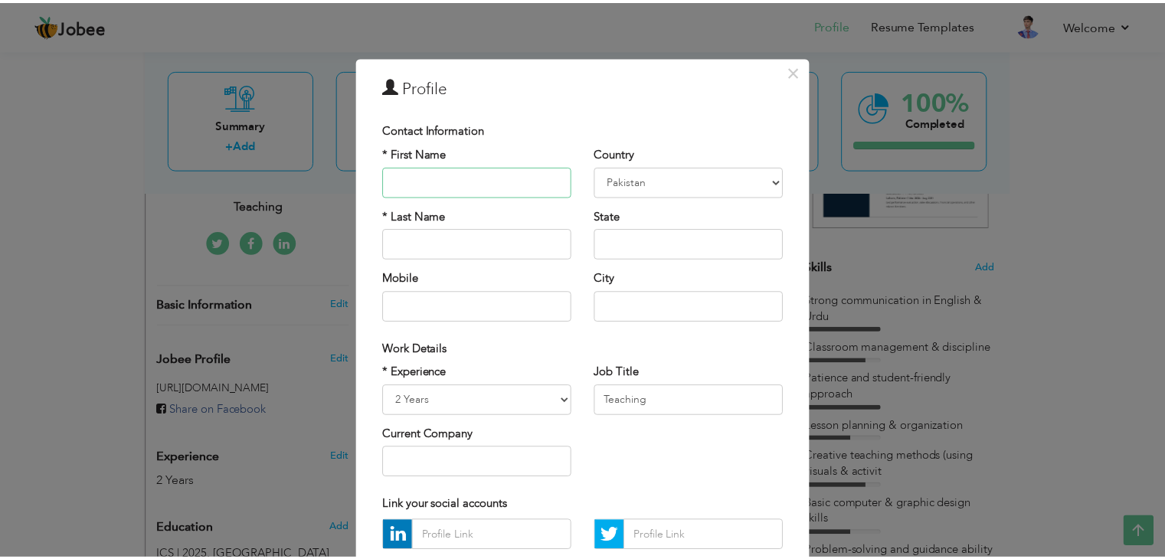
scroll to position [139, 0]
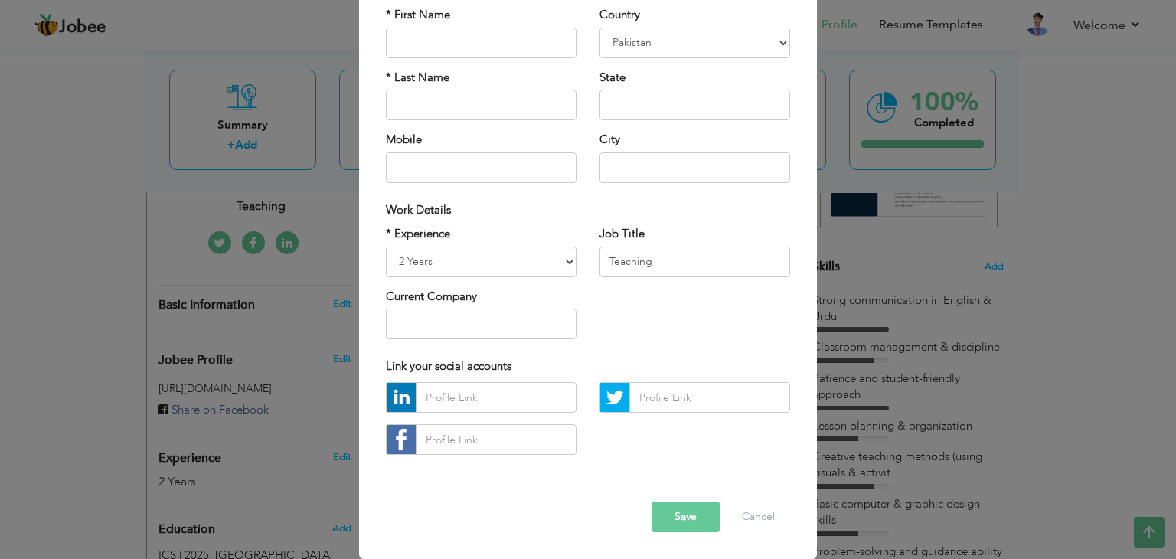
click at [915, 358] on div "× Profile Contact Information * First Name * Last Name Mobile Aruba" at bounding box center [588, 279] width 1176 height 559
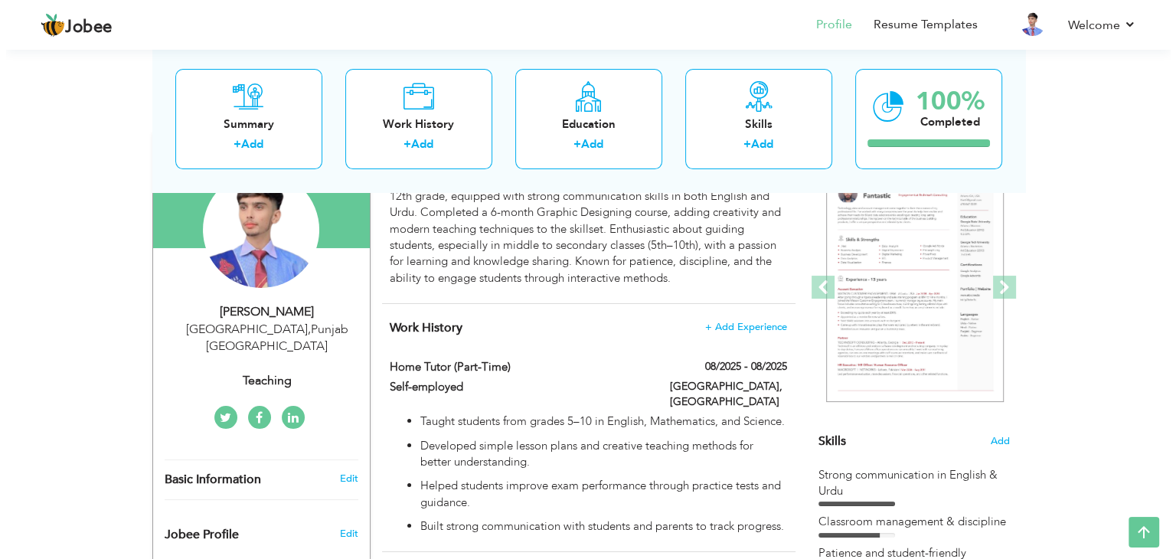
scroll to position [104, 0]
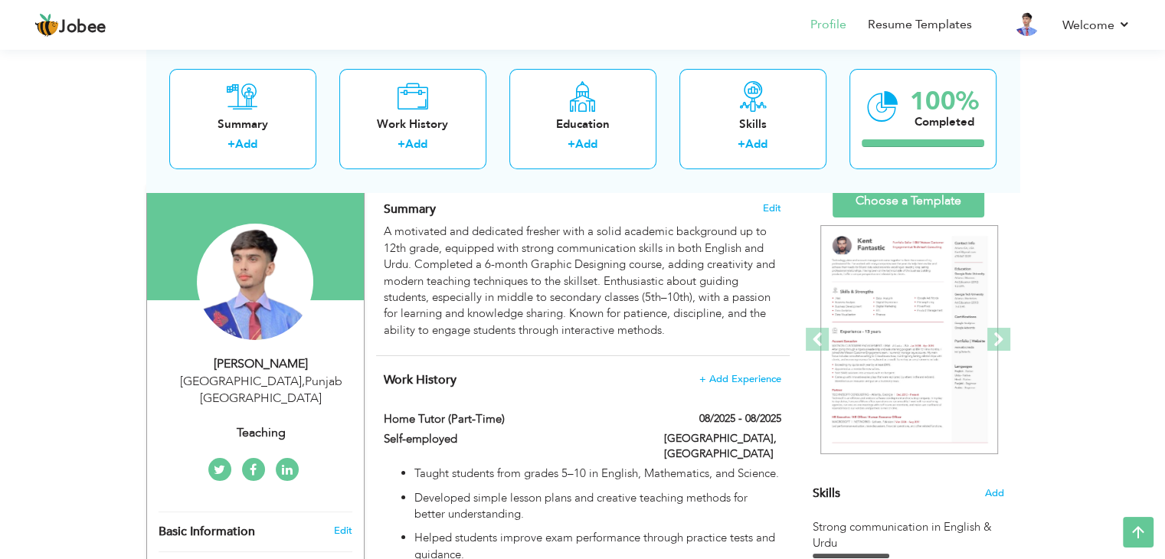
click at [269, 424] on div "Teaching" at bounding box center [260, 433] width 205 height 18
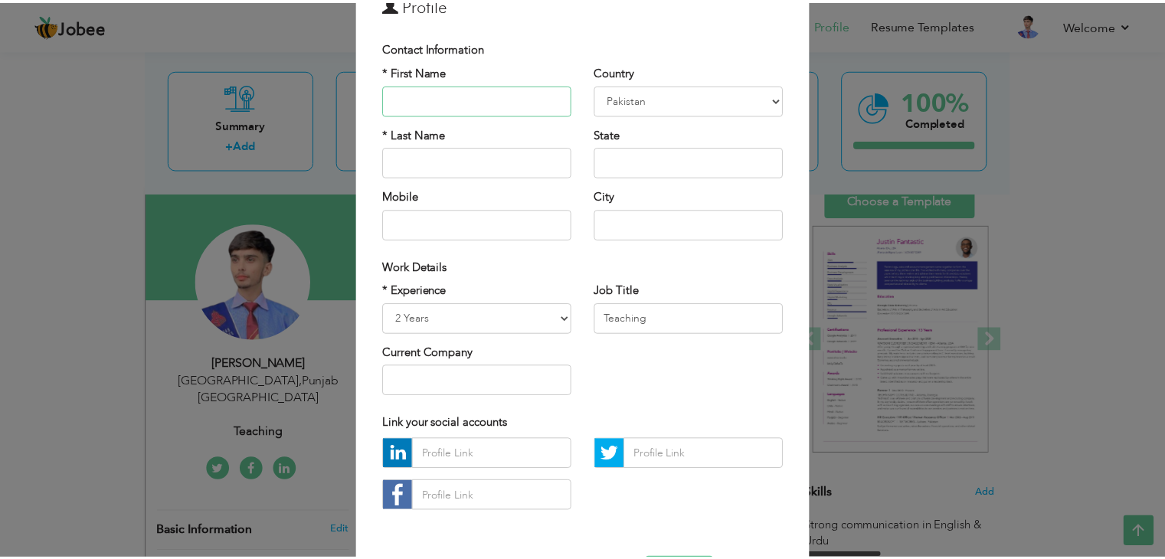
scroll to position [139, 0]
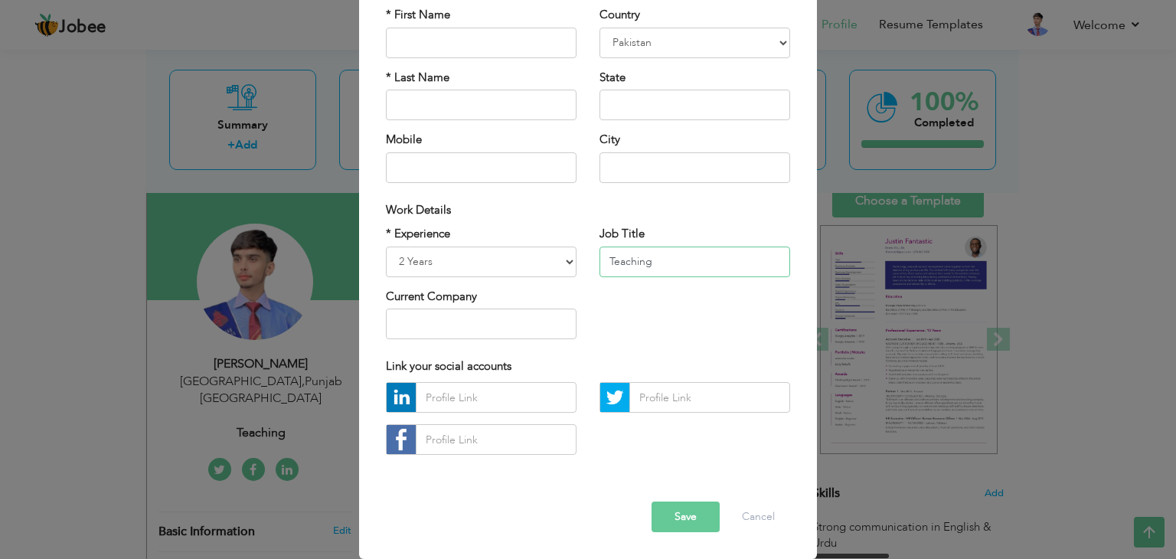
click at [691, 254] on input "Teaching" at bounding box center [695, 262] width 191 height 31
click at [603, 260] on input "Teaching" at bounding box center [695, 262] width 191 height 31
paste input "Assistant"
type input "Teaching Assistant"
click at [690, 515] on button "Save" at bounding box center [686, 517] width 68 height 31
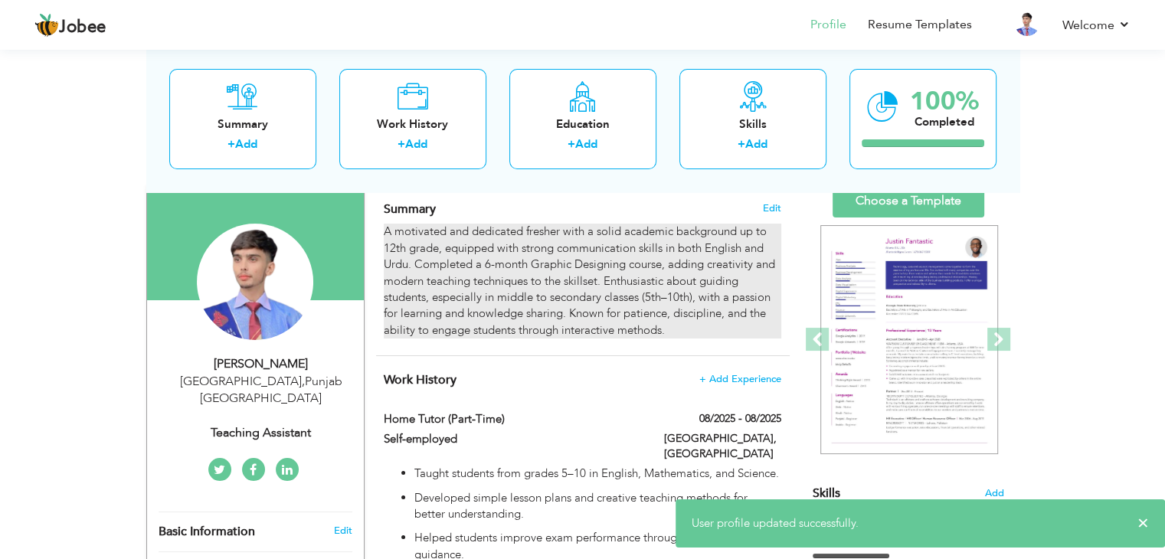
scroll to position [0, 0]
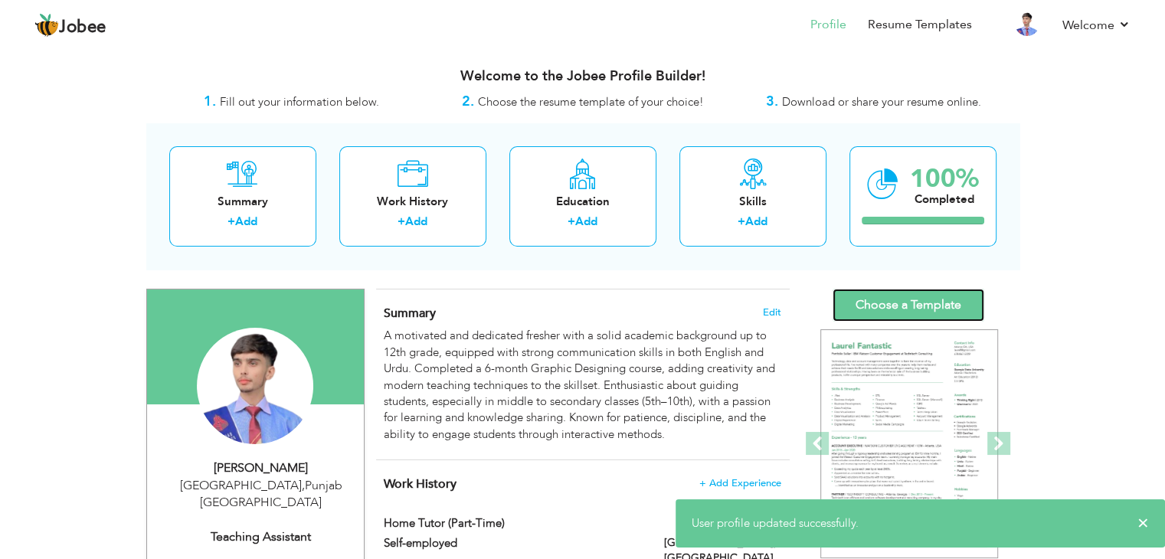
click at [885, 294] on link "Choose a Template" at bounding box center [908, 305] width 152 height 33
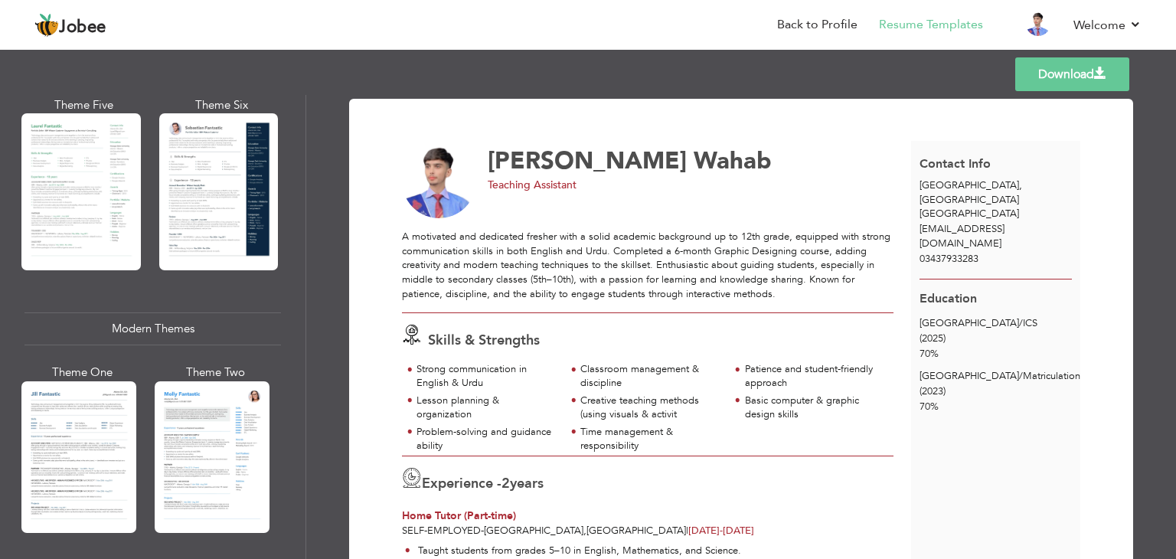
scroll to position [482, 0]
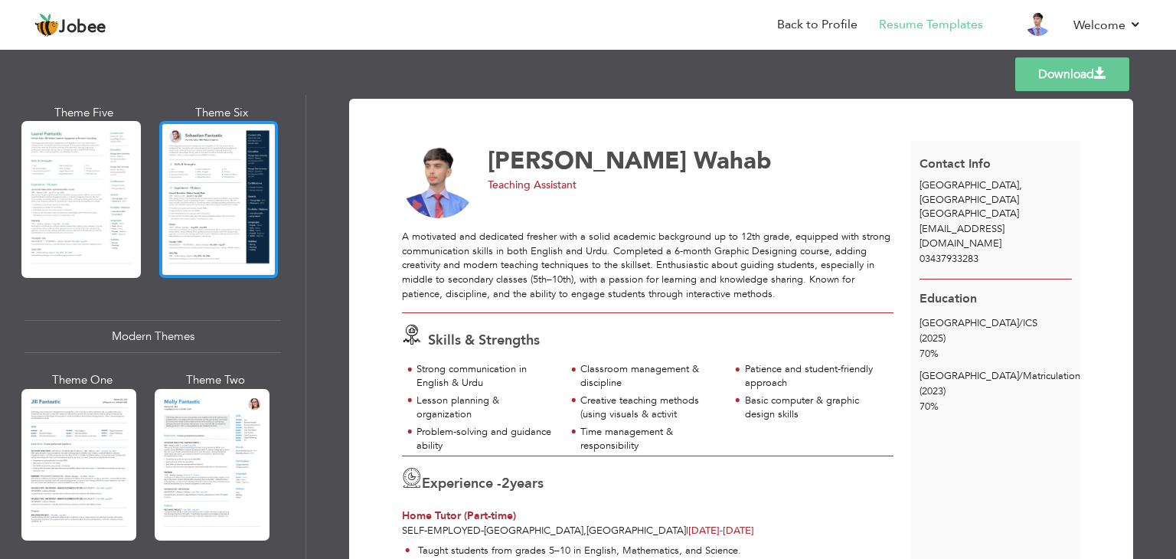
click at [214, 243] on div at bounding box center [218, 199] width 119 height 157
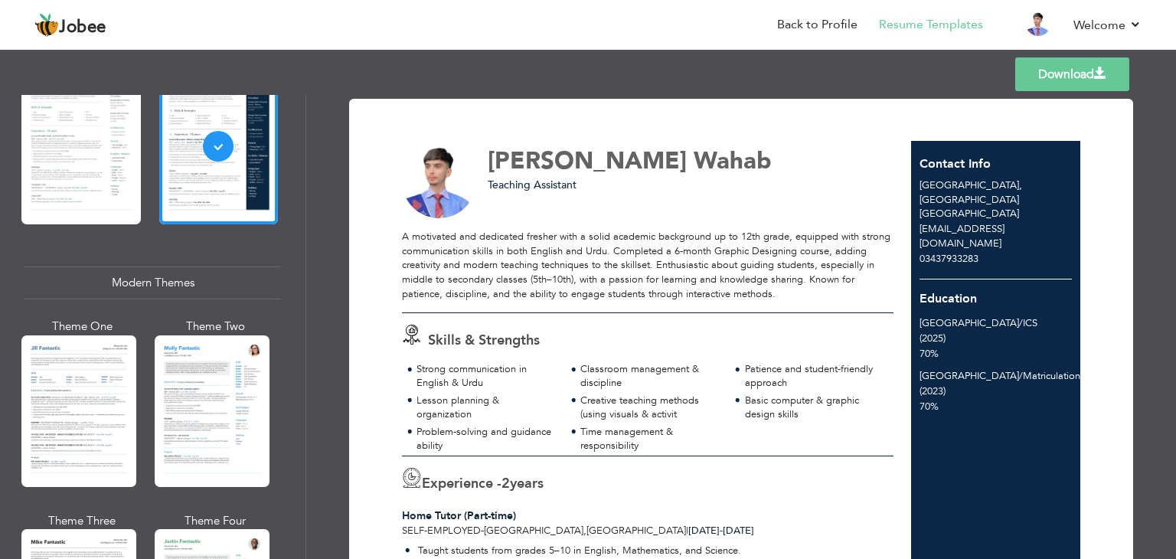
scroll to position [536, 0]
click at [1166, 29] on header "Jobee Back to Profile Resume Templates Resume Templates Cover Letters About My …" at bounding box center [588, 24] width 1176 height 51
click at [1073, 73] on link "Download" at bounding box center [1072, 74] width 114 height 34
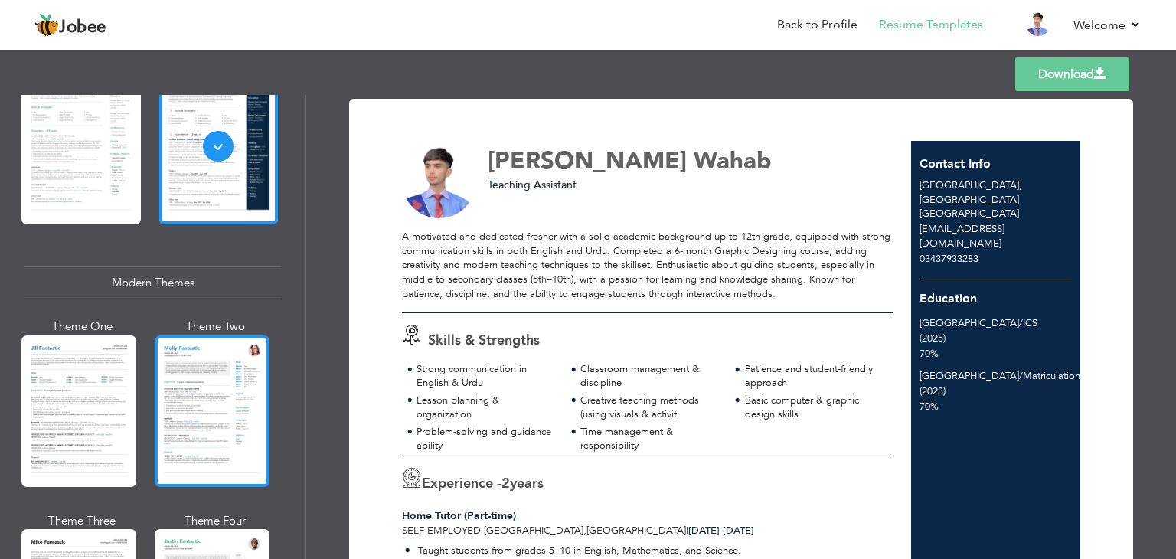
click at [176, 359] on div at bounding box center [212, 411] width 115 height 152
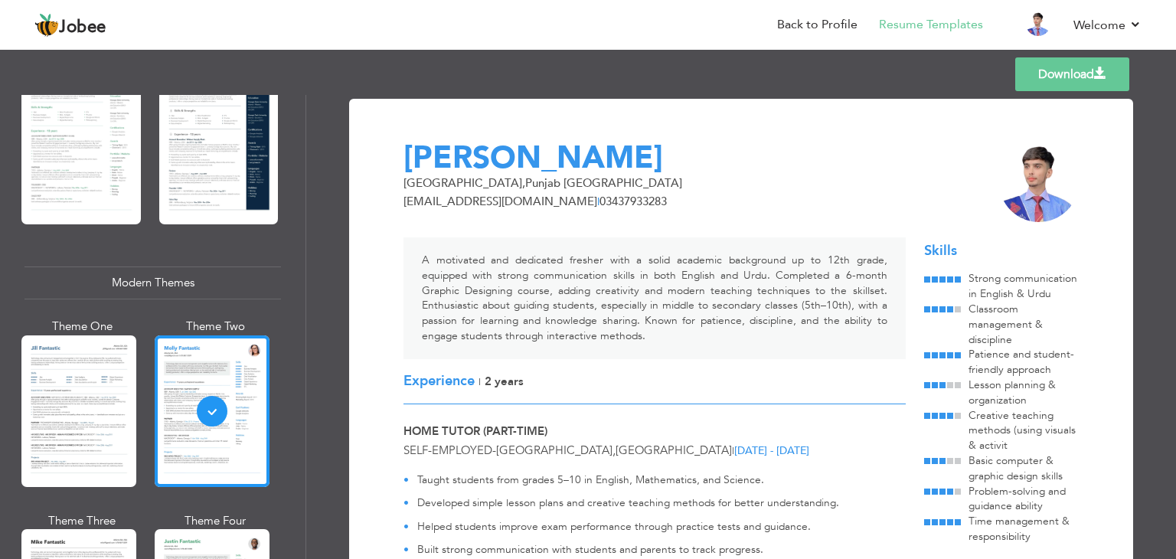
click at [1050, 67] on link "Download" at bounding box center [1072, 74] width 114 height 34
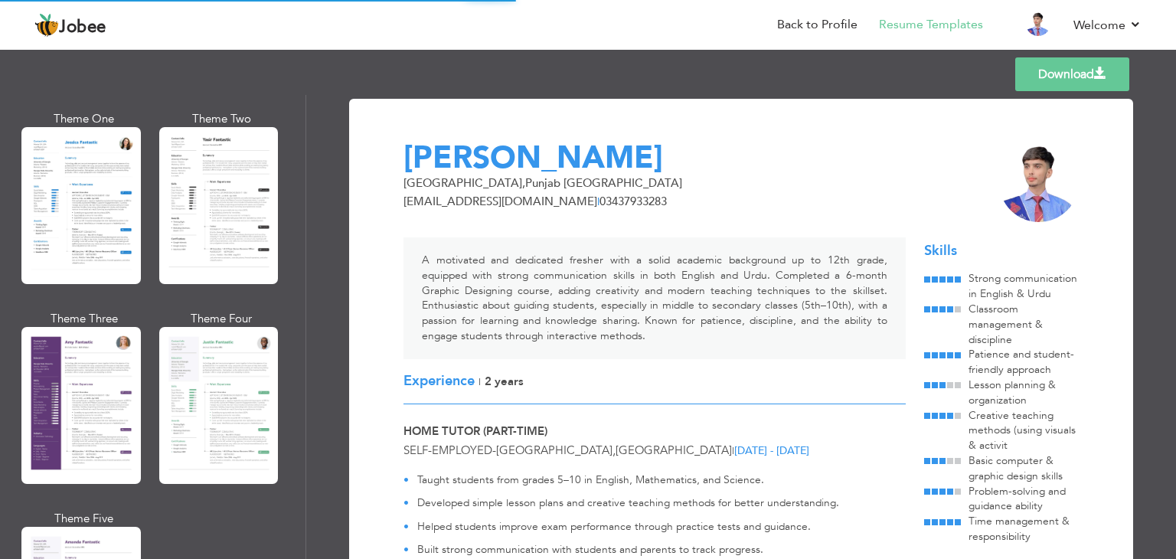
scroll to position [1209, 0]
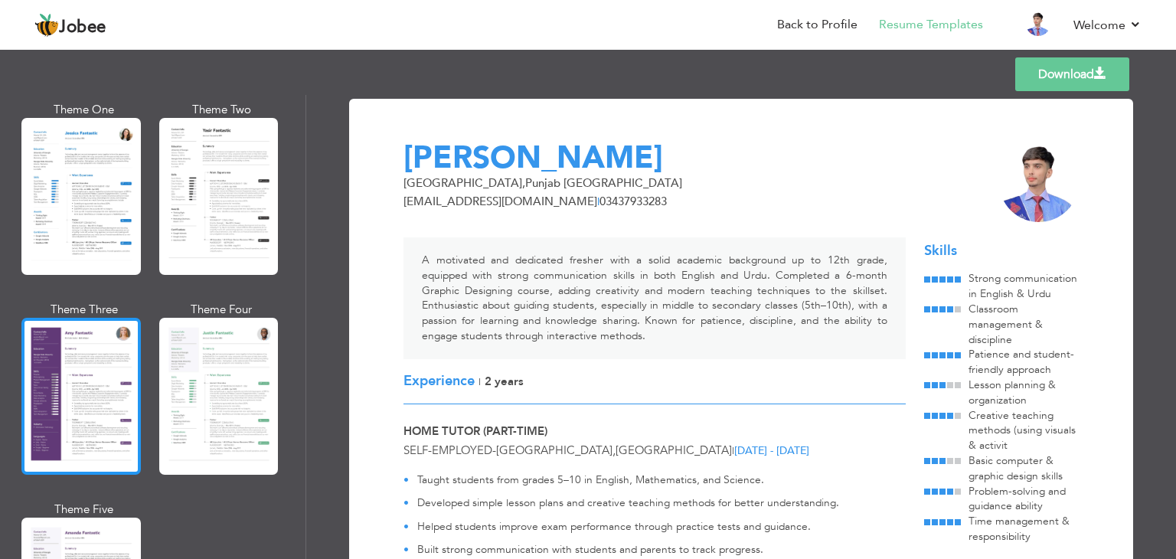
click at [73, 344] on div at bounding box center [80, 396] width 119 height 157
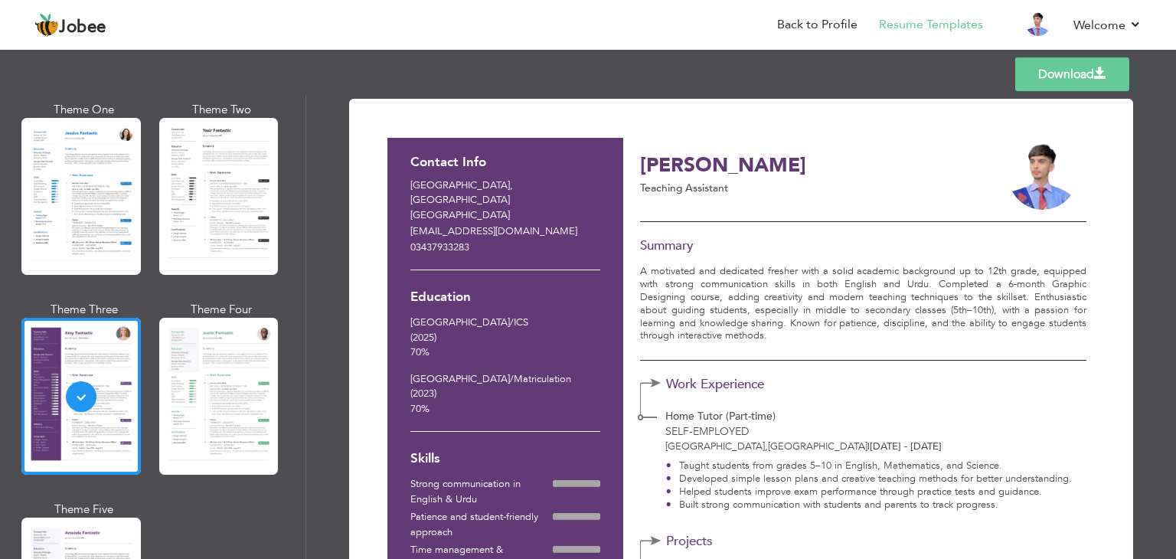
click at [1169, 85] on div "Templates Download" at bounding box center [588, 74] width 1176 height 49
click at [1059, 68] on link "Download" at bounding box center [1072, 74] width 114 height 34
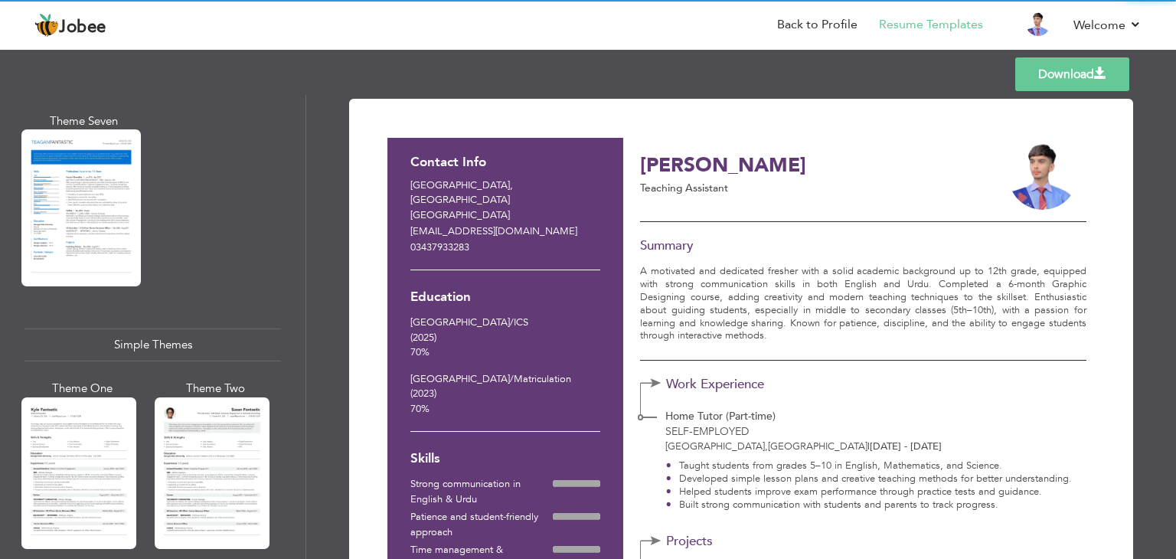
scroll to position [2661, 0]
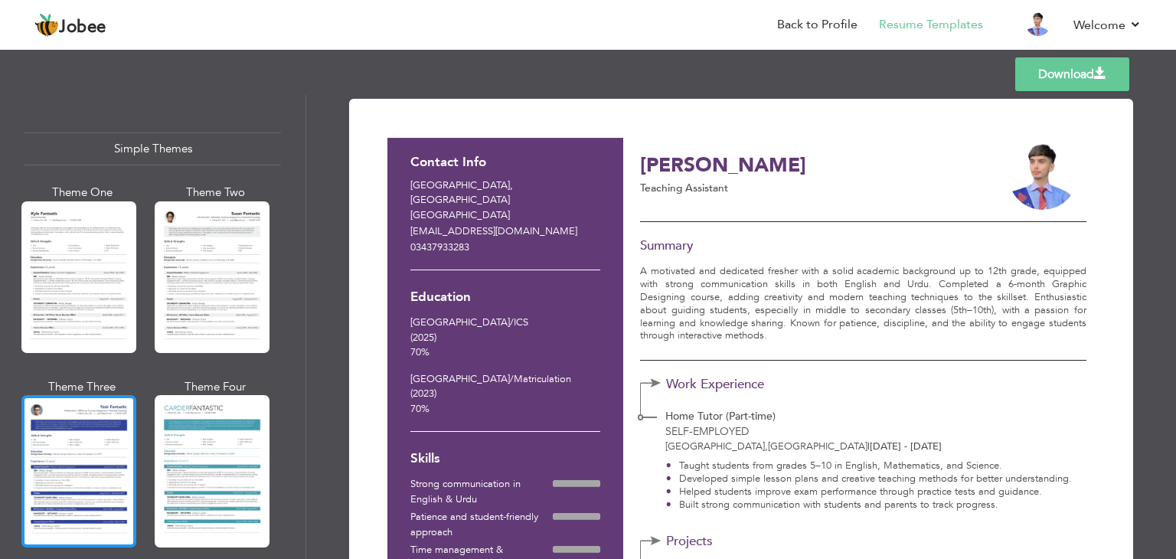
click at [90, 399] on div at bounding box center [78, 471] width 115 height 152
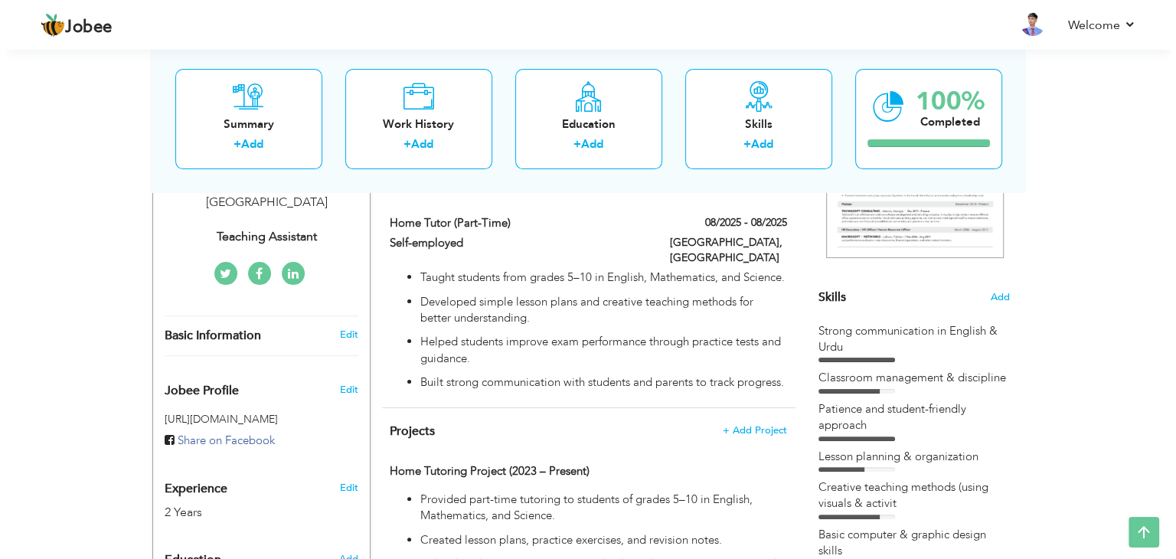
scroll to position [299, 0]
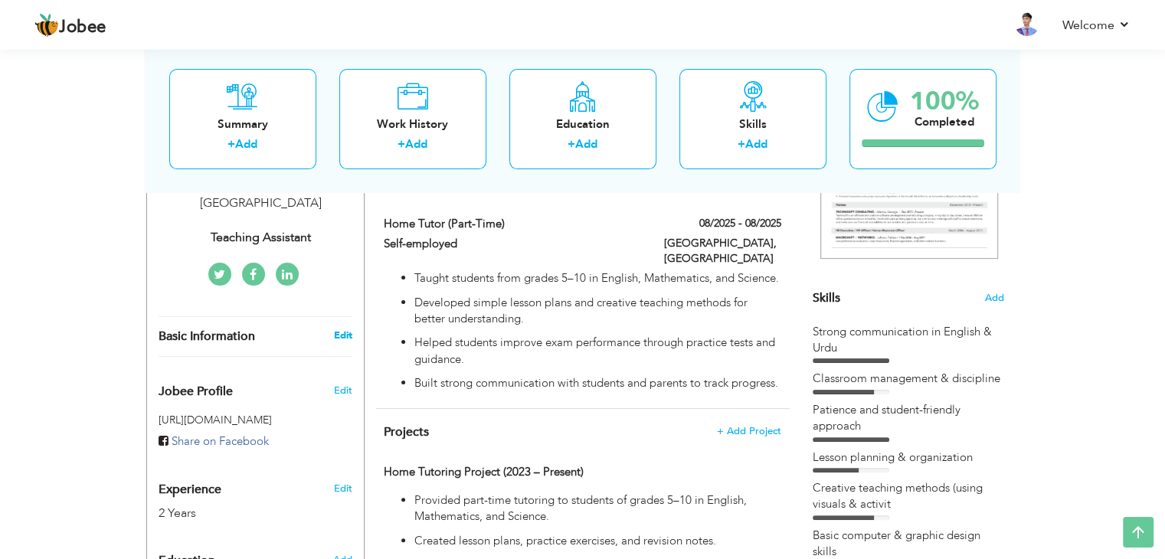
click at [340, 328] on link "Edit" at bounding box center [342, 335] width 18 height 14
select select "number:166"
select select "number:4"
type input "Teaching Assistant"
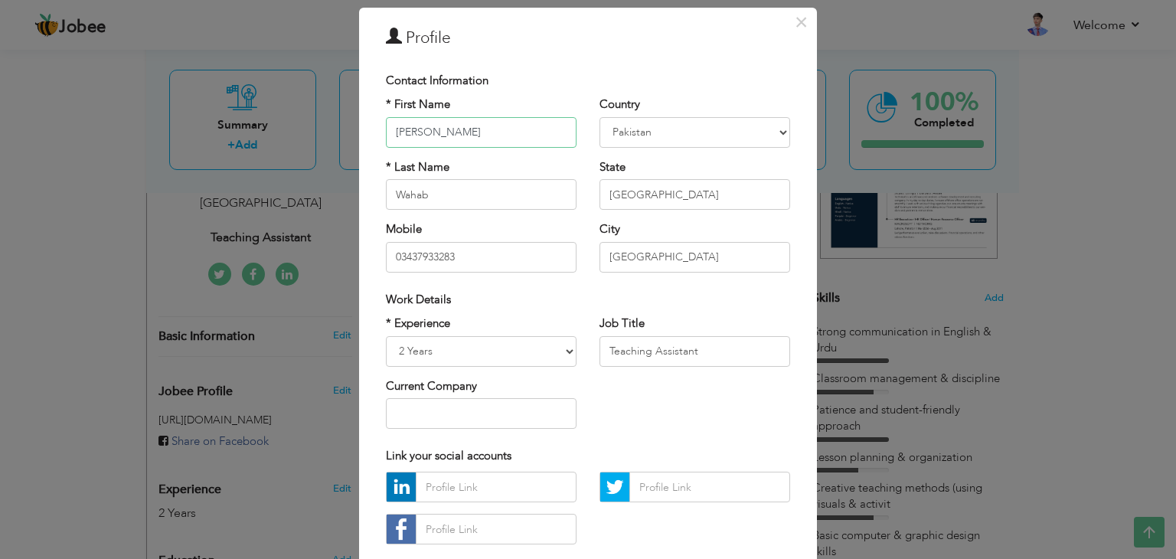
scroll to position [0, 0]
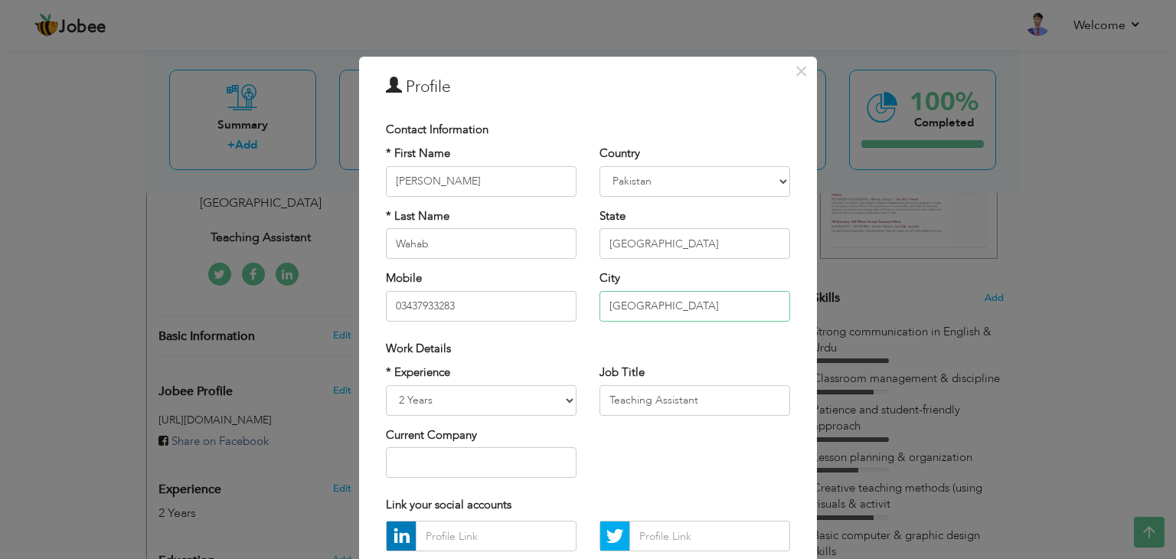
click at [631, 304] on input "[GEOGRAPHIC_DATA]" at bounding box center [695, 306] width 191 height 31
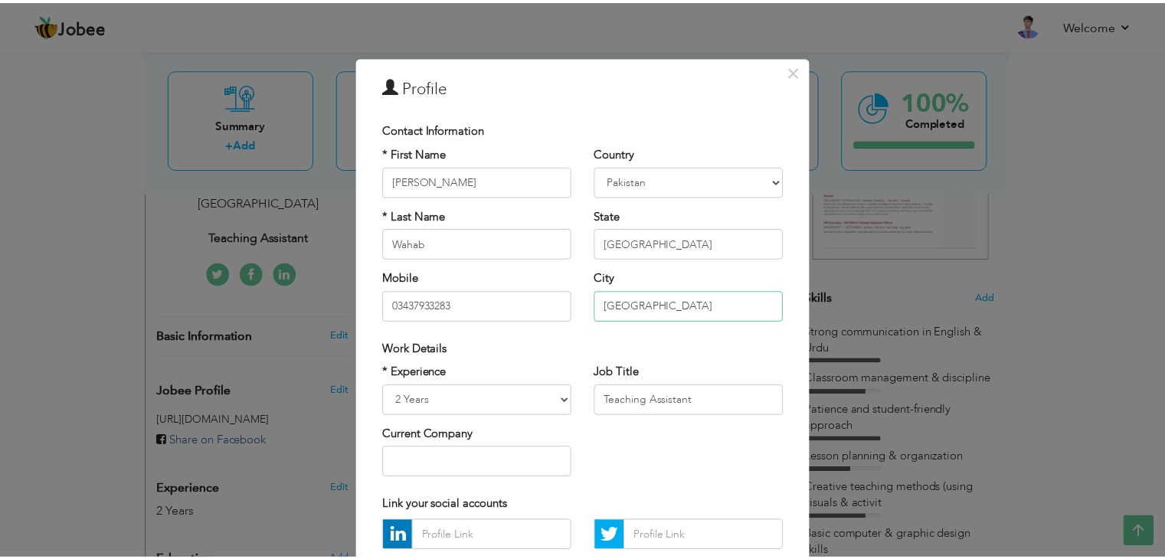
scroll to position [139, 0]
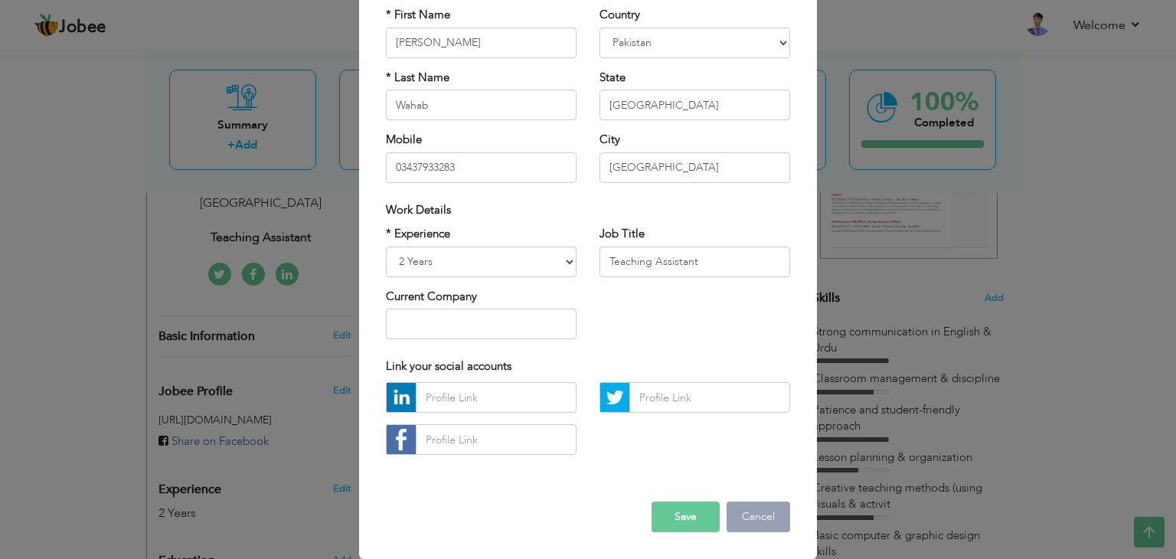
click at [744, 515] on button "Cancel" at bounding box center [759, 517] width 64 height 31
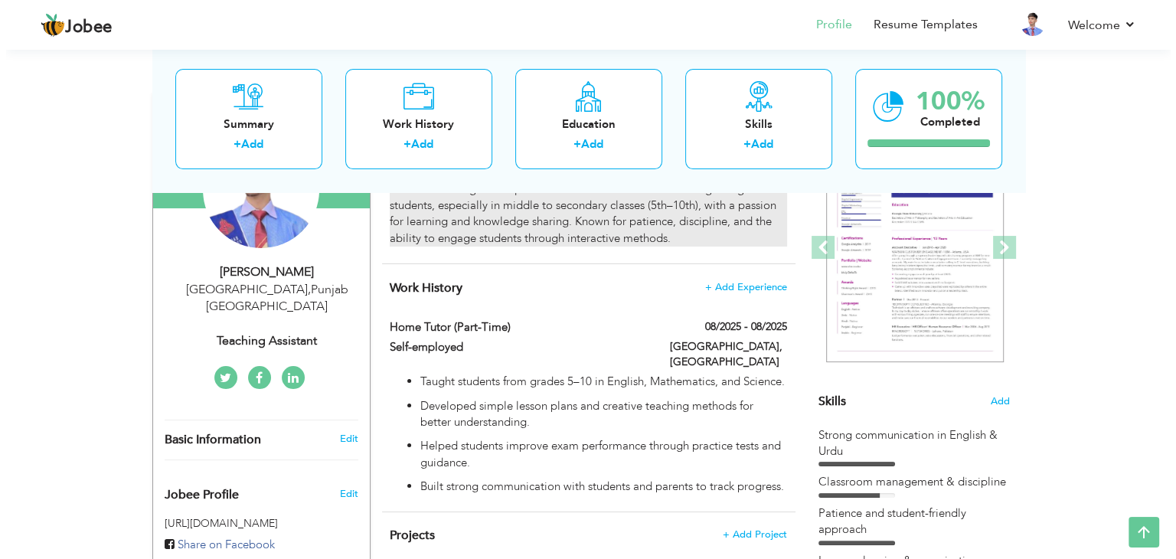
scroll to position [189, 0]
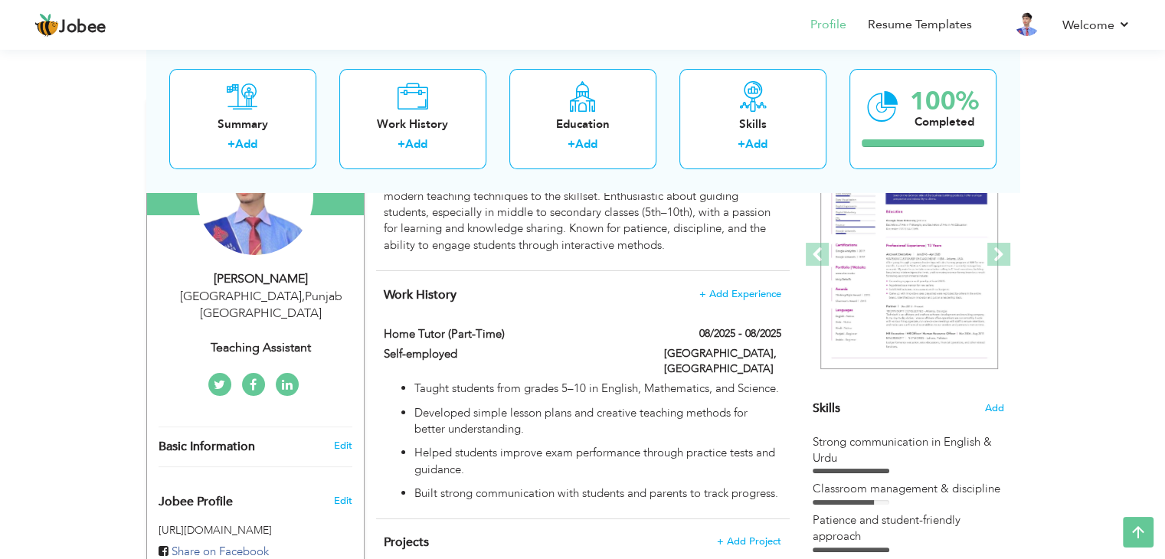
click at [279, 293] on div "Lahore , Punjab Pakistan" at bounding box center [260, 305] width 205 height 35
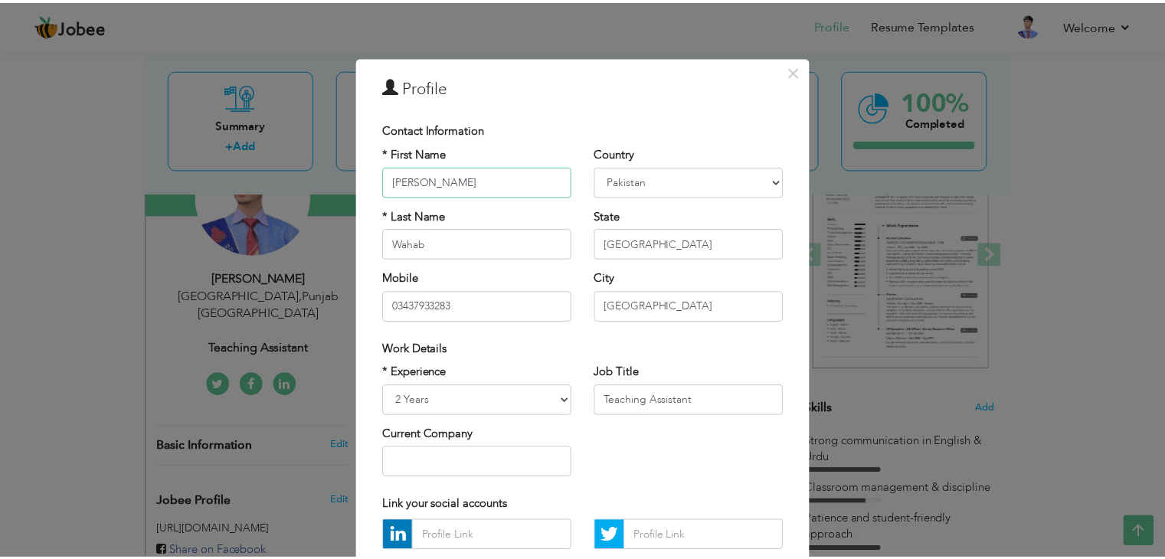
scroll to position [139, 0]
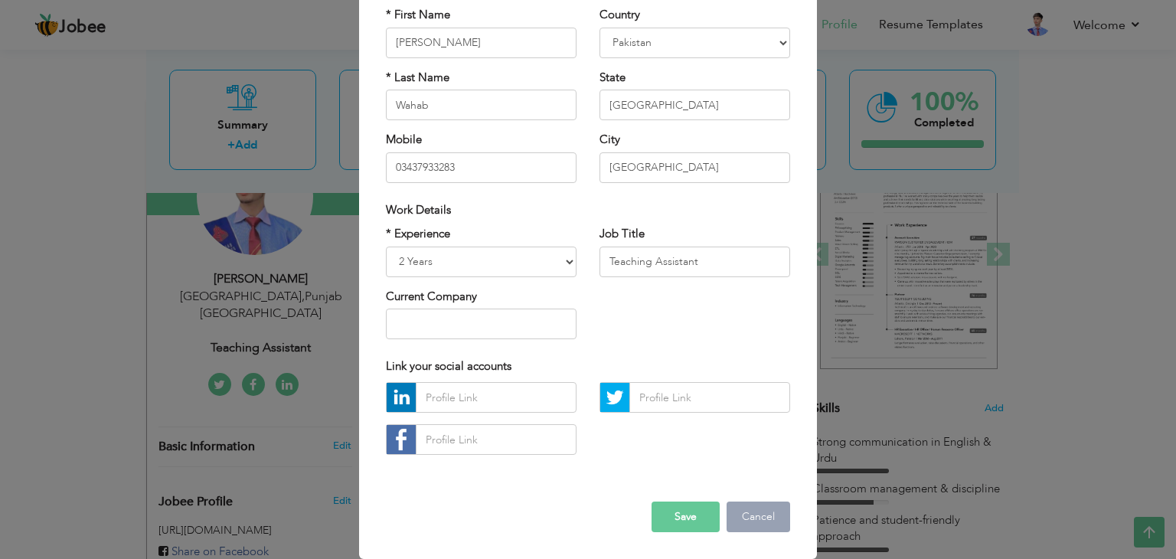
click at [764, 517] on button "Cancel" at bounding box center [759, 517] width 64 height 31
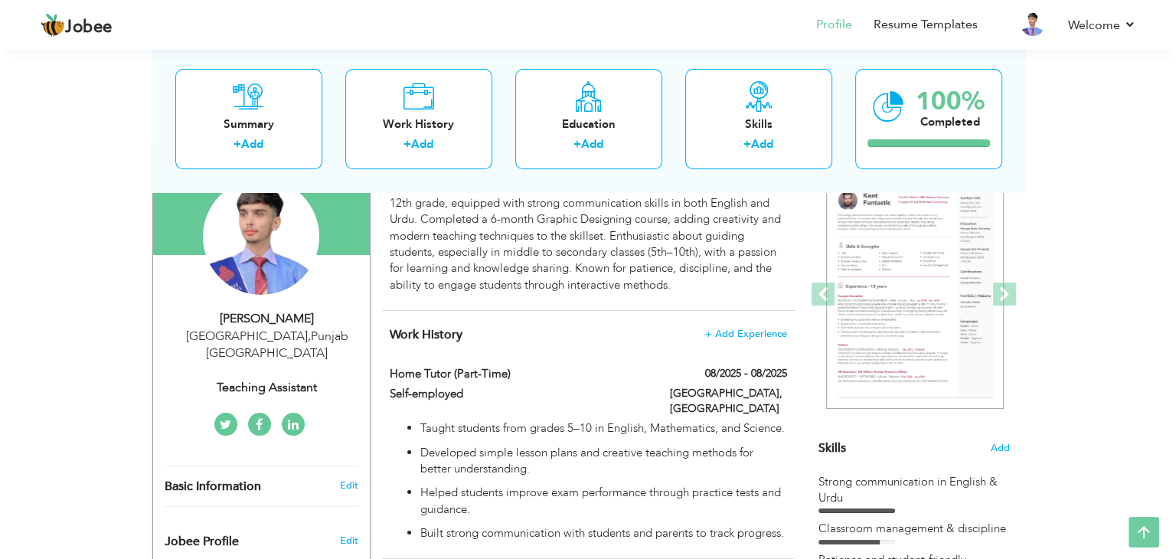
scroll to position [150, 0]
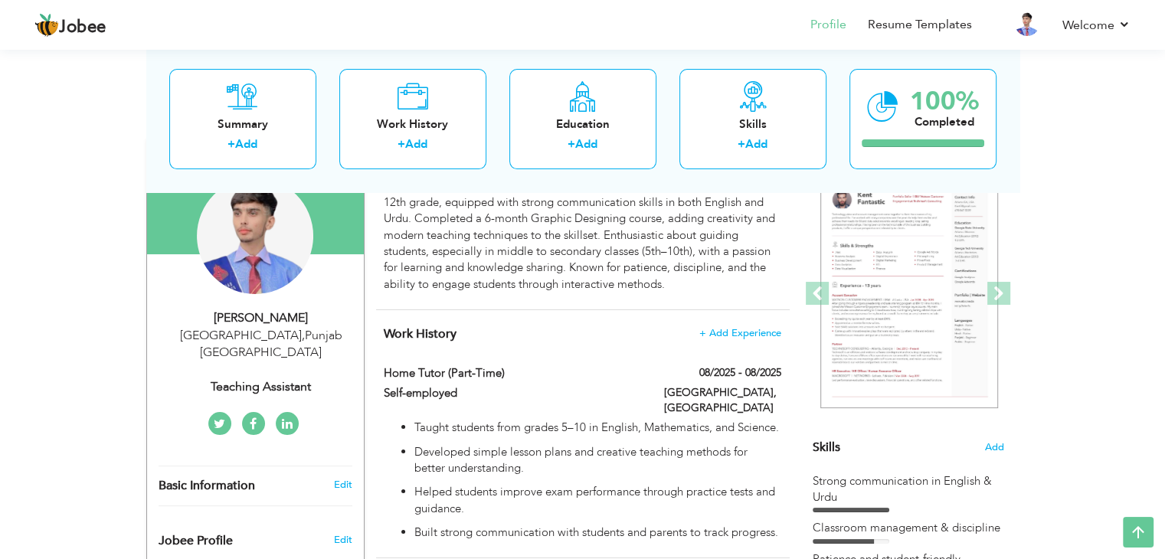
click at [251, 287] on div "Change Remove" at bounding box center [255, 236] width 116 height 116
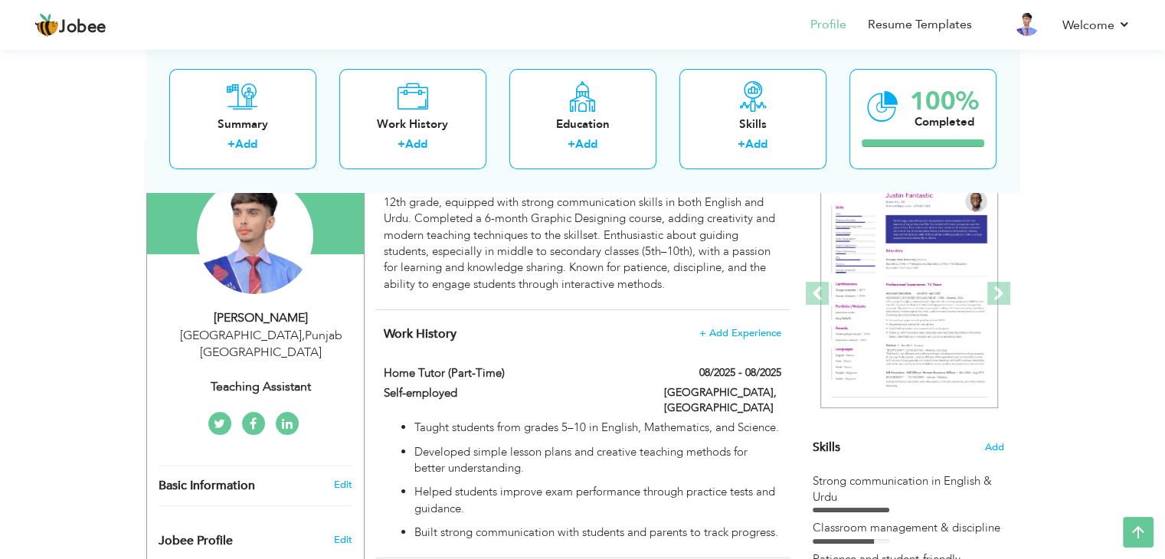
click at [264, 335] on div "Lahore , Punjab Pakistan" at bounding box center [260, 344] width 205 height 35
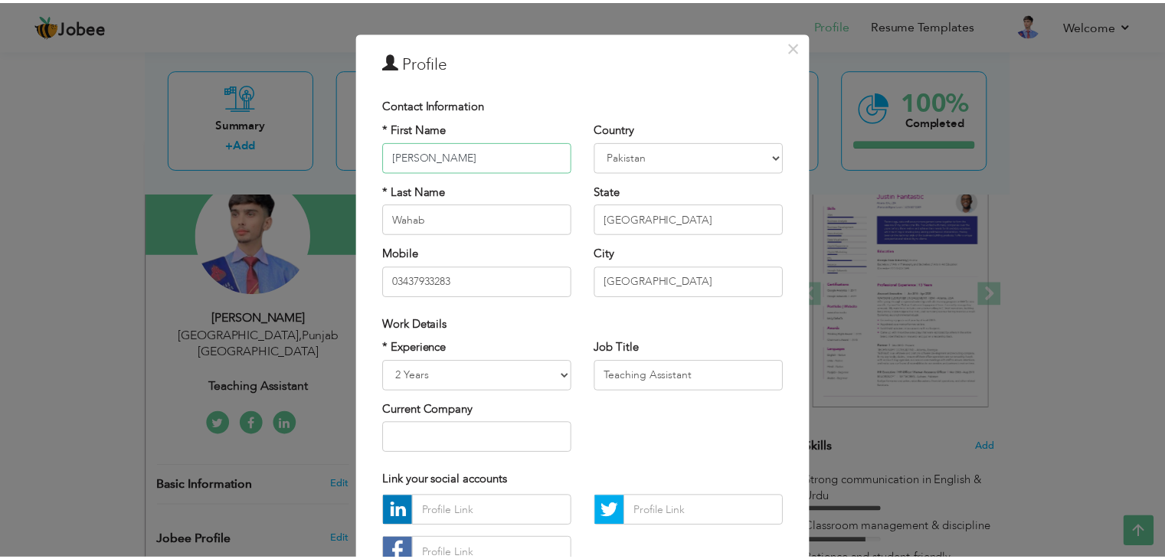
scroll to position [0, 0]
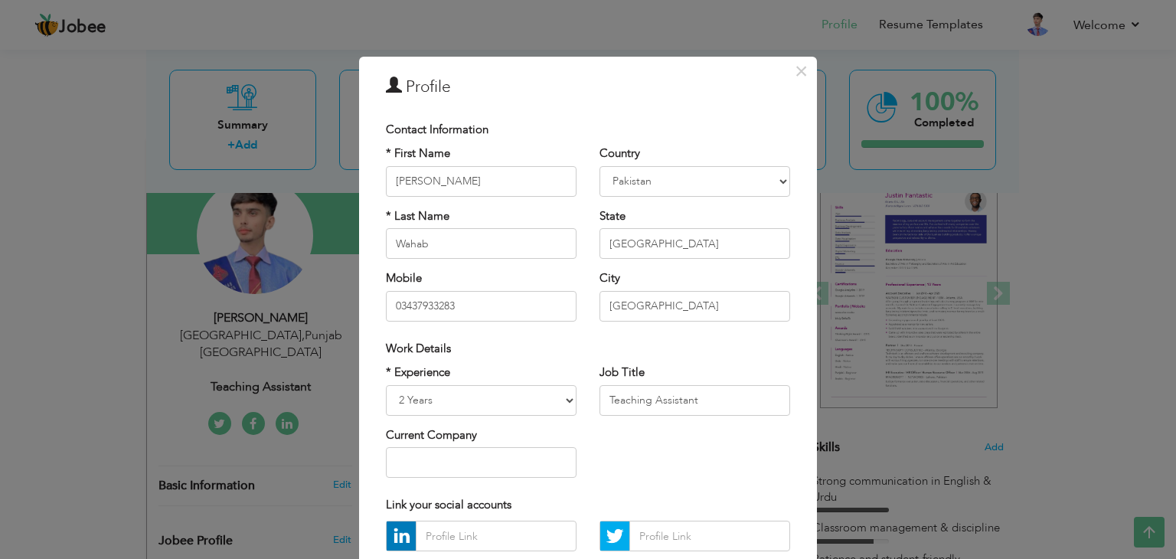
click at [302, 346] on div "× Profile Contact Information * First Name Abdul * Last Name Wahab" at bounding box center [588, 279] width 1176 height 559
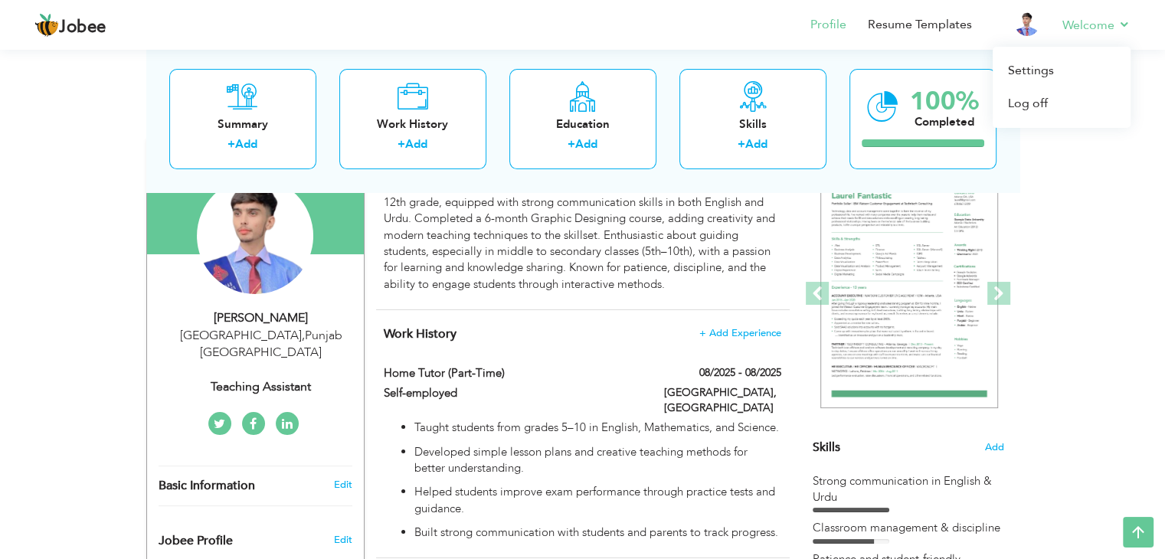
click at [1093, 35] on li "Welcome Settings Log off" at bounding box center [1086, 25] width 90 height 41
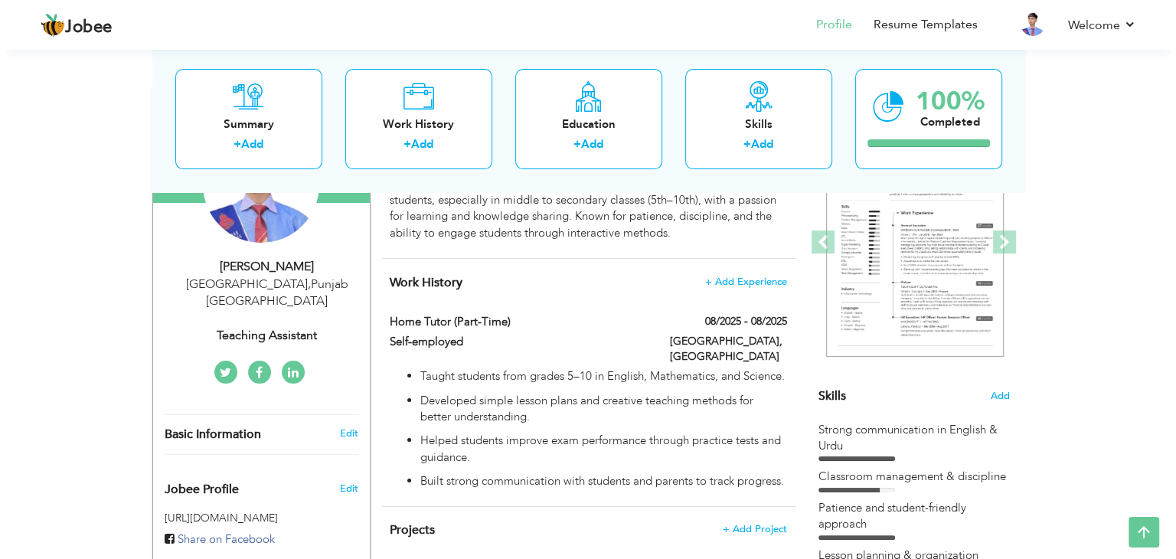
scroll to position [210, 0]
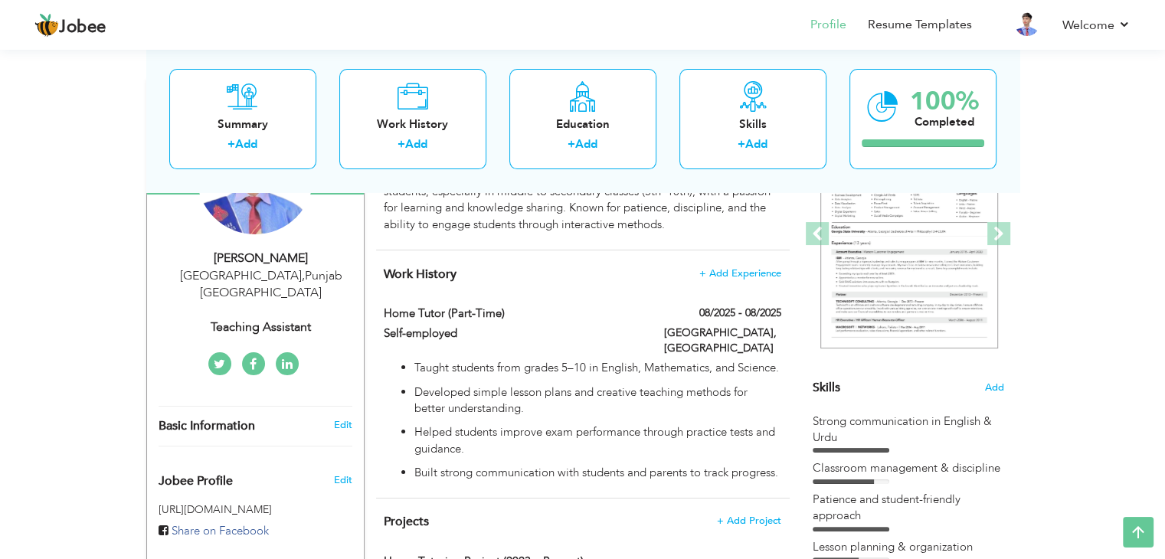
click at [270, 328] on div "Change Remove Abdul Wahab Lahore , Punjab Pakistan Teaching Assistant × × ," at bounding box center [255, 231] width 194 height 303
click at [276, 352] on link at bounding box center [287, 363] width 23 height 23
click at [278, 253] on div "Abdul Wahab" at bounding box center [260, 259] width 205 height 18
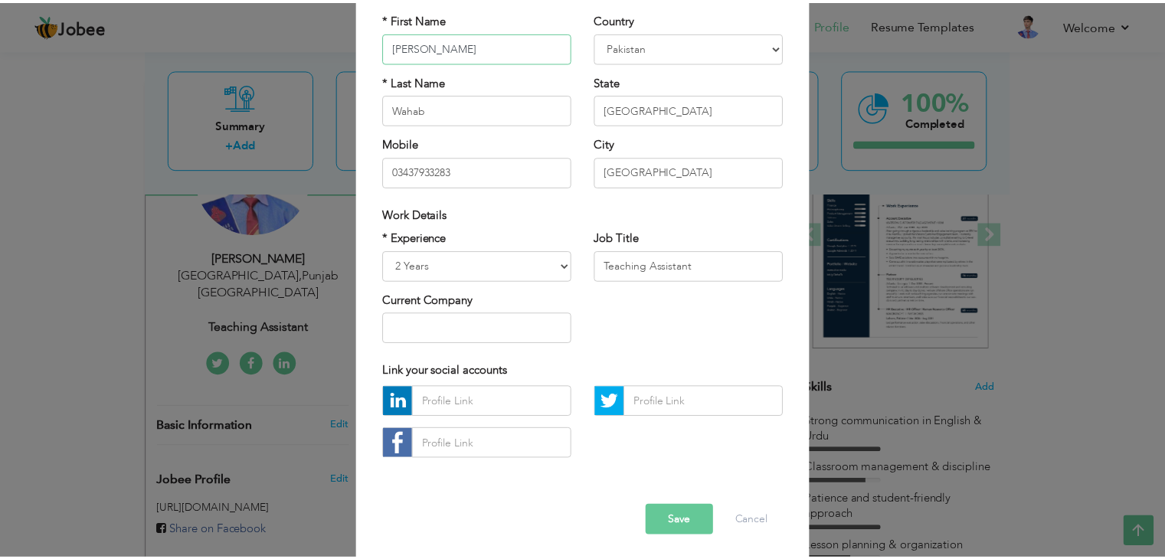
scroll to position [139, 0]
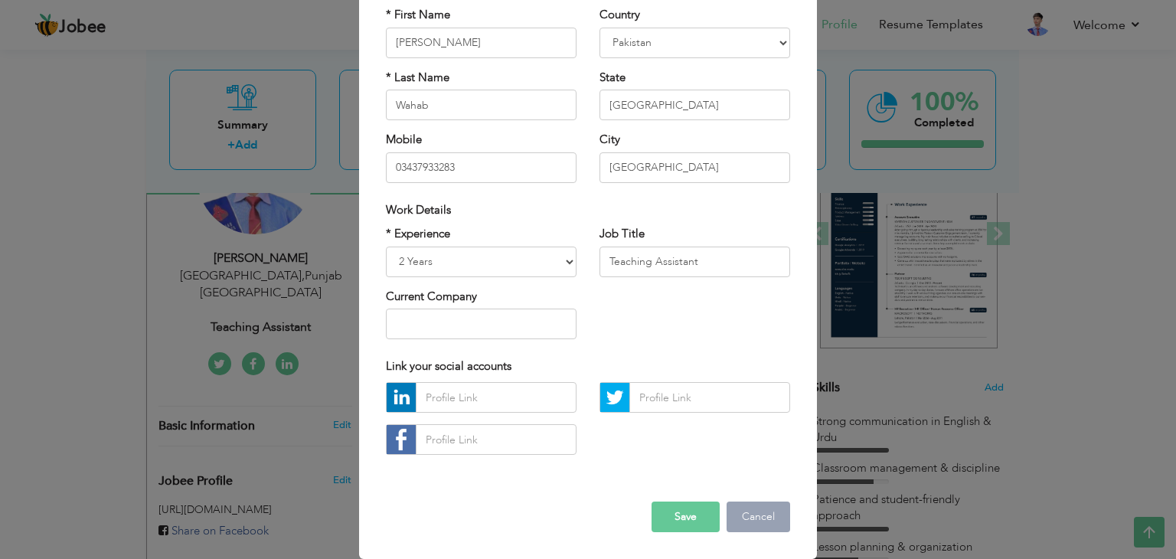
click at [749, 518] on button "Cancel" at bounding box center [759, 517] width 64 height 31
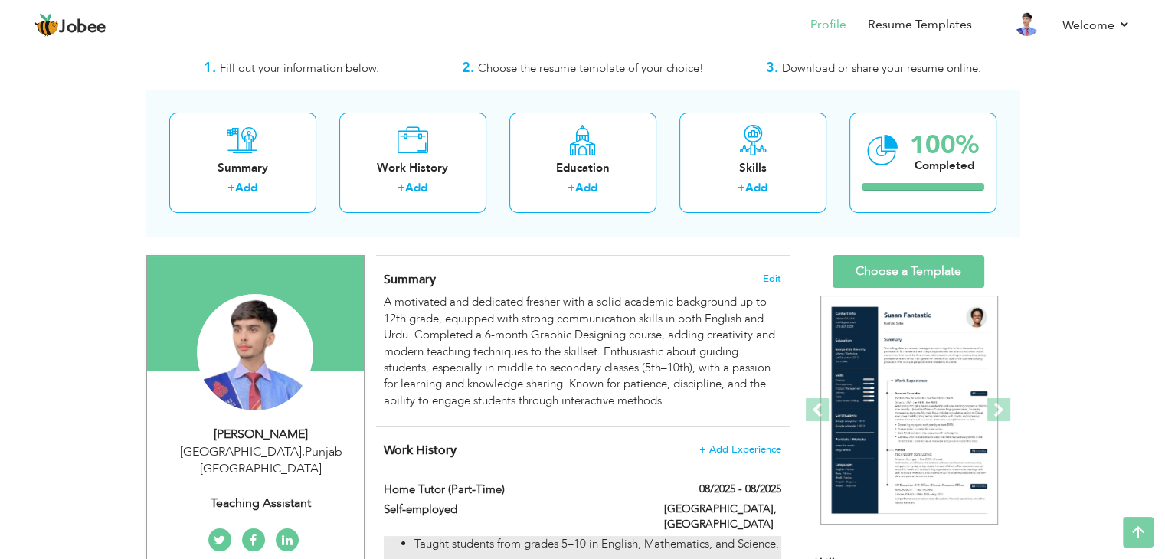
scroll to position [0, 0]
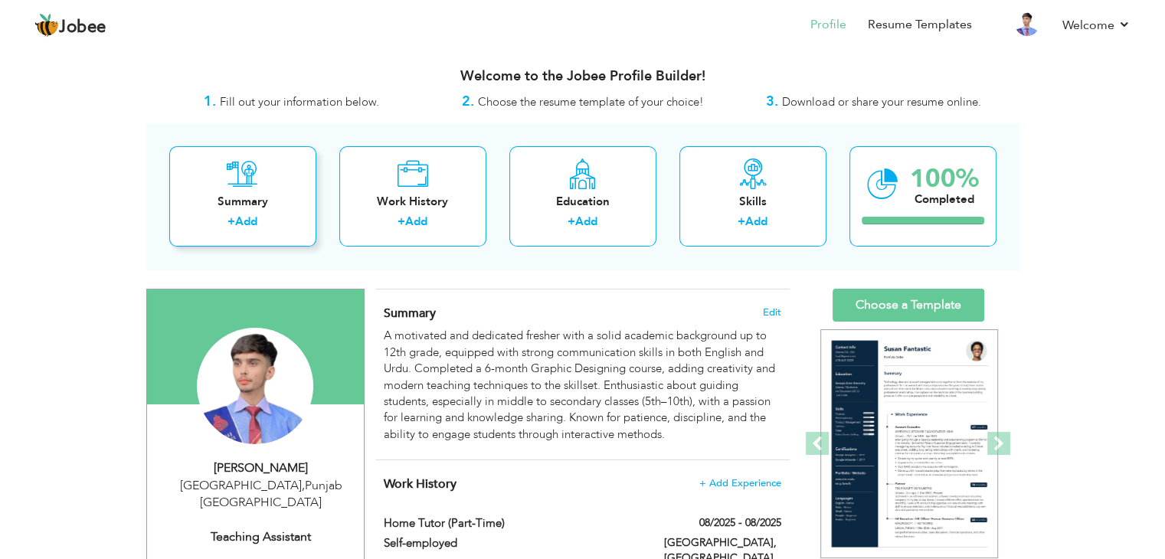
click at [268, 211] on div "Summary + Add" at bounding box center [242, 196] width 147 height 100
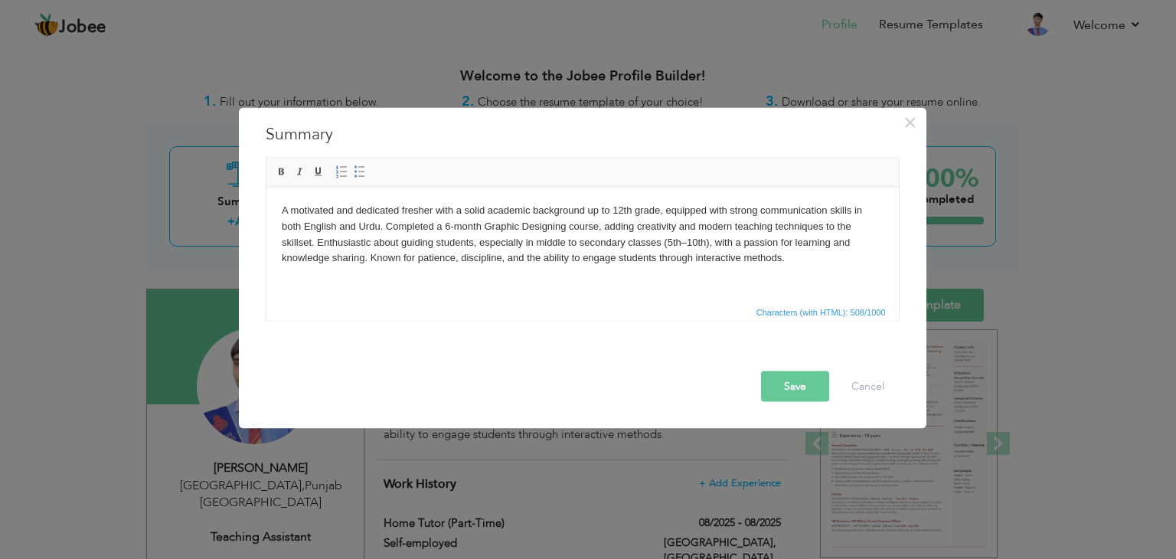
click at [848, 368] on div at bounding box center [586, 358] width 649 height 27
click at [854, 374] on button "Cancel" at bounding box center [868, 386] width 64 height 31
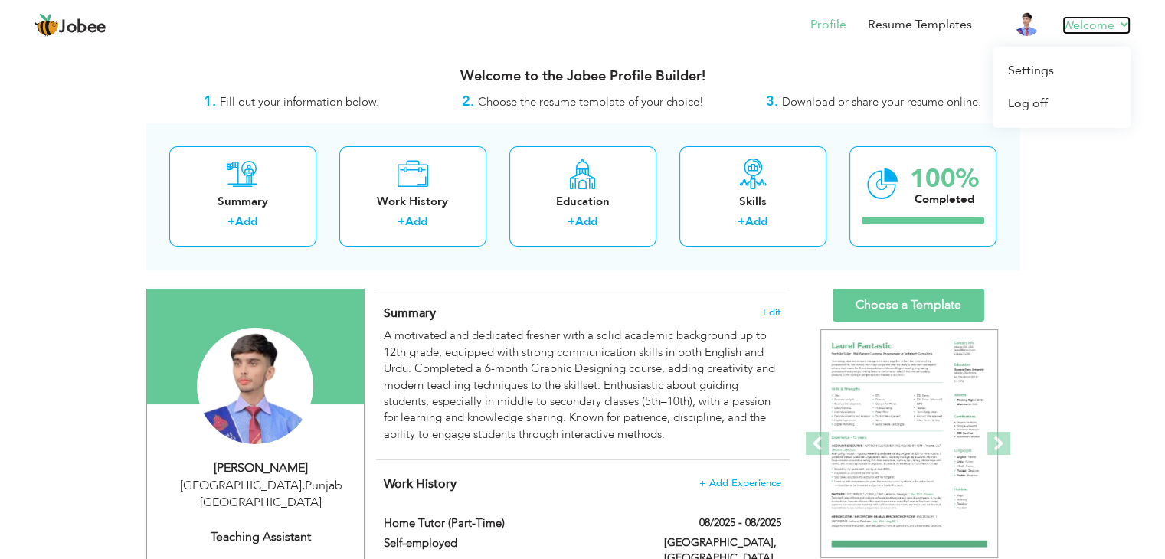
click at [1063, 27] on link "Welcome" at bounding box center [1096, 25] width 68 height 18
click at [894, 25] on link "Resume Templates" at bounding box center [920, 25] width 104 height 18
